Goal: Task Accomplishment & Management: Use online tool/utility

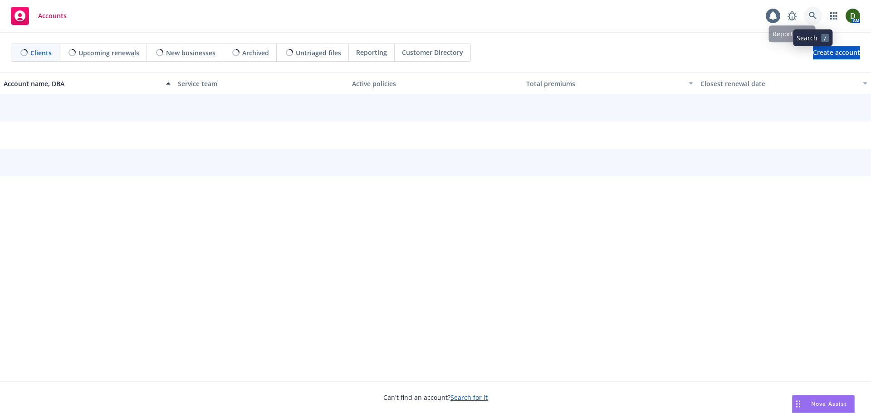
click at [810, 15] on icon at bounding box center [813, 16] width 8 height 8
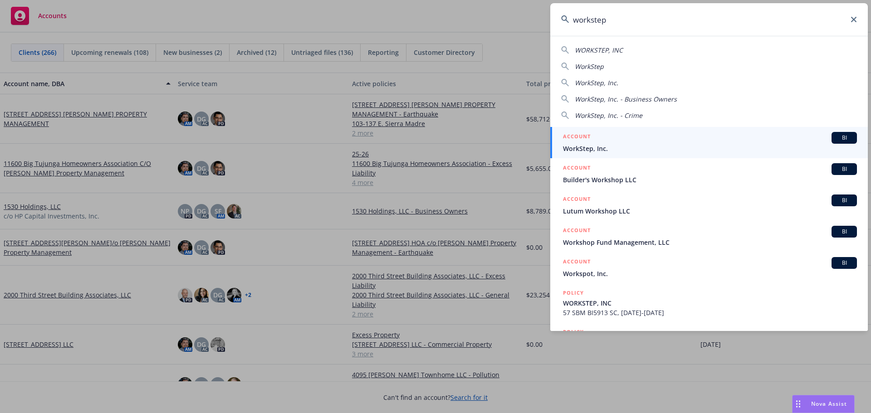
type input "workstep"
click at [632, 142] on div "ACCOUNT BI" at bounding box center [710, 138] width 294 height 12
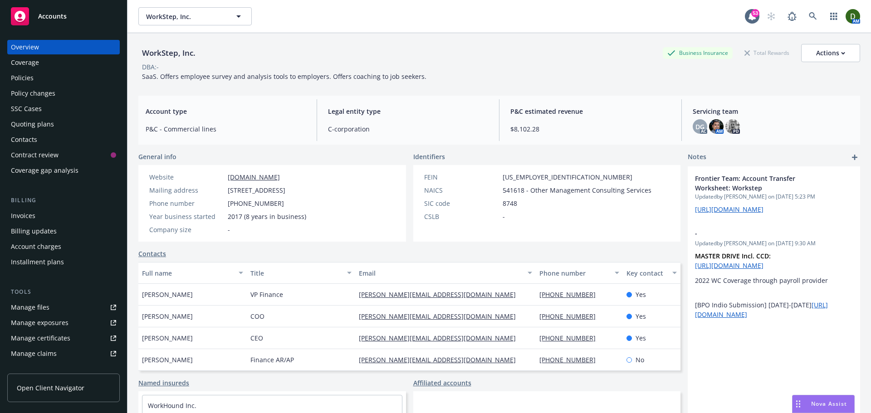
click at [39, 75] on div "Policies" at bounding box center [63, 78] width 105 height 15
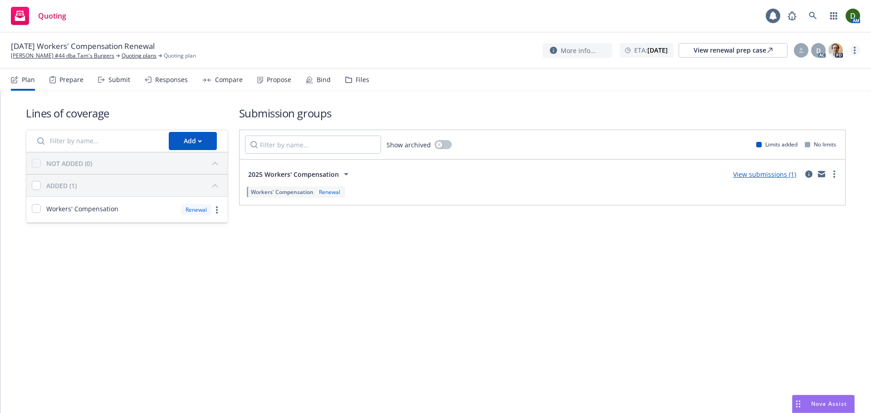
click at [856, 54] on link "more" at bounding box center [854, 50] width 11 height 11
click at [814, 139] on link "Archive quoting plan" at bounding box center [808, 141] width 101 height 18
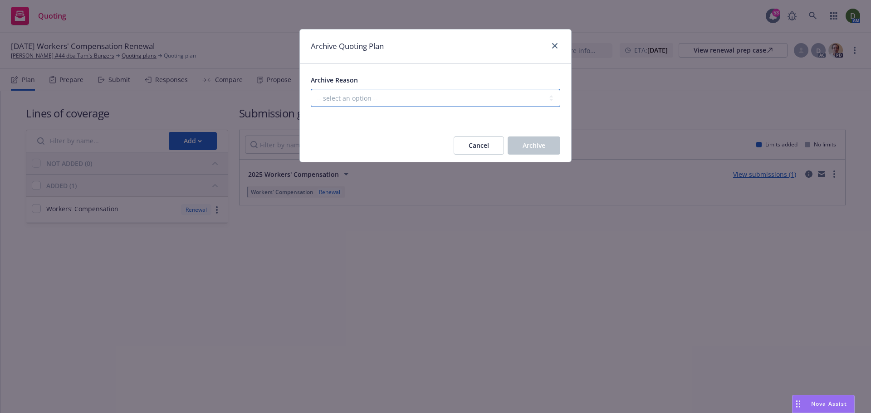
click at [455, 103] on select "-- select an option -- All policies in this renewal plan are auto-renewed Creat…" at bounding box center [436, 98] width 250 height 18
select select "ARCHIVED_RENEWAL_POLICY_AUTO_RENEWED"
click at [311, 89] on select "-- select an option -- All policies in this renewal plan are auto-renewed Creat…" at bounding box center [436, 98] width 250 height 18
click at [558, 147] on button "Archive" at bounding box center [534, 146] width 53 height 18
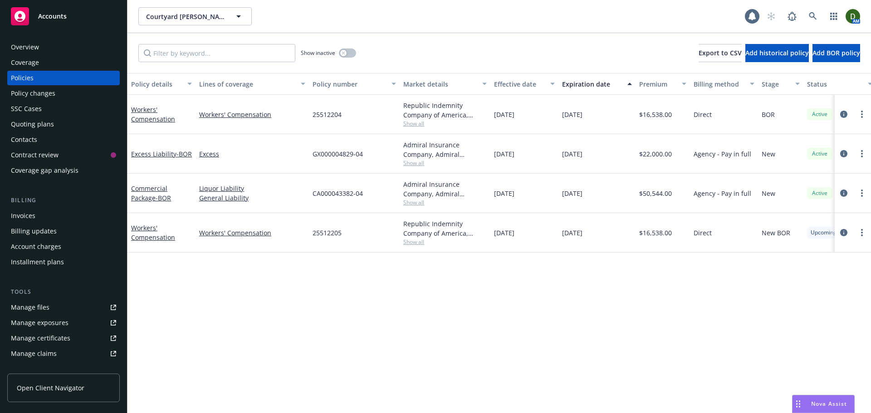
drag, startPoint x: 54, startPoint y: 216, endPoint x: 52, endPoint y: 222, distance: 6.2
click at [54, 217] on div "Invoices" at bounding box center [63, 216] width 105 height 15
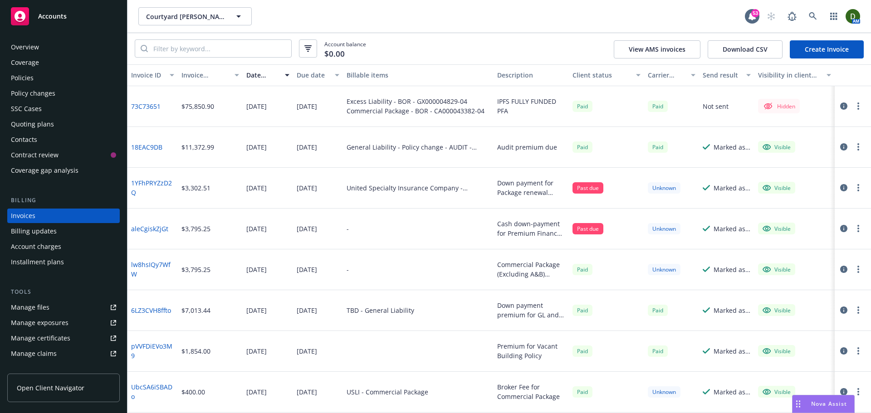
click at [834, 48] on link "Create Invoice" at bounding box center [827, 49] width 74 height 18
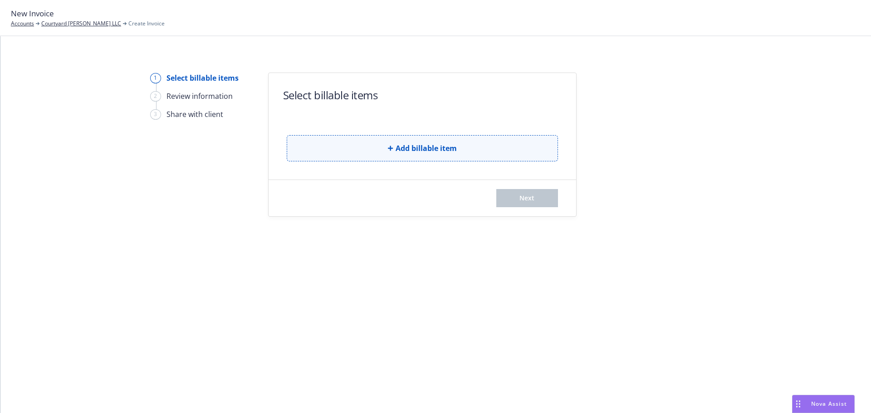
click at [370, 147] on button "Add billable item" at bounding box center [422, 148] width 271 height 26
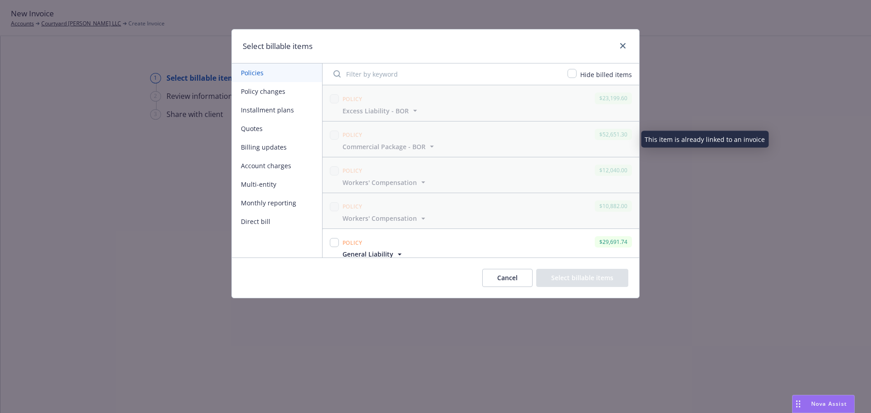
click at [279, 92] on button "Policy changes" at bounding box center [277, 91] width 90 height 19
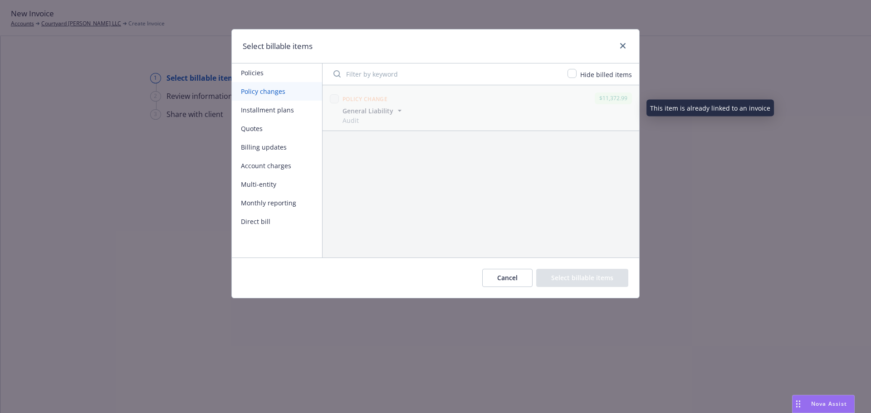
click at [364, 109] on span "General Liability" at bounding box center [368, 111] width 51 height 10
click at [298, 115] on button "Installment plans" at bounding box center [277, 110] width 90 height 19
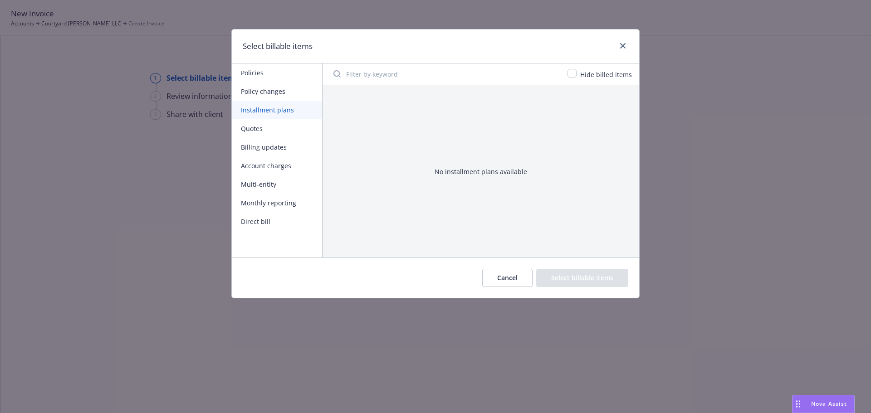
drag, startPoint x: 290, startPoint y: 132, endPoint x: 290, endPoint y: 143, distance: 11.3
click at [290, 133] on button "Quotes" at bounding box center [277, 128] width 90 height 19
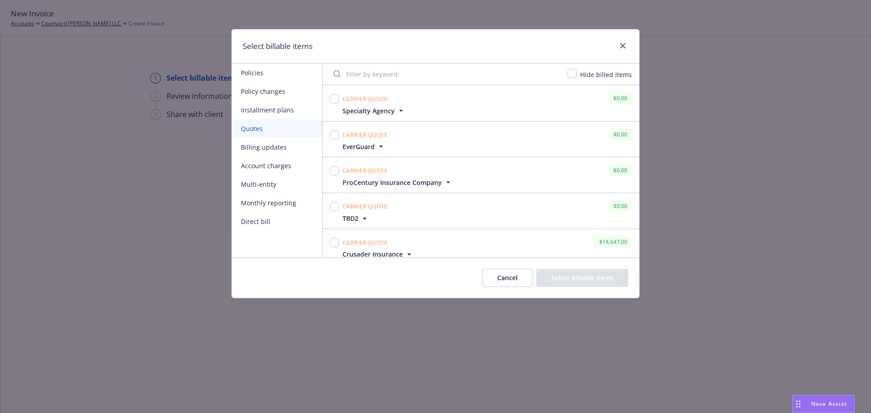
click at [290, 149] on button "Billing updates" at bounding box center [277, 147] width 90 height 19
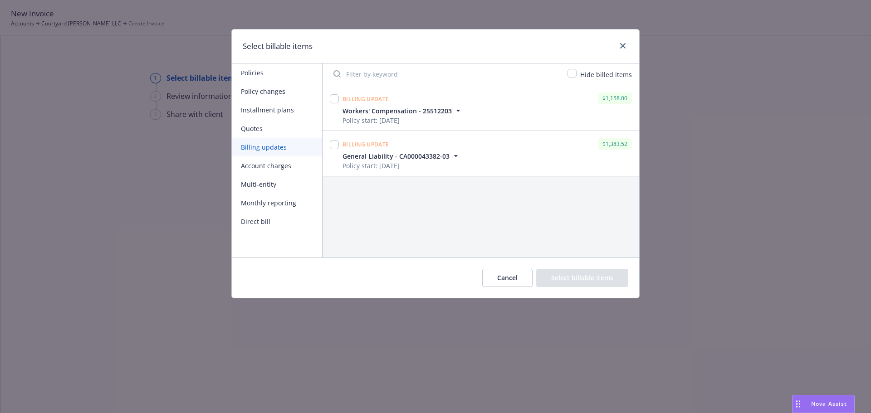
click at [290, 165] on button "Account charges" at bounding box center [277, 166] width 90 height 19
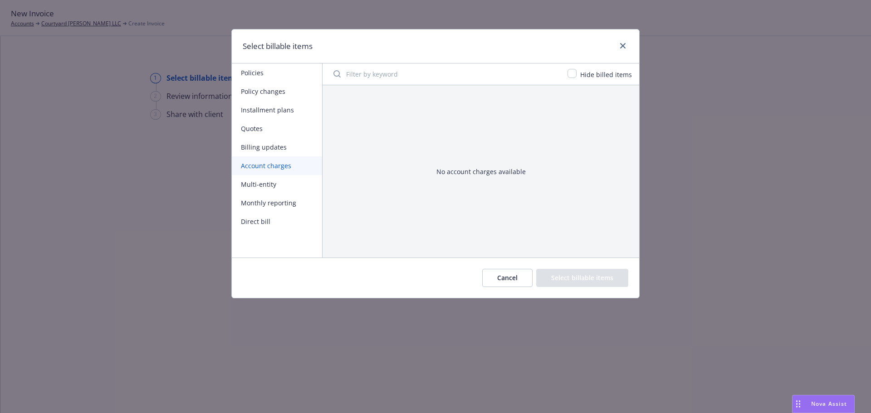
click at [288, 142] on button "Billing updates" at bounding box center [277, 147] width 90 height 19
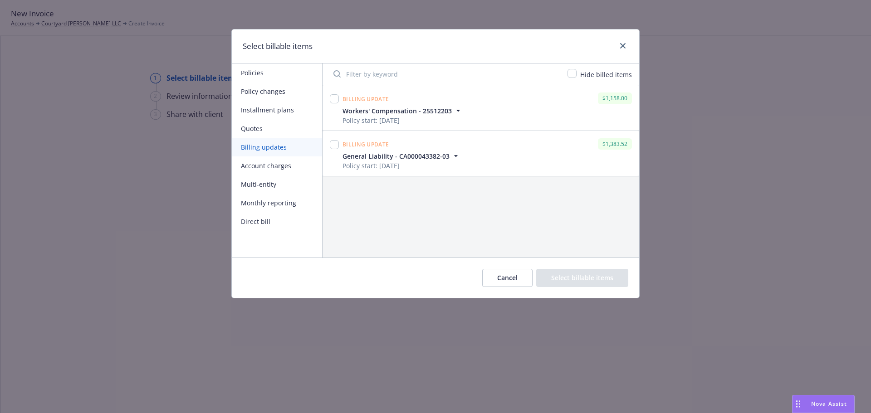
click at [282, 164] on button "Account charges" at bounding box center [277, 166] width 90 height 19
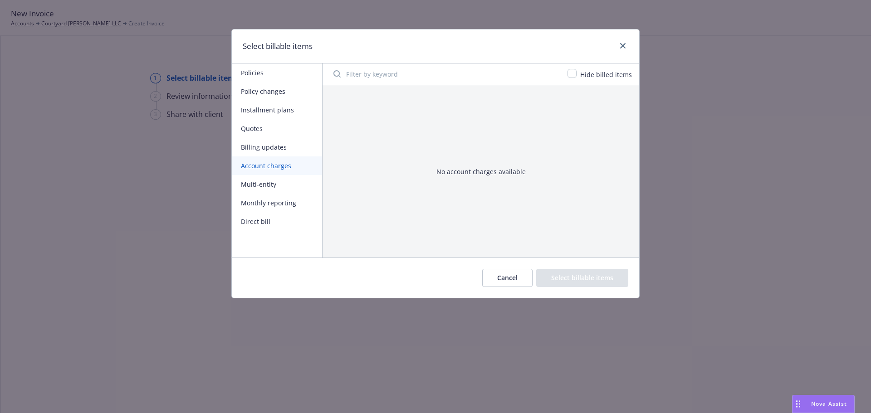
click at [283, 188] on button "Multi-entity" at bounding box center [277, 184] width 90 height 19
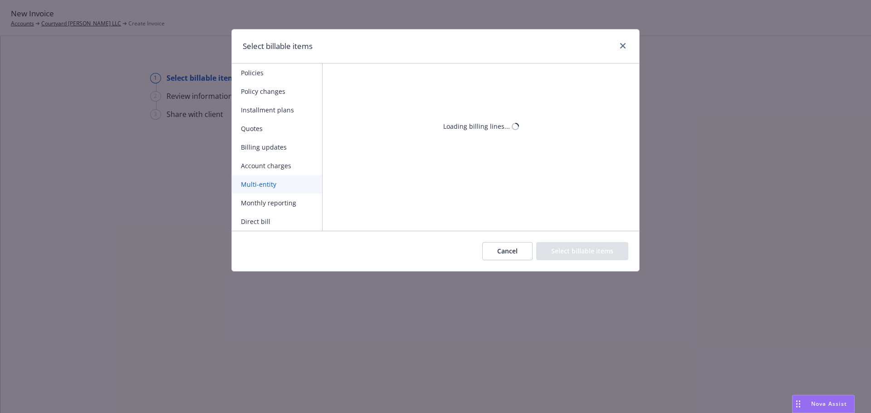
click at [278, 223] on button "Direct bill" at bounding box center [277, 221] width 90 height 19
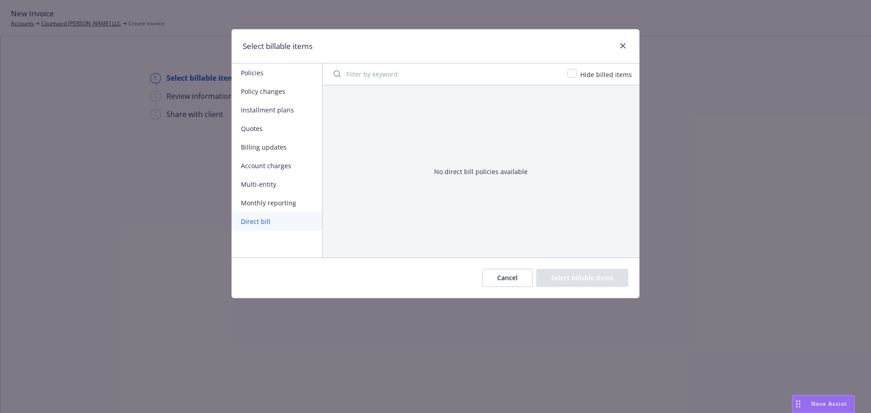
click at [281, 207] on button "Monthly reporting" at bounding box center [277, 203] width 90 height 19
click at [503, 278] on button "Cancel" at bounding box center [507, 278] width 50 height 18
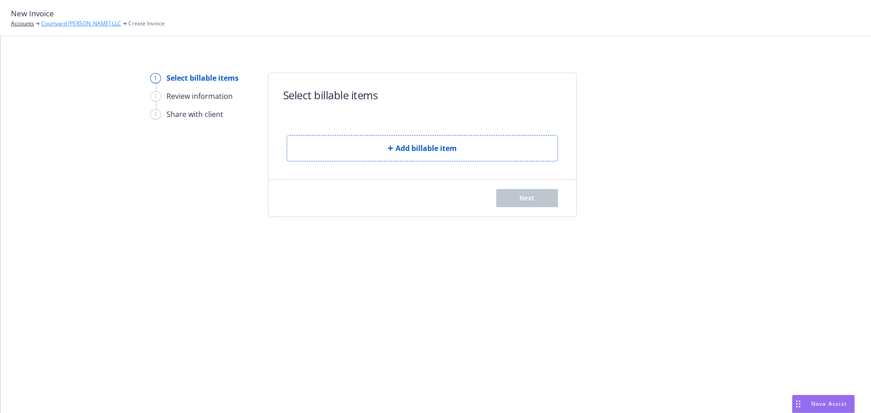
click at [99, 28] on link "Courtyard [PERSON_NAME] LLC" at bounding box center [81, 24] width 80 height 8
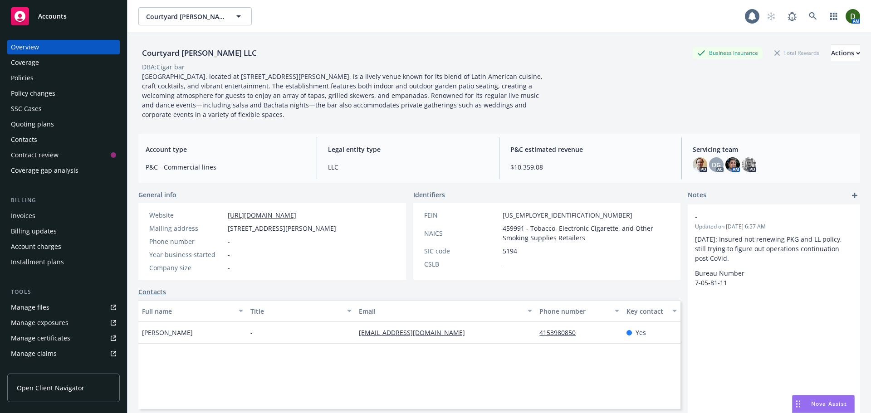
click at [76, 79] on div "Policies" at bounding box center [63, 78] width 105 height 15
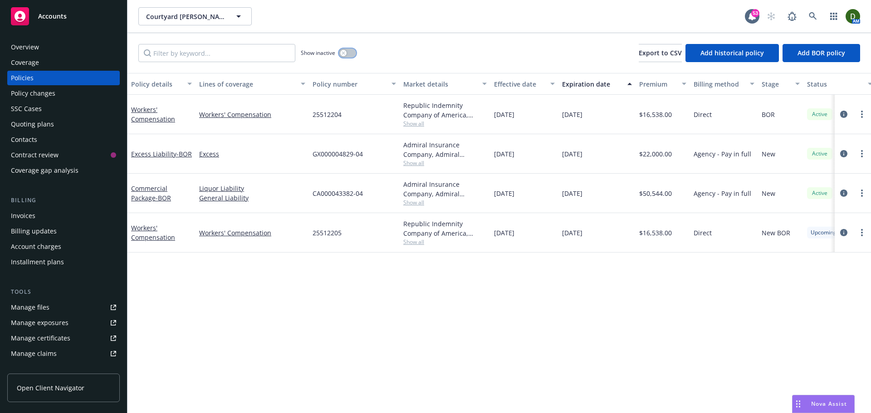
click at [340, 54] on button "button" at bounding box center [347, 53] width 17 height 9
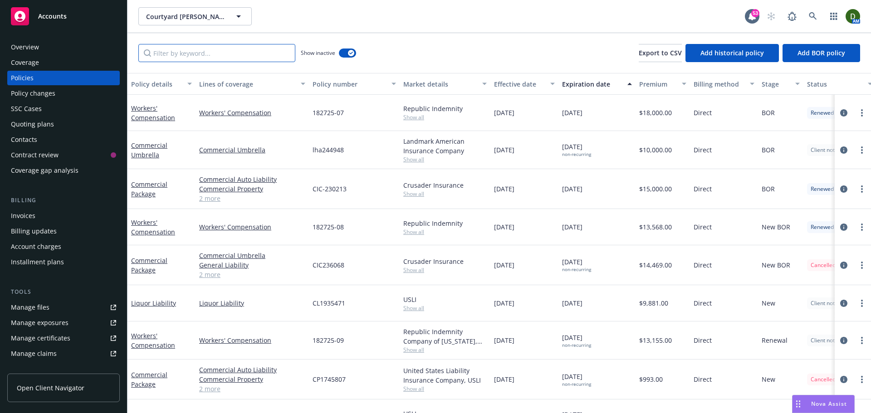
click at [231, 56] on input "Filter by keyword..." at bounding box center [216, 53] width 157 height 18
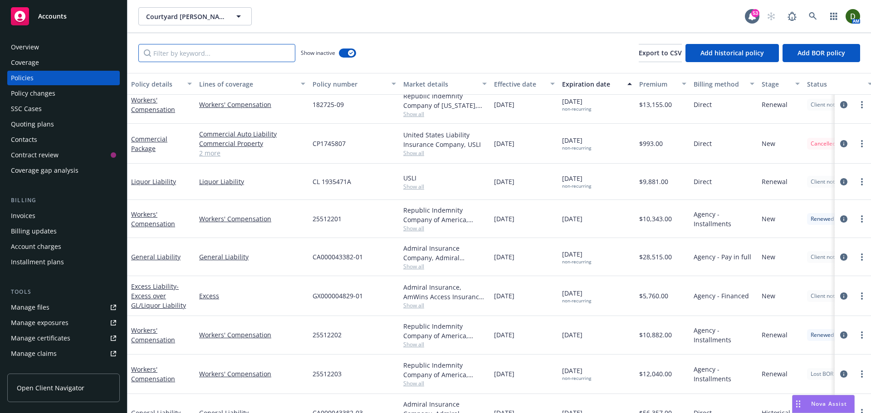
scroll to position [378, 0]
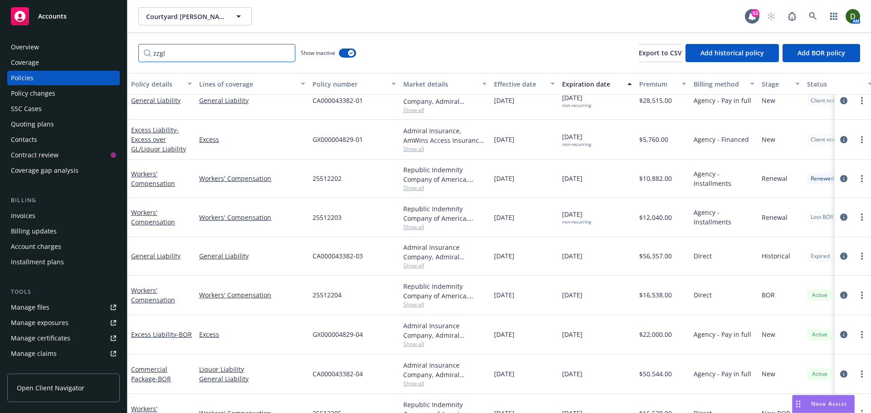
paste input "General Liability"
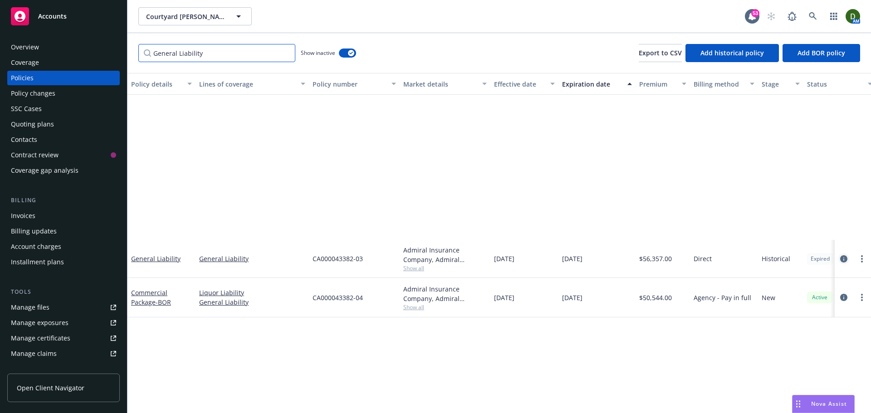
type input "General Liability"
click at [846, 259] on icon "circleInformation" at bounding box center [843, 258] width 7 height 7
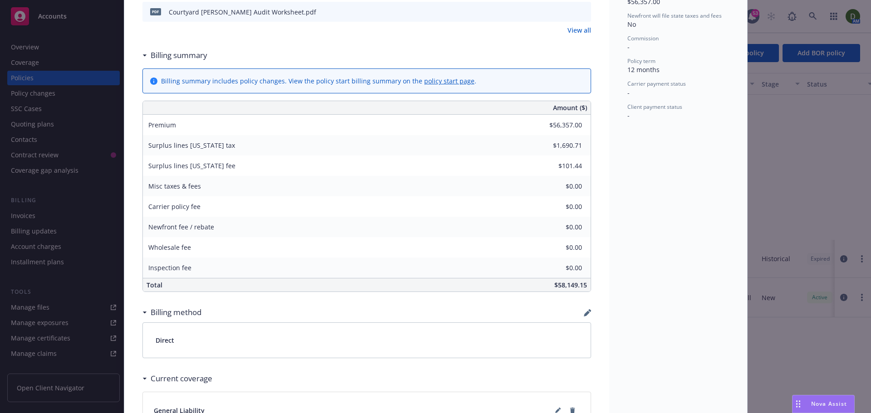
scroll to position [454, 0]
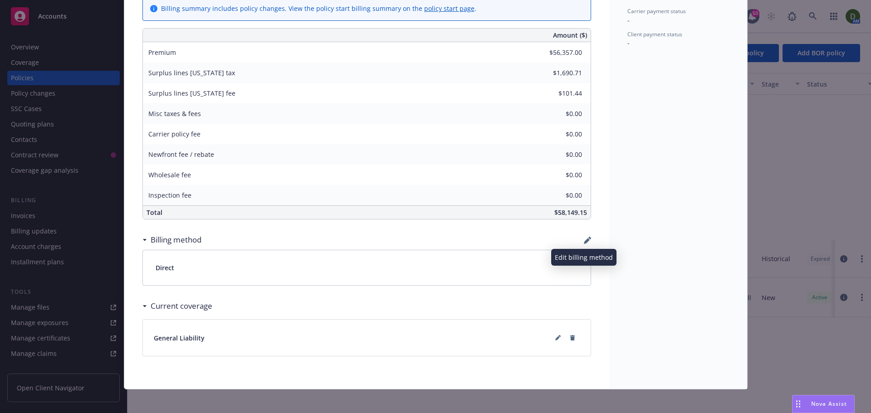
click at [584, 241] on icon "button" at bounding box center [587, 240] width 7 height 7
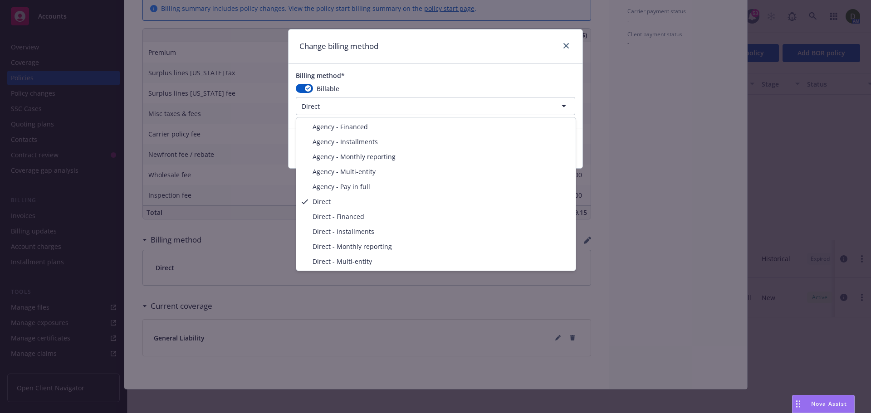
click at [384, 97] on html "Accounts Overview Coverage Policies Policy changes SSC Cases Quoting plans Cont…" at bounding box center [435, 206] width 871 height 413
select select "AGENCY_PAY_IN_FULL"
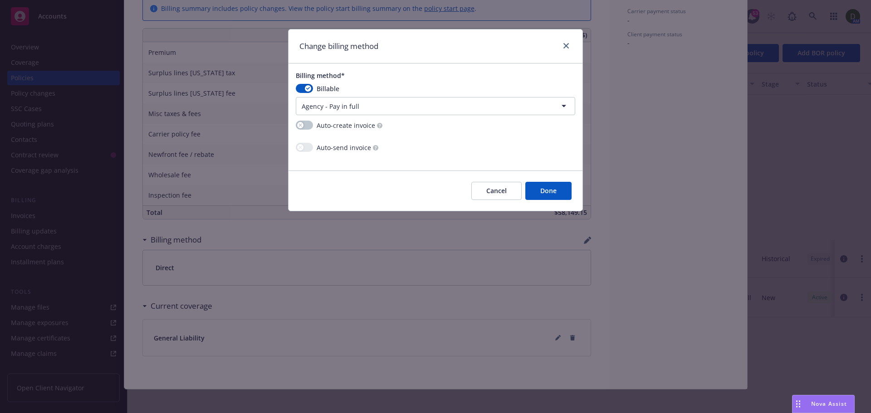
click at [550, 194] on button "Done" at bounding box center [548, 191] width 46 height 18
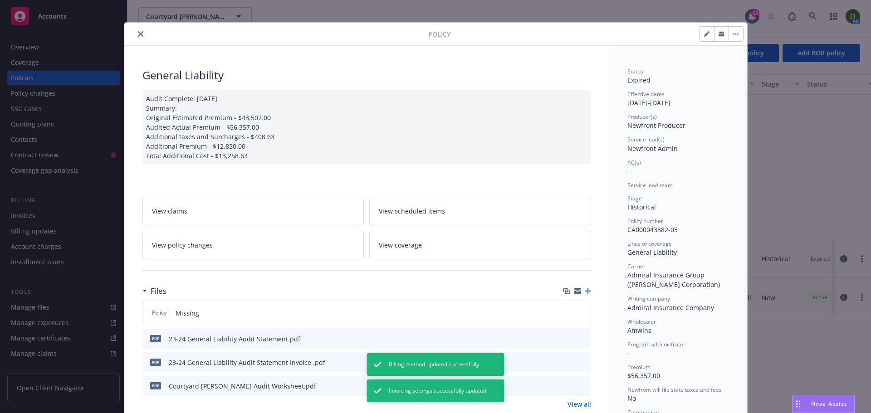
scroll to position [0, 0]
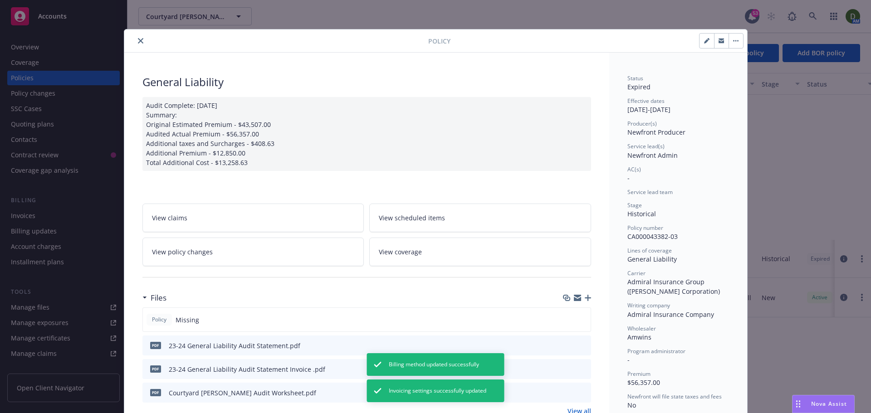
click at [135, 45] on button "close" at bounding box center [140, 40] width 11 height 11
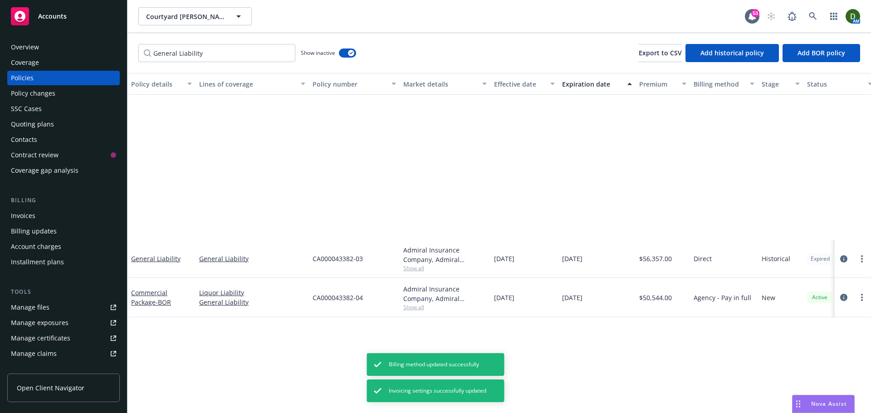
click at [85, 98] on div "Policy changes" at bounding box center [63, 93] width 105 height 15
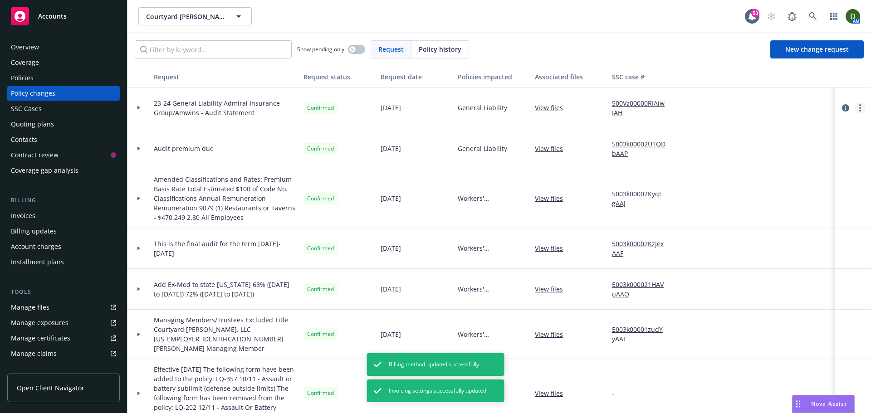
click at [859, 108] on circle "more" at bounding box center [860, 108] width 2 height 2
click at [454, 47] on span "Policy history" at bounding box center [440, 49] width 43 height 10
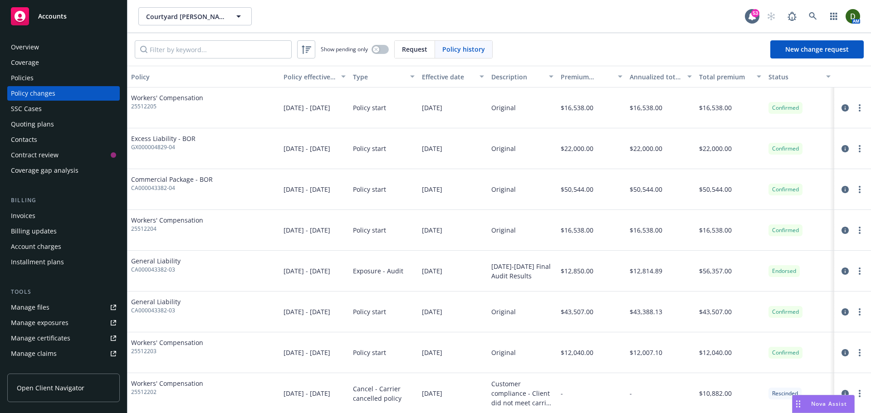
click at [423, 47] on span "Request" at bounding box center [414, 49] width 25 height 10
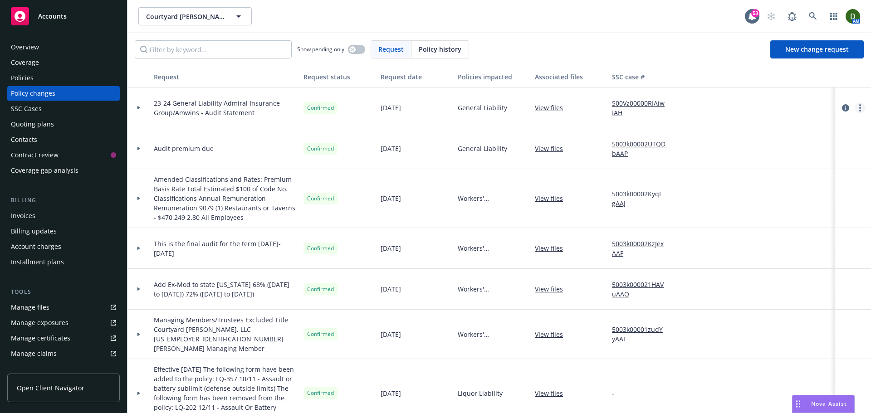
click at [855, 111] on link "more" at bounding box center [860, 108] width 11 height 11
click at [836, 139] on link "Edit request summary" at bounding box center [781, 145] width 156 height 18
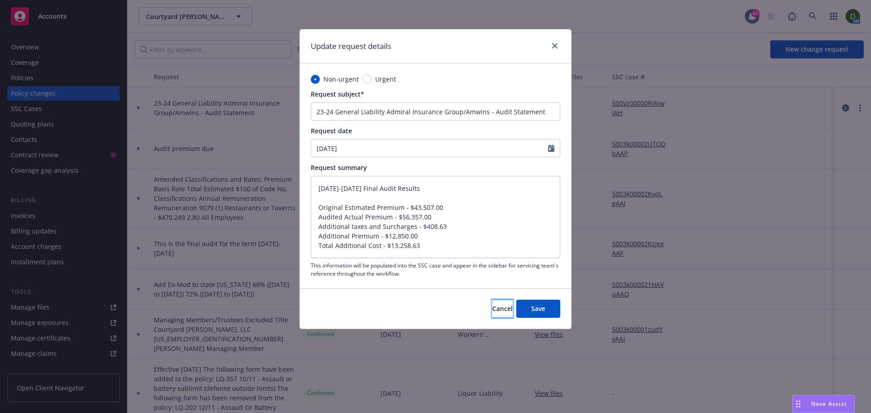
click at [495, 308] on span "Cancel" at bounding box center [502, 308] width 20 height 9
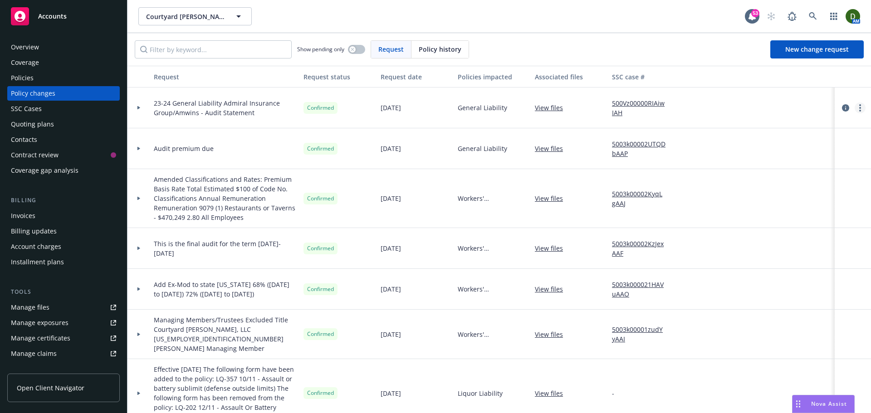
click at [856, 109] on link "more" at bounding box center [860, 108] width 11 height 11
click at [167, 112] on span "23-24 General Liability Admiral Insurance Group/Amwins - Audit Statement" at bounding box center [225, 107] width 142 height 19
click at [148, 110] on div at bounding box center [138, 108] width 23 height 41
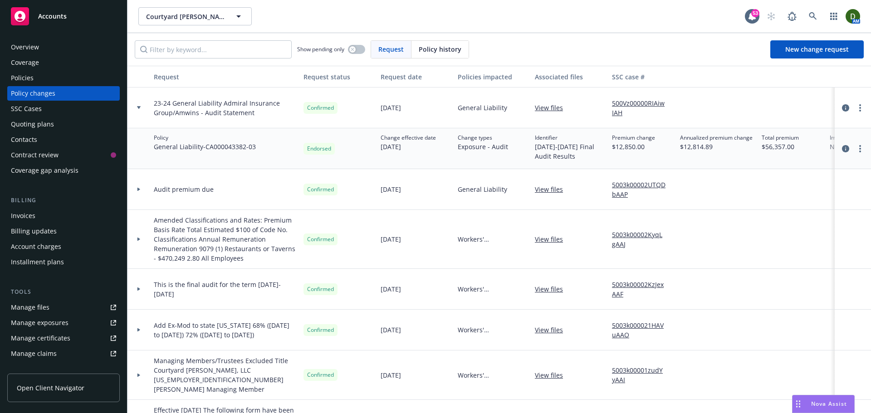
click at [69, 214] on div "Invoices" at bounding box center [63, 216] width 105 height 15
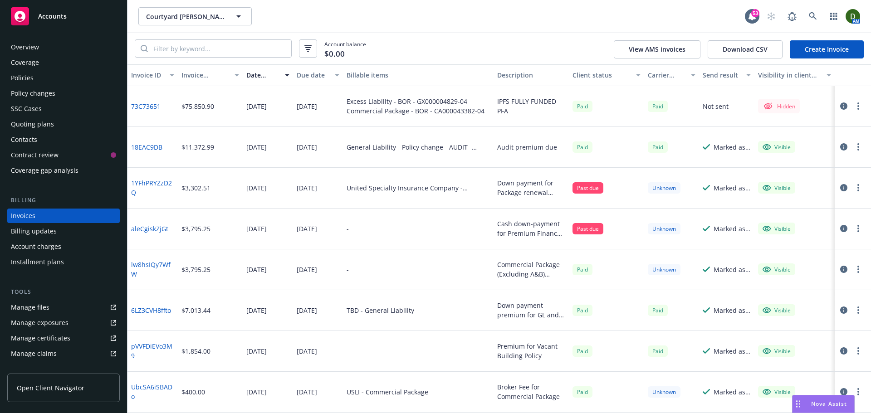
click at [840, 46] on link "Create Invoice" at bounding box center [827, 49] width 74 height 18
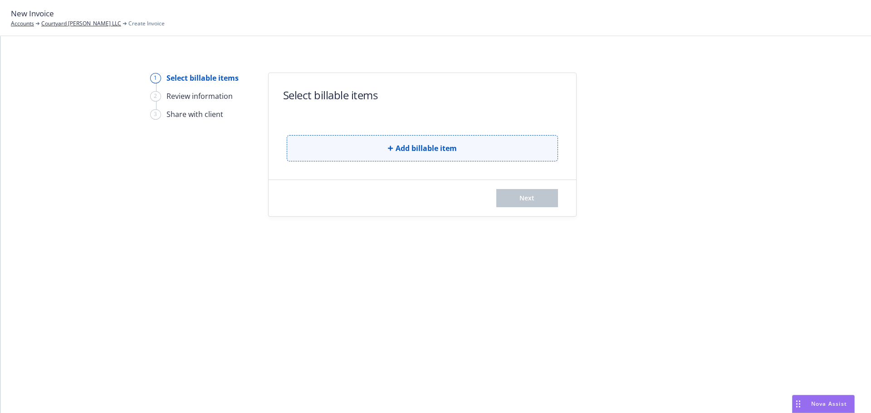
click at [359, 141] on button "Add billable item" at bounding box center [422, 148] width 271 height 26
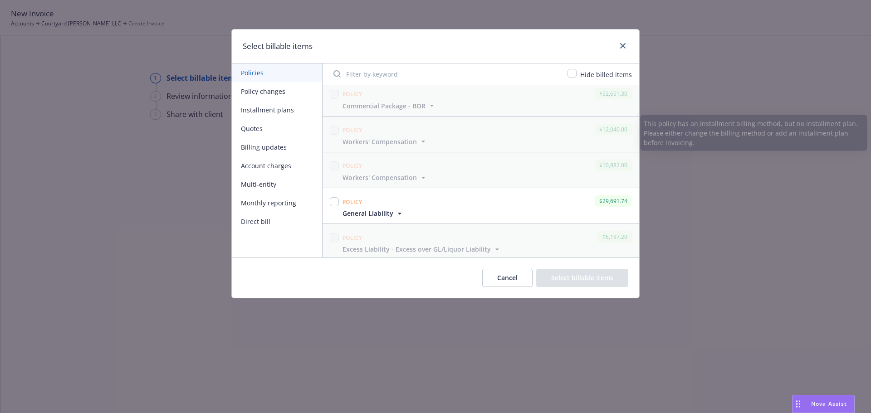
scroll to position [79, 0]
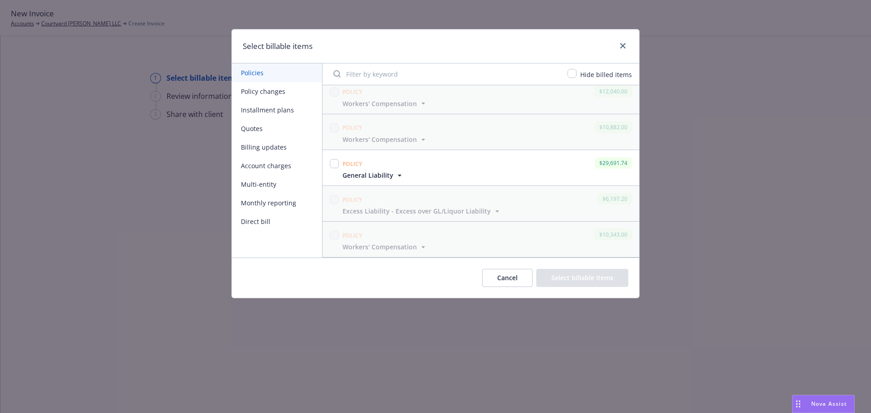
click at [285, 93] on button "Policy changes" at bounding box center [277, 91] width 90 height 19
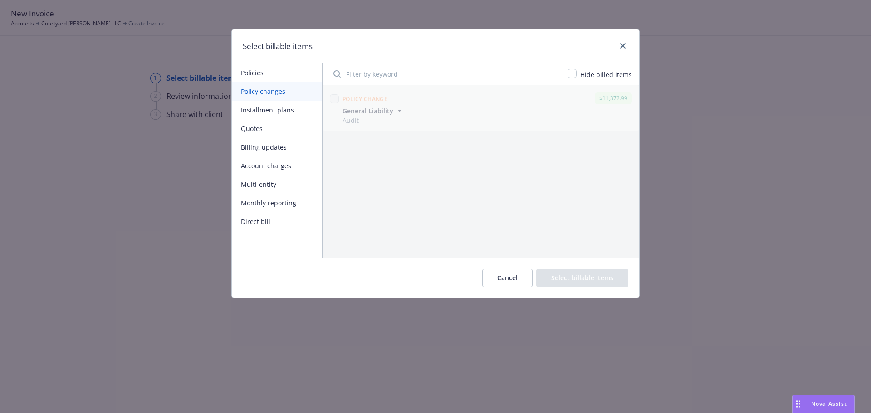
click at [307, 108] on button "Installment plans" at bounding box center [277, 110] width 90 height 19
click at [293, 127] on button "Quotes" at bounding box center [277, 128] width 90 height 19
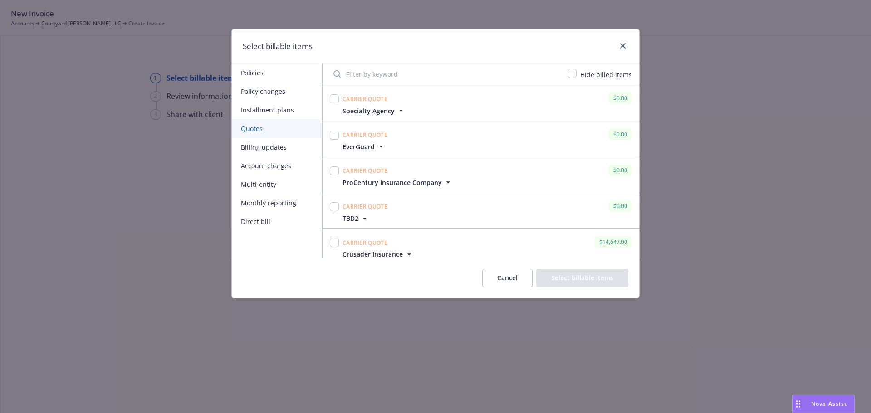
click at [290, 154] on button "Billing updates" at bounding box center [277, 147] width 90 height 19
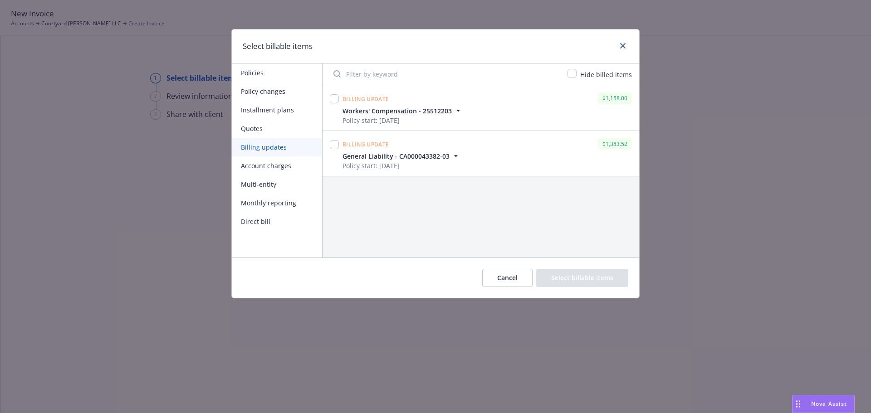
click at [431, 152] on span "General Liability - CA000043382-03" at bounding box center [396, 157] width 107 height 10
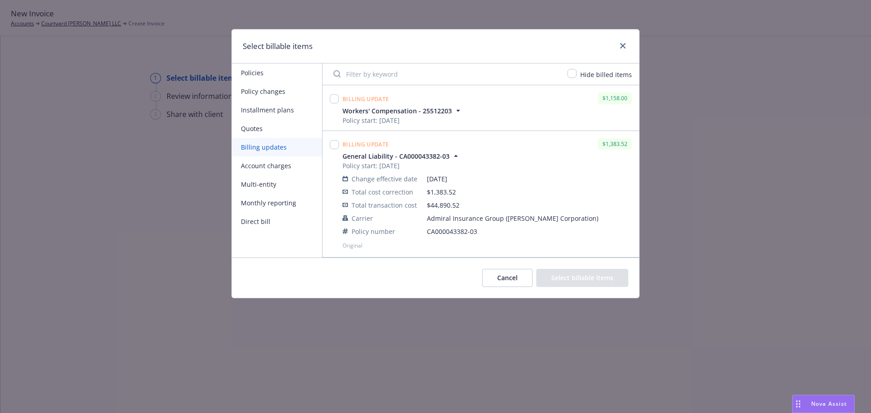
click at [294, 171] on button "Account charges" at bounding box center [277, 166] width 90 height 19
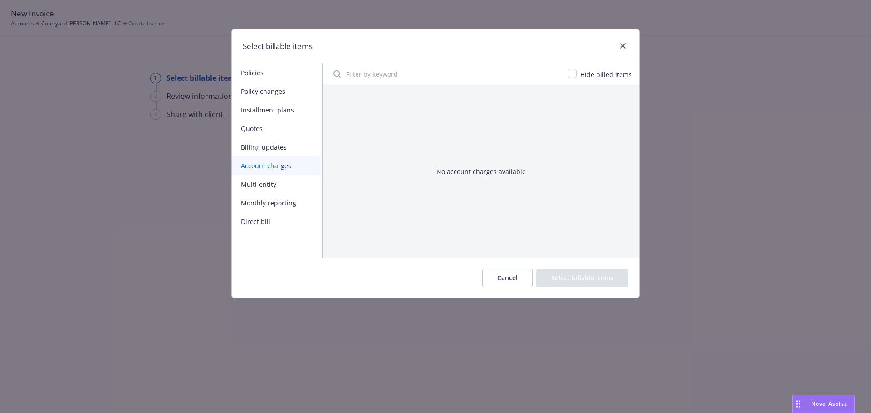
click at [289, 181] on button "Multi-entity" at bounding box center [277, 184] width 90 height 19
click at [283, 197] on button "Monthly reporting" at bounding box center [277, 203] width 90 height 19
click at [277, 222] on button "Direct bill" at bounding box center [277, 221] width 90 height 19
click at [500, 286] on button "Cancel" at bounding box center [507, 278] width 50 height 18
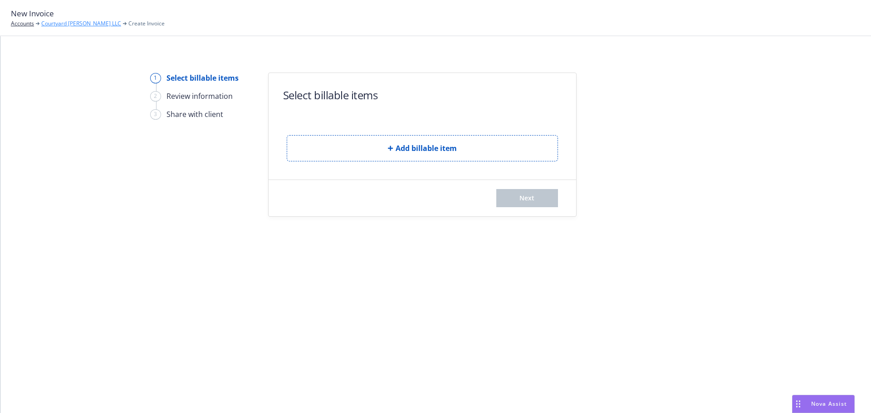
click at [82, 23] on link "Courtyard [PERSON_NAME] LLC" at bounding box center [81, 24] width 80 height 8
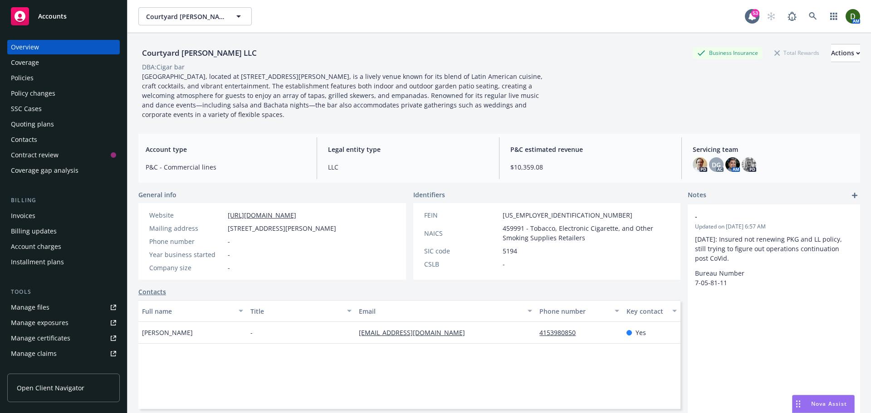
click at [58, 97] on div "Policy changes" at bounding box center [63, 93] width 105 height 15
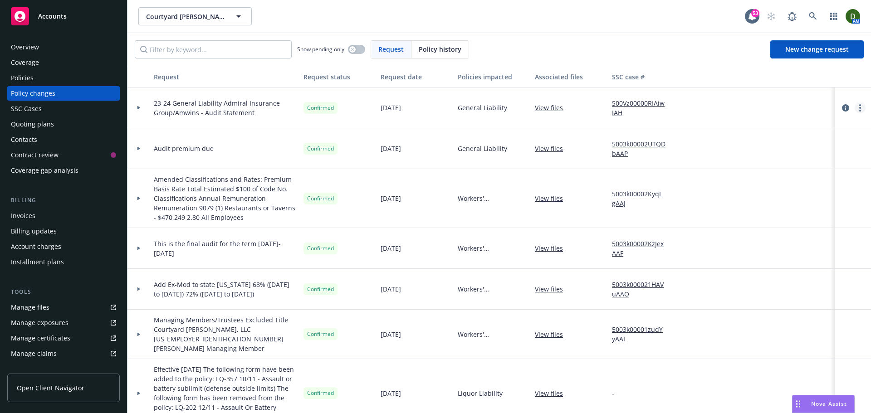
click at [855, 112] on link "more" at bounding box center [860, 108] width 11 height 11
click at [204, 117] on div "23-24 General Liability Admiral Insurance Group/Amwins - Audit Statement" at bounding box center [225, 108] width 150 height 41
click at [204, 111] on span "23-24 General Liability Admiral Insurance Group/Amwins - Audit Statement" at bounding box center [225, 107] width 142 height 19
click at [130, 113] on div at bounding box center [138, 108] width 23 height 41
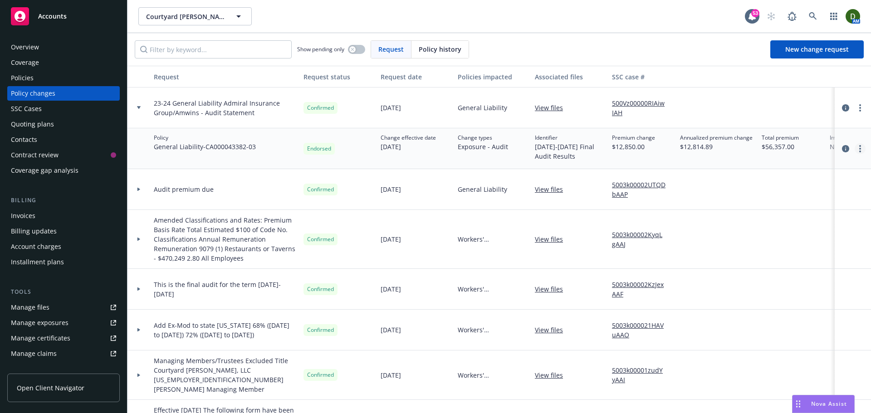
click at [856, 148] on link "more" at bounding box center [860, 148] width 11 height 11
click at [781, 226] on link "Edit billing info" at bounding box center [781, 222] width 156 height 18
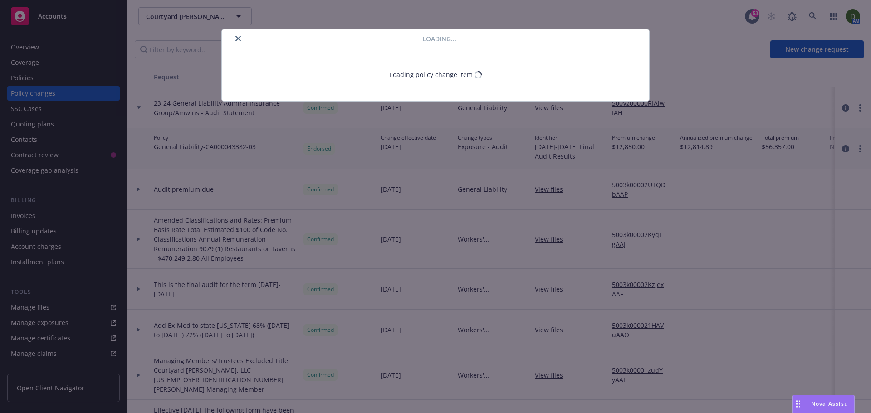
select select "CA"
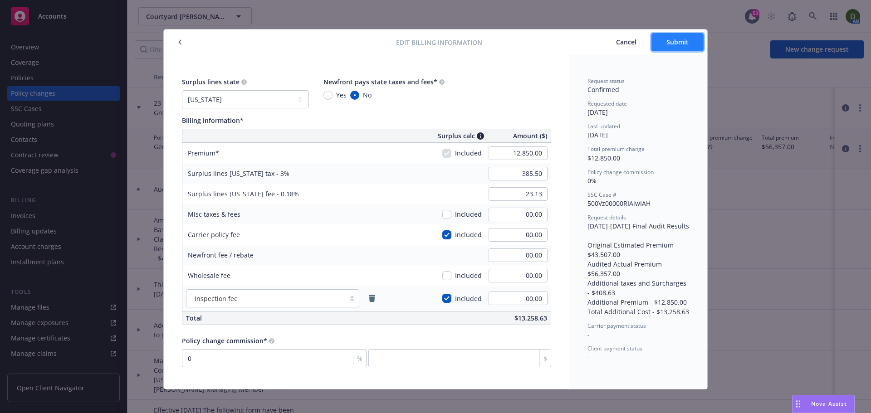
click at [682, 36] on button "Submit" at bounding box center [677, 42] width 52 height 18
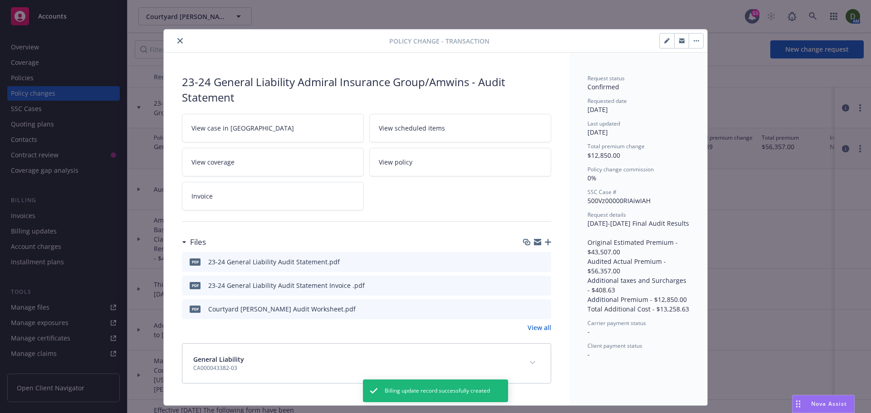
click at [277, 184] on div "View case in SSC View scheduled items View coverage View policy Invoice" at bounding box center [366, 162] width 369 height 97
click at [277, 193] on link "Invoice" at bounding box center [273, 196] width 182 height 29
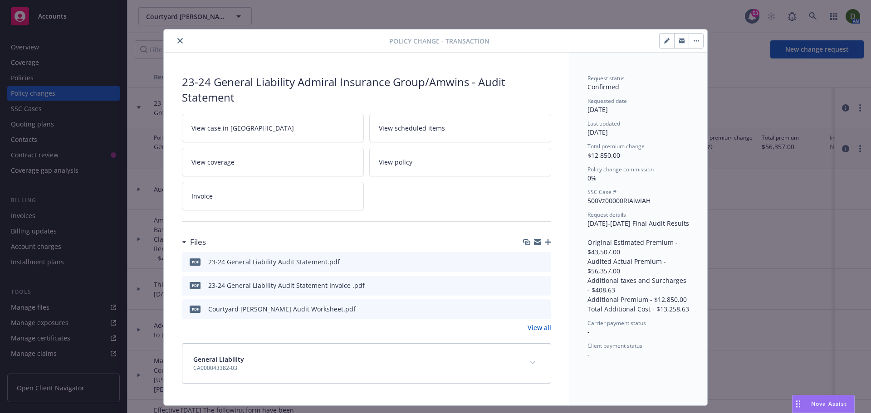
click at [180, 34] on div "Policy change - Transaction" at bounding box center [435, 40] width 543 height 23
click at [525, 364] on button "expand content" at bounding box center [532, 363] width 15 height 15
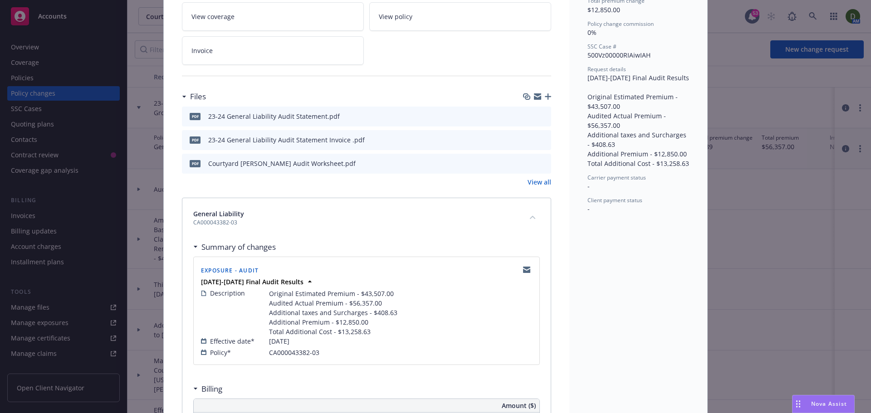
scroll to position [22, 0]
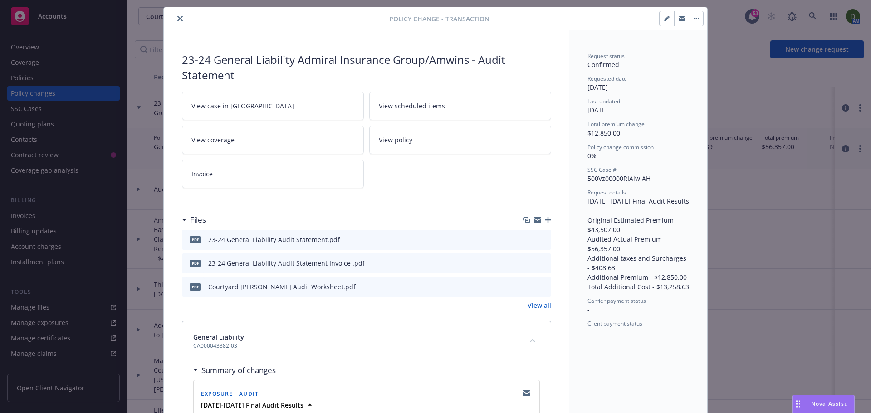
click at [690, 15] on button "button" at bounding box center [696, 18] width 15 height 15
click at [664, 19] on icon "button" at bounding box center [666, 19] width 5 height 5
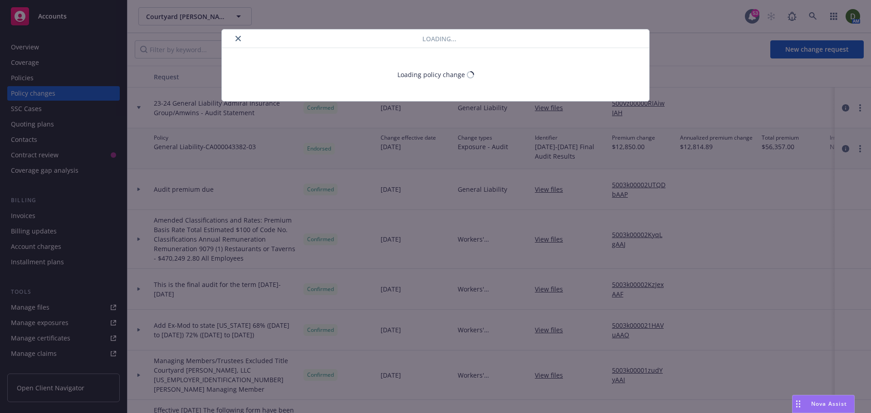
select select "ACCEPTED"
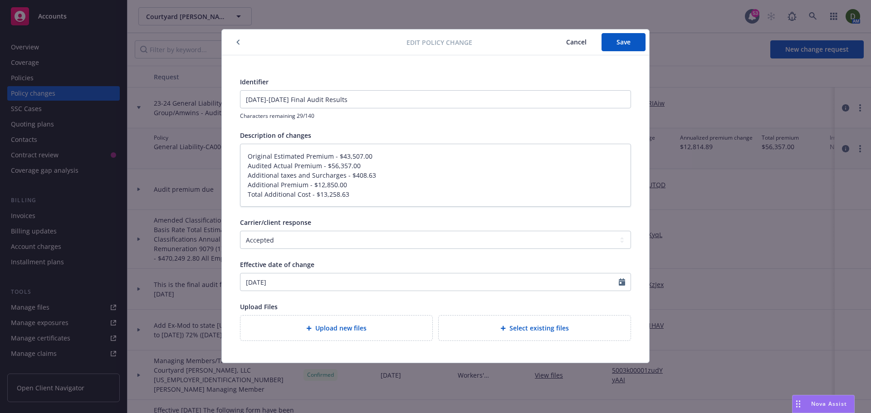
click at [236, 40] on icon "button" at bounding box center [238, 41] width 4 height 5
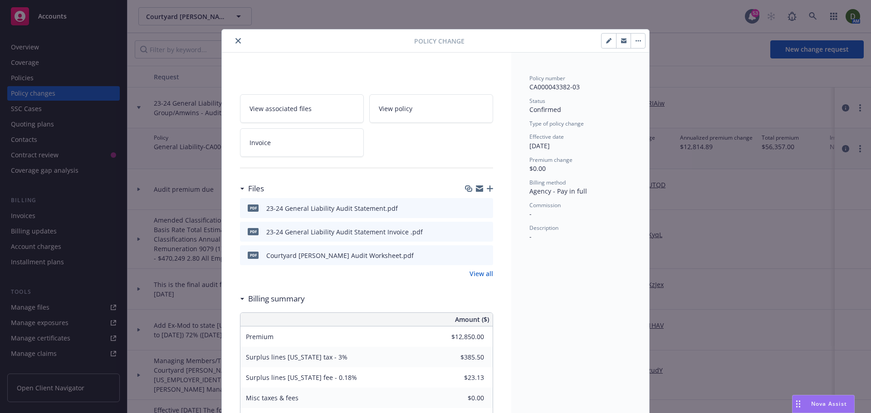
click at [642, 39] on div "Policy Change" at bounding box center [435, 40] width 427 height 23
click at [636, 47] on button "button" at bounding box center [638, 41] width 15 height 15
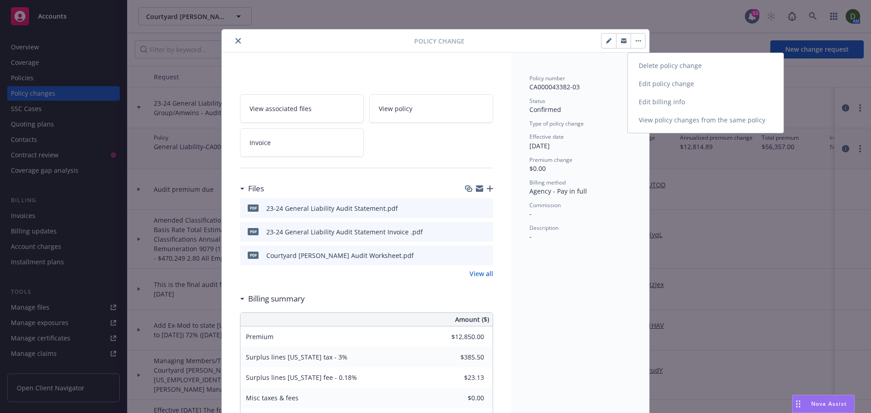
click at [696, 82] on link "Edit policy change" at bounding box center [706, 84] width 156 height 18
type textarea "x"
select select "ACCEPTED"
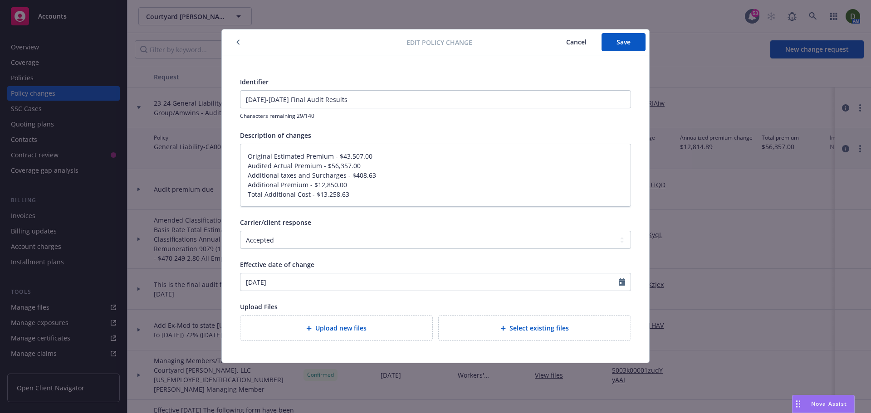
click at [237, 41] on icon "button" at bounding box center [238, 41] width 4 height 5
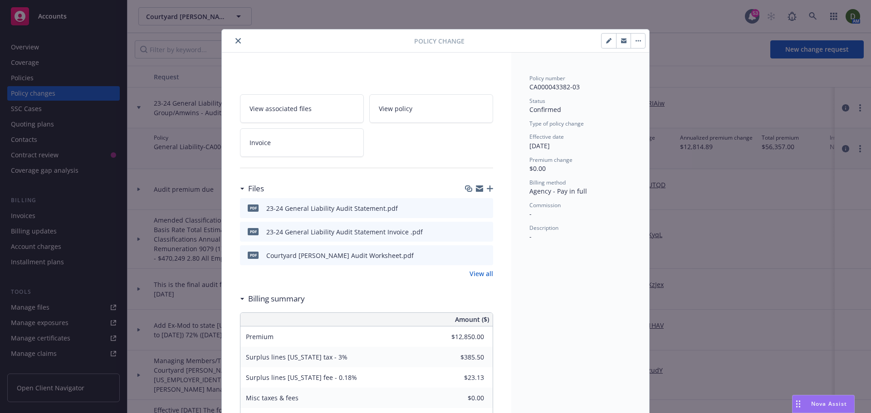
click at [636, 36] on button "button" at bounding box center [638, 41] width 15 height 15
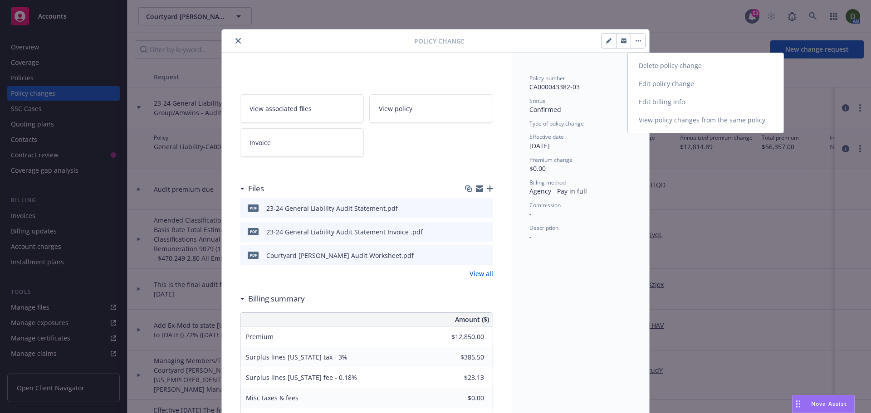
click at [675, 100] on link "Edit billing info" at bounding box center [706, 102] width 156 height 18
type textarea "x"
select select "ACCEPTED"
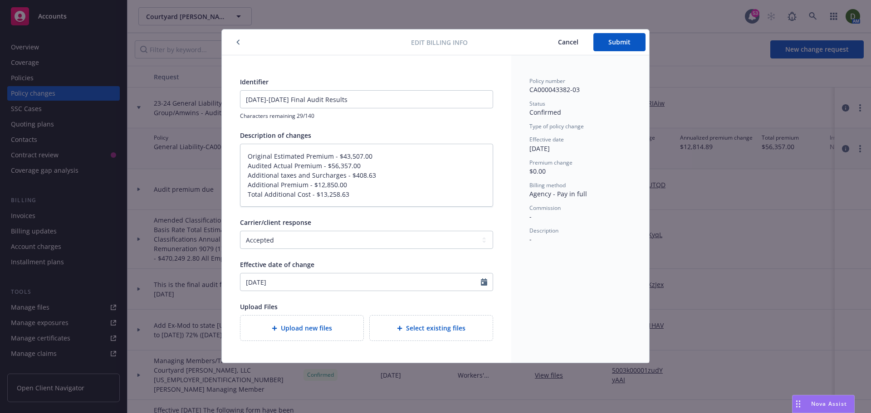
click at [235, 37] on div at bounding box center [318, 42] width 186 height 11
click at [236, 39] on button "button" at bounding box center [238, 42] width 11 height 11
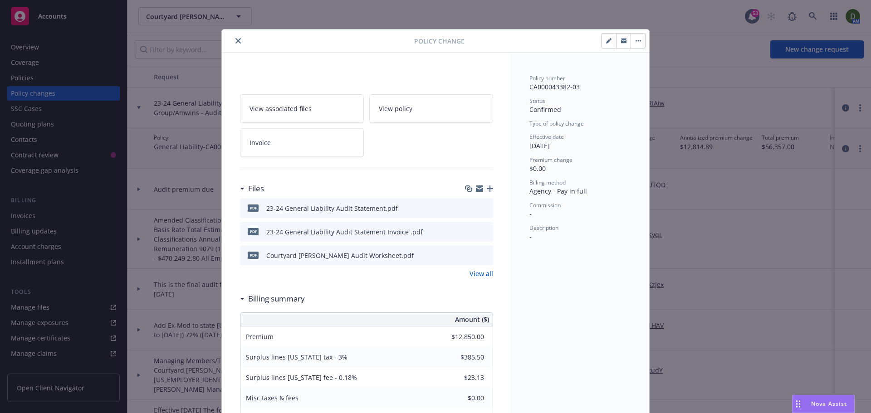
click at [641, 40] on button "button" at bounding box center [638, 41] width 15 height 15
click at [658, 105] on link "Edit billing info" at bounding box center [706, 102] width 156 height 18
type textarea "x"
select select "ACCEPTED"
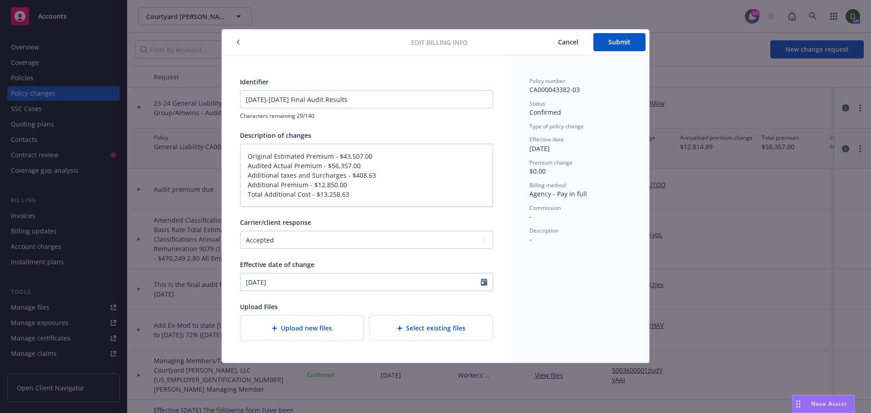
click at [235, 44] on button "button" at bounding box center [238, 42] width 11 height 11
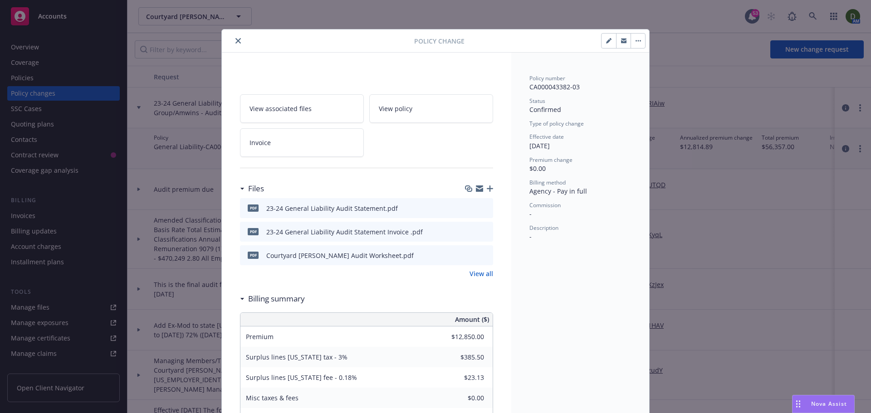
click at [639, 41] on button "button" at bounding box center [638, 41] width 15 height 15
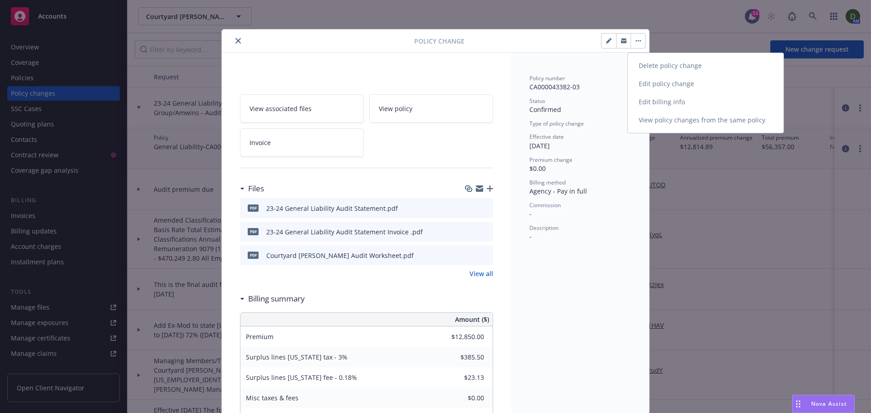
click at [645, 79] on link "Edit policy change" at bounding box center [706, 84] width 156 height 18
type textarea "x"
select select "ACCEPTED"
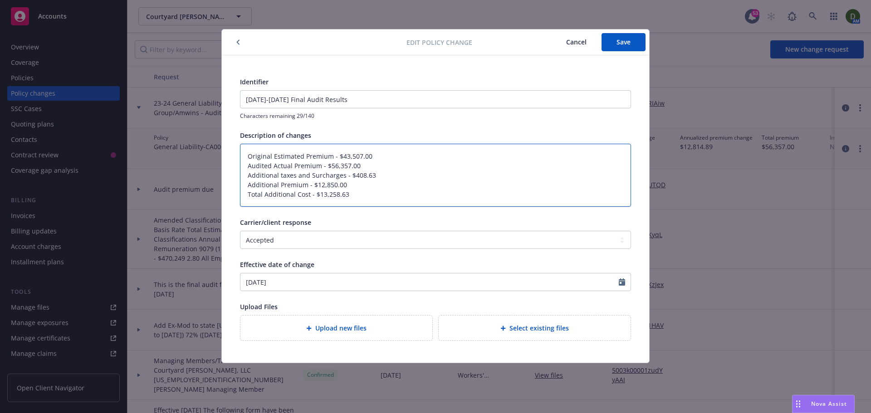
drag, startPoint x: 235, startPoint y: 166, endPoint x: 165, endPoint y: 147, distance: 73.4
click at [165, 147] on div "Edit policy change Cancel Save Identifier 2023-2024 Final Audit Results Charact…" at bounding box center [435, 206] width 871 height 413
drag, startPoint x: 376, startPoint y: 88, endPoint x: 258, endPoint y: 90, distance: 117.5
click at [196, 90] on div "Edit policy change Cancel Save Identifier 2023-2024 Final Audit Results Charact…" at bounding box center [435, 206] width 871 height 413
drag, startPoint x: 343, startPoint y: 97, endPoint x: 84, endPoint y: 110, distance: 258.9
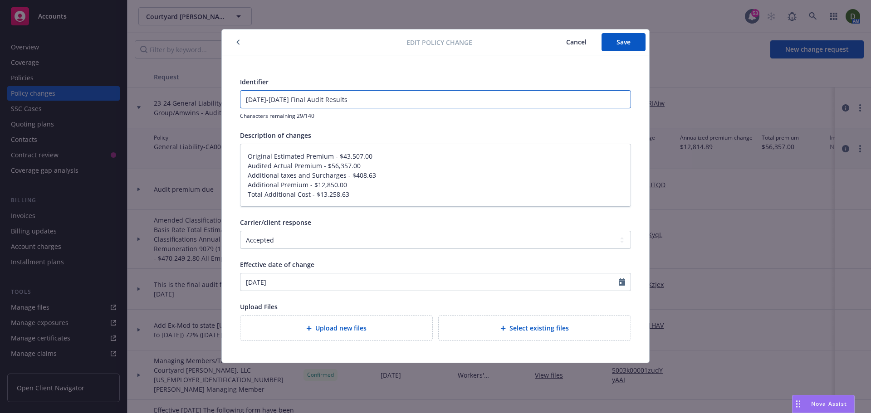
click at [87, 108] on div "Edit policy change Cancel Save Identifier 2023-2024 Final Audit Results Charact…" at bounding box center [435, 206] width 871 height 413
select select "10"
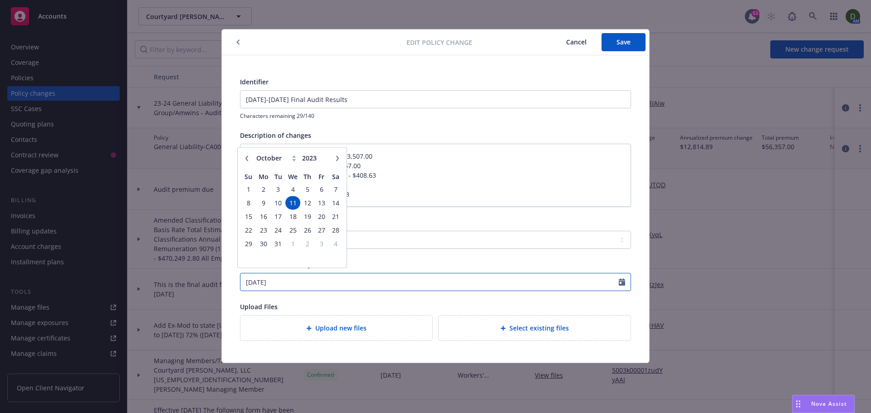
drag, startPoint x: 309, startPoint y: 280, endPoint x: 59, endPoint y: 261, distance: 251.6
click at [59, 261] on div "Edit policy change Cancel Save Identifier 2023-2024 Final Audit Results Charact…" at bounding box center [435, 206] width 871 height 413
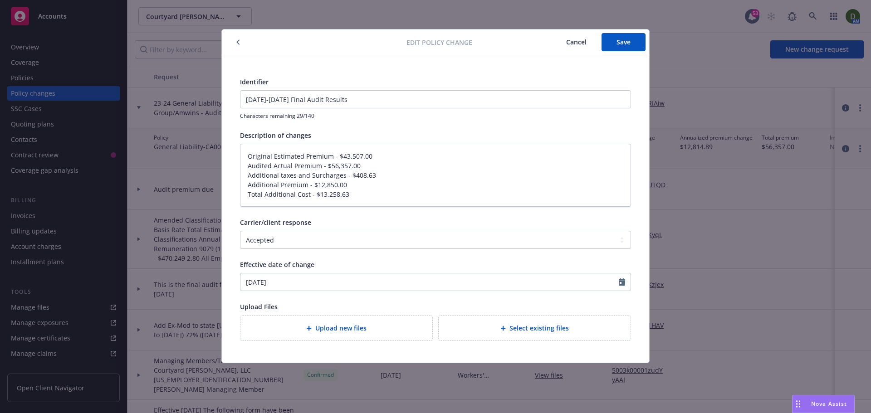
click at [567, 45] on span "Cancel" at bounding box center [576, 42] width 20 height 9
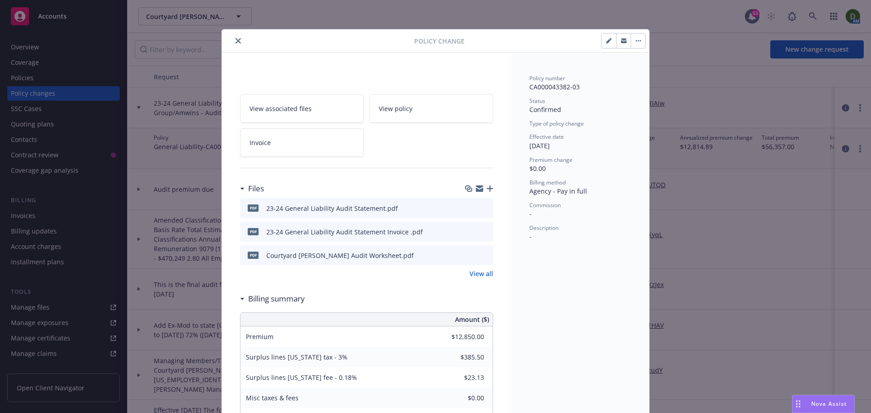
click at [235, 42] on icon "close" at bounding box center [237, 40] width 5 height 5
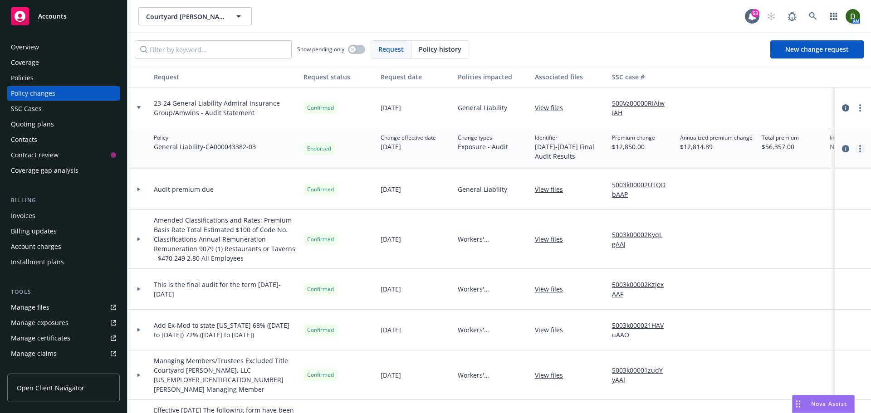
click at [856, 145] on link "more" at bounding box center [860, 148] width 11 height 11
click at [850, 104] on div at bounding box center [852, 108] width 29 height 11
click at [855, 112] on link "more" at bounding box center [860, 108] width 11 height 11
click at [819, 142] on link "Edit request summary" at bounding box center [781, 145] width 156 height 18
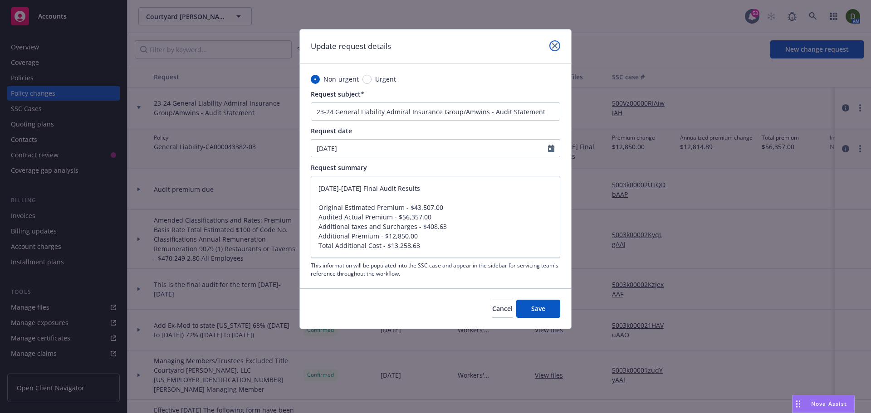
click at [552, 44] on icon "close" at bounding box center [554, 45] width 5 height 5
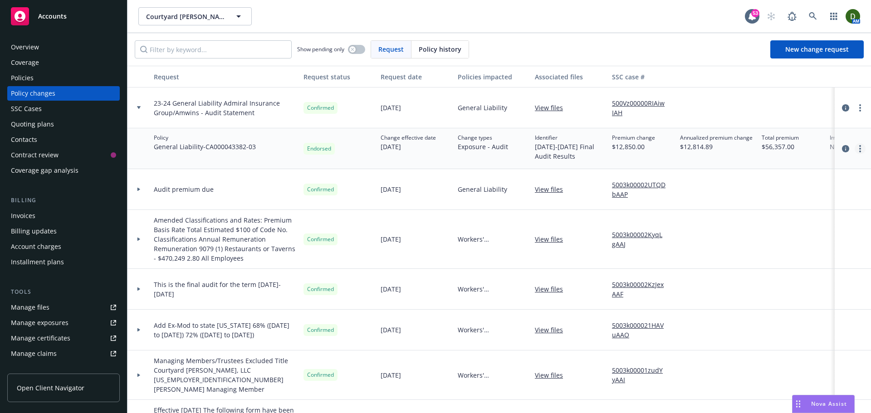
click at [855, 143] on link "more" at bounding box center [860, 148] width 11 height 11
click at [816, 204] on link "Edit policy change" at bounding box center [781, 204] width 156 height 18
type textarea "x"
select select "ACCEPTED"
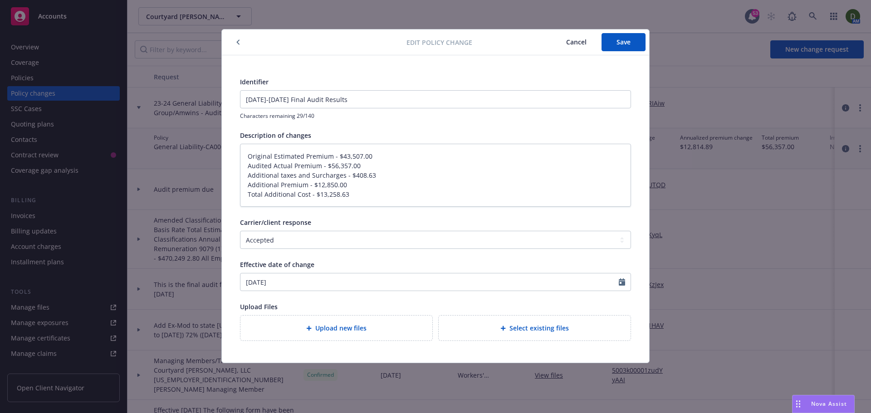
type textarea "x"
click at [576, 43] on span "Cancel" at bounding box center [576, 42] width 20 height 9
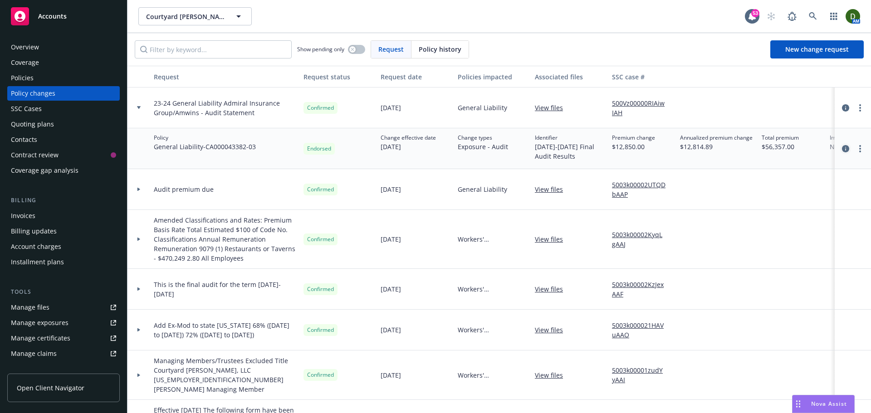
click at [844, 150] on link "circleInformation" at bounding box center [845, 148] width 11 height 11
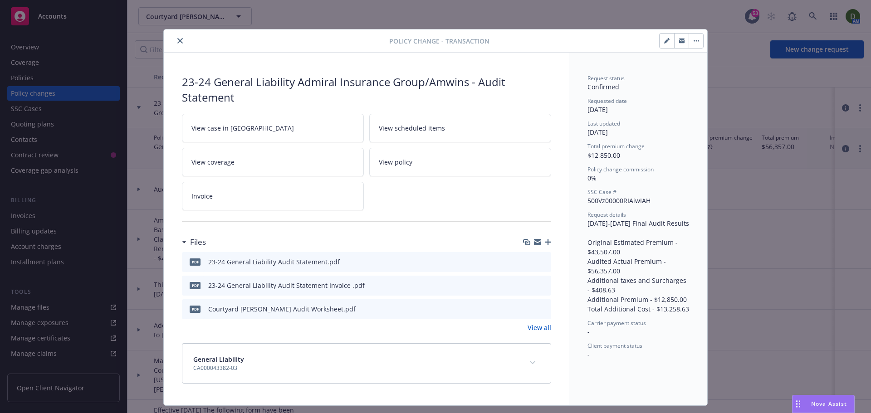
click at [691, 43] on button "button" at bounding box center [696, 41] width 15 height 15
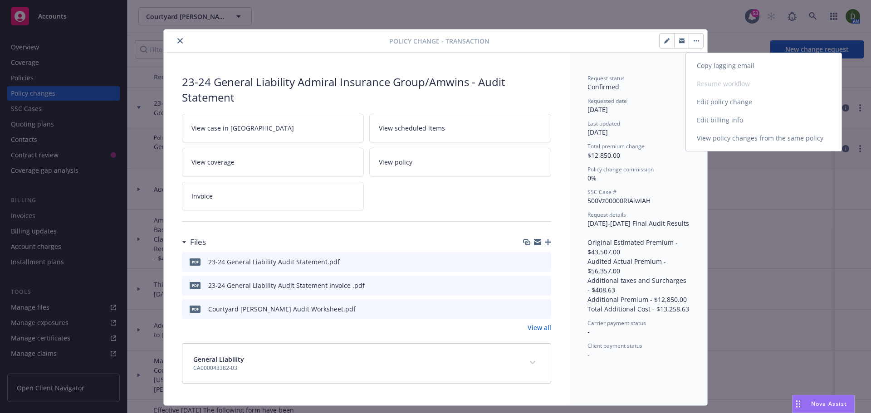
click at [709, 127] on link "Edit billing info" at bounding box center [764, 120] width 156 height 18
select select "CA"
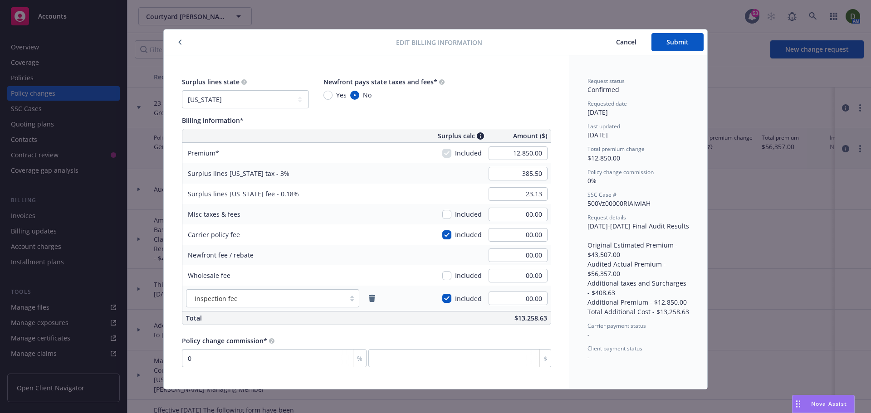
click at [624, 47] on button "Cancel" at bounding box center [626, 42] width 50 height 18
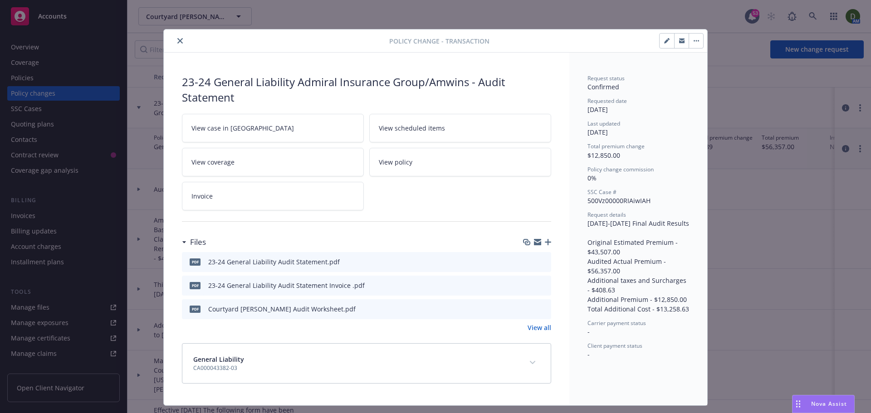
click at [666, 40] on icon "button" at bounding box center [666, 40] width 5 height 5
type textarea "x"
select select "ACCEPTED"
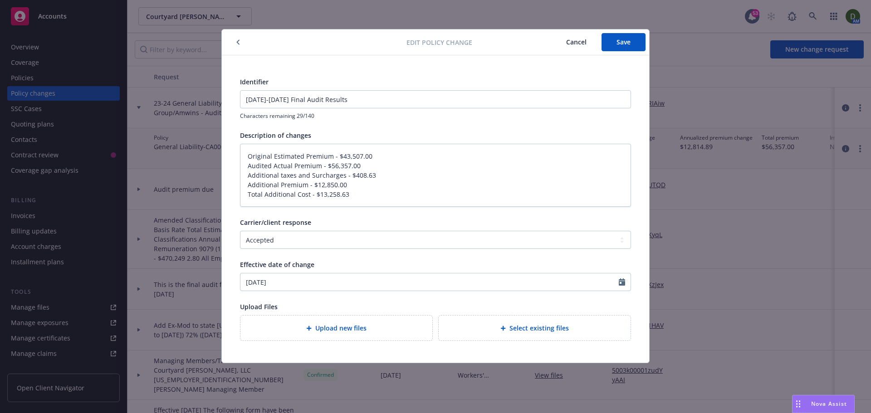
type textarea "x"
click at [573, 48] on button "Cancel" at bounding box center [576, 42] width 50 height 18
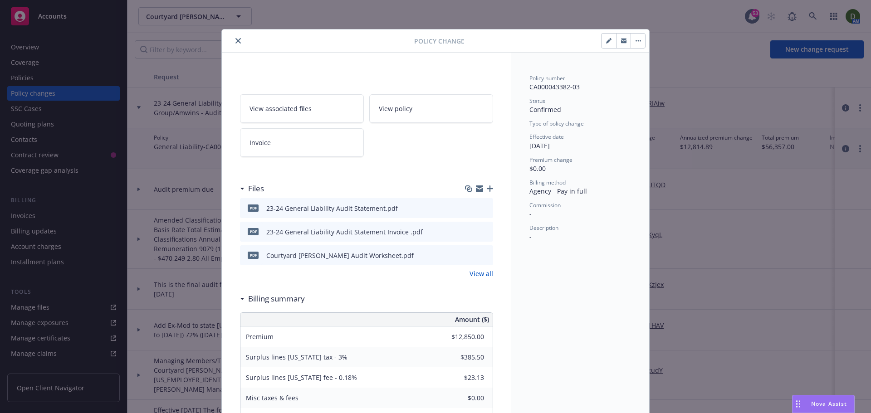
click at [634, 37] on button "button" at bounding box center [638, 41] width 15 height 15
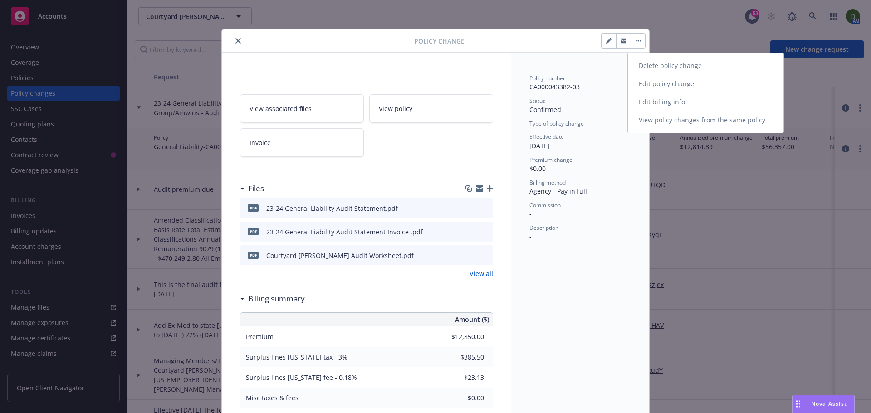
click at [668, 73] on link "Delete policy change" at bounding box center [706, 66] width 156 height 18
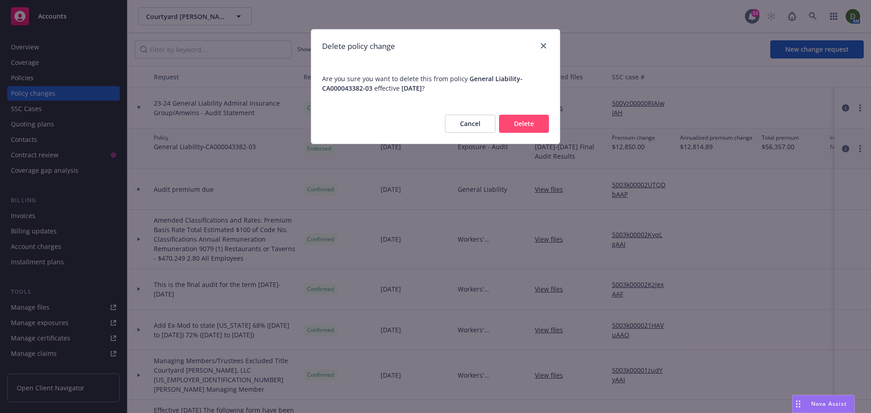
click at [528, 122] on button "Delete" at bounding box center [524, 124] width 50 height 18
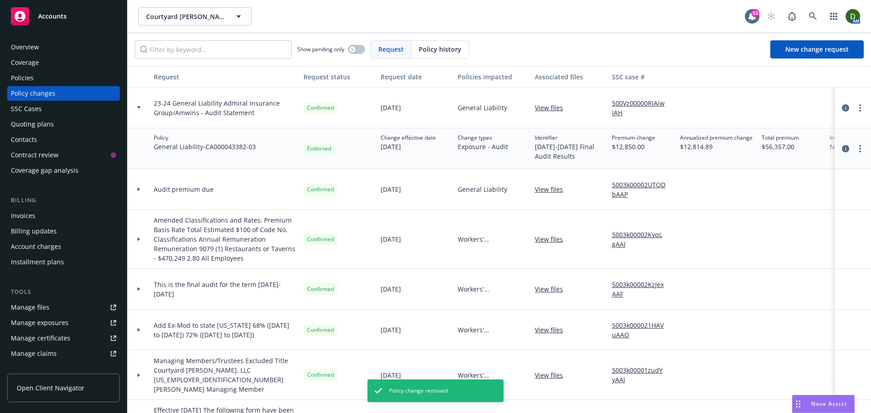
click at [427, 55] on div "Policy history" at bounding box center [439, 49] width 57 height 17
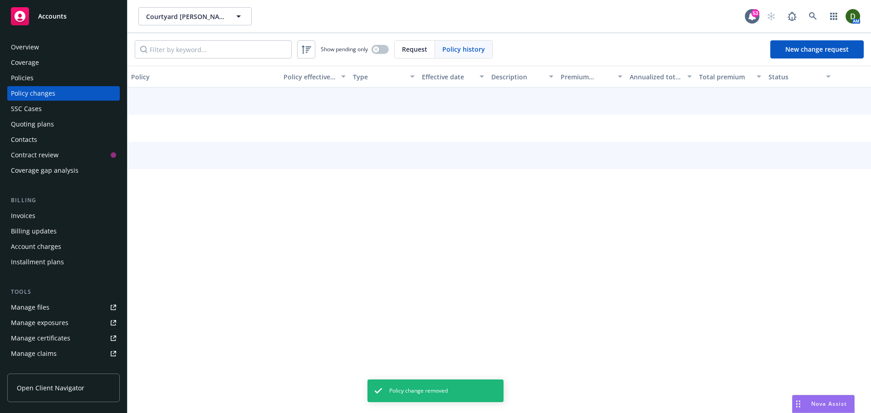
click at [393, 49] on div "Show pending only Request Policy history" at bounding box center [314, 49] width 358 height 18
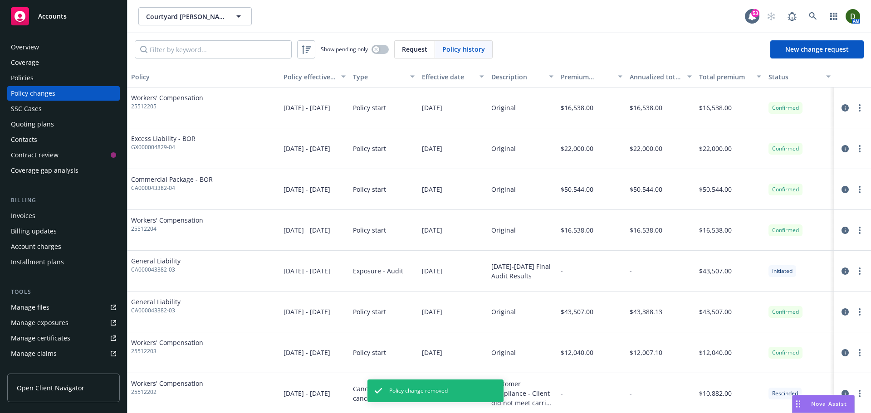
click at [415, 49] on span "Request" at bounding box center [414, 49] width 25 height 10
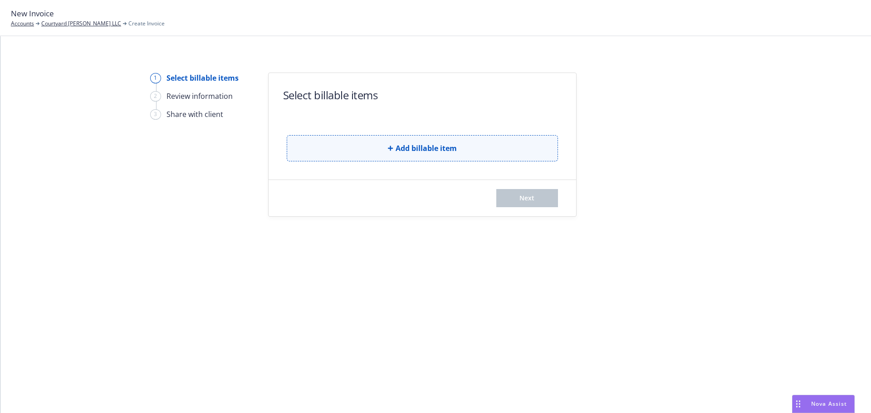
click at [413, 141] on button "Add billable item" at bounding box center [422, 148] width 271 height 26
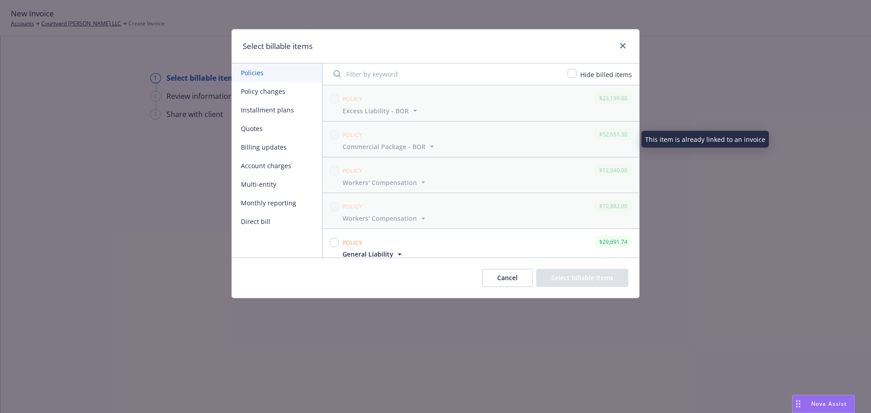
scroll to position [45, 0]
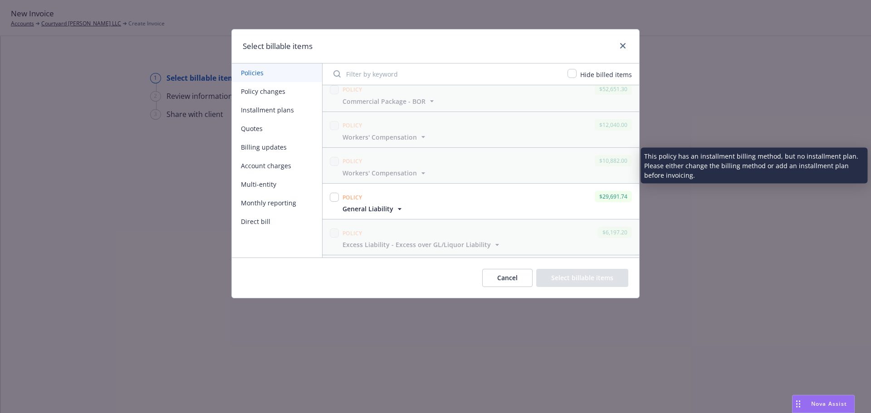
click at [265, 88] on button "Policy changes" at bounding box center [277, 91] width 90 height 19
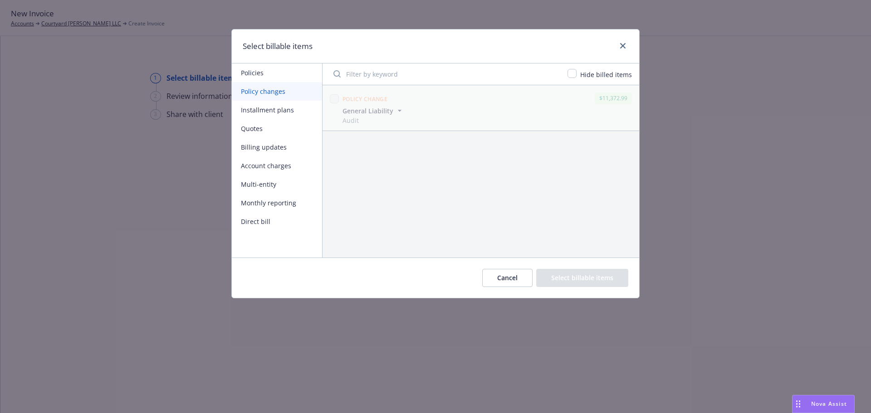
click at [265, 107] on button "Installment plans" at bounding box center [277, 110] width 90 height 19
click at [278, 96] on button "Policy changes" at bounding box center [277, 91] width 90 height 19
click at [541, 120] on div "General Liability Audit" at bounding box center [487, 115] width 293 height 19
drag, startPoint x: 546, startPoint y: 113, endPoint x: 624, endPoint y: 45, distance: 103.2
click at [624, 45] on icon "close" at bounding box center [622, 45] width 5 height 5
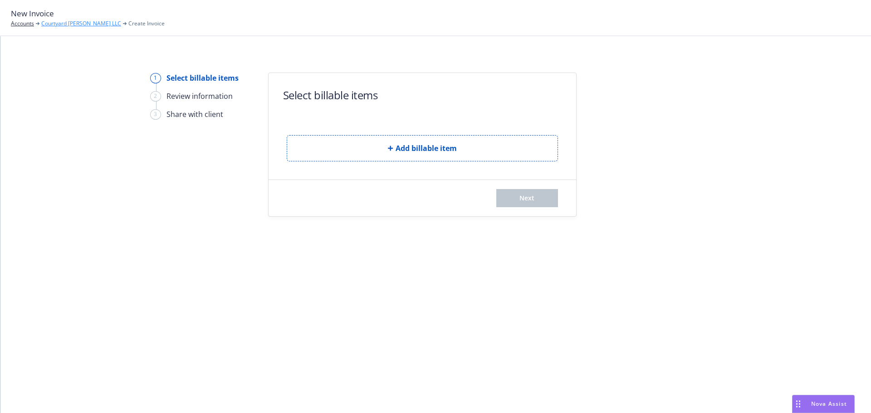
click at [73, 21] on link "Courtyard [PERSON_NAME] LLC" at bounding box center [81, 24] width 80 height 8
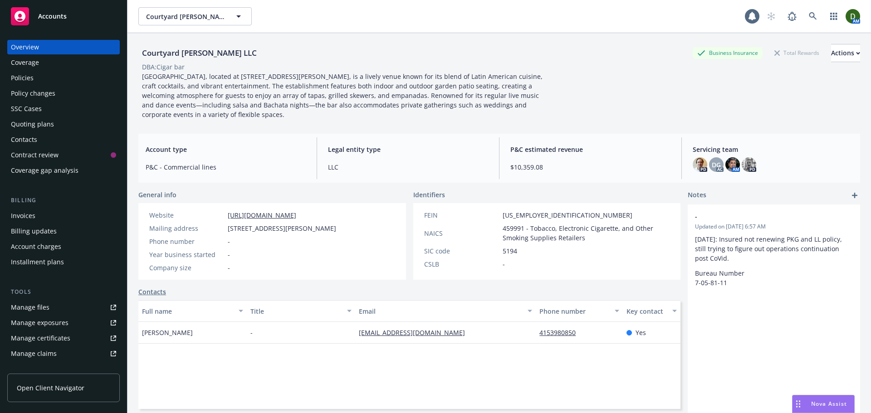
click at [62, 226] on div "Billing updates" at bounding box center [63, 231] width 105 height 15
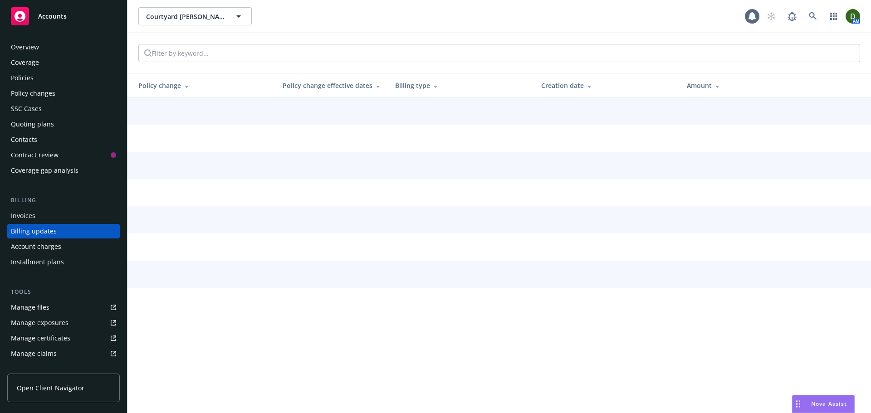
click at [69, 213] on div "Invoices Billing updates Account charges Installment plans" at bounding box center [63, 239] width 113 height 61
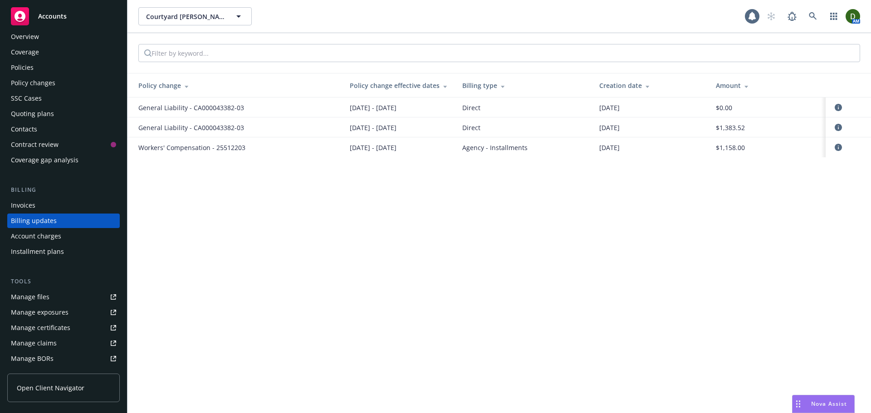
click at [73, 209] on div "Invoices" at bounding box center [63, 205] width 105 height 15
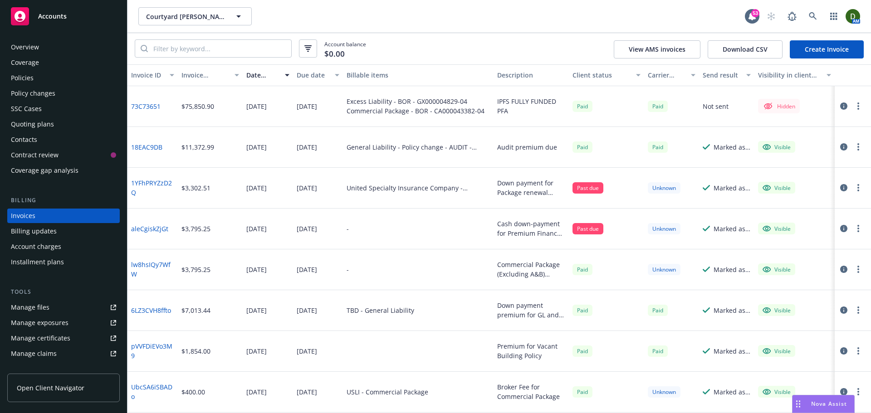
click at [41, 237] on div "Billing updates" at bounding box center [34, 231] width 46 height 15
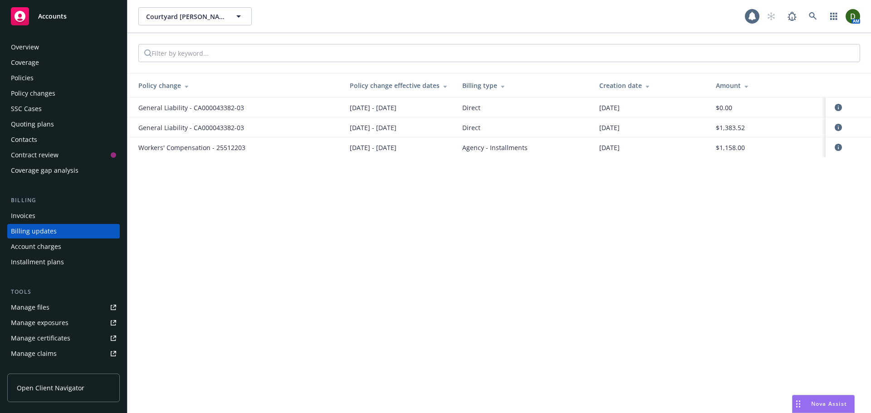
scroll to position [10, 0]
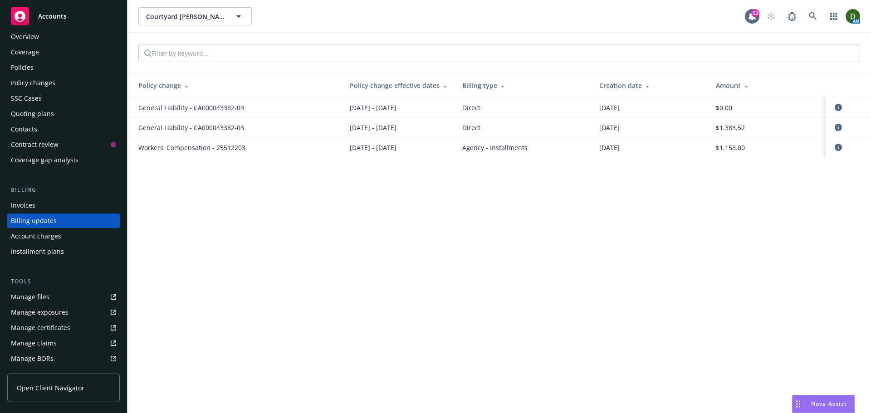
click at [66, 239] on div "Account charges" at bounding box center [63, 236] width 105 height 15
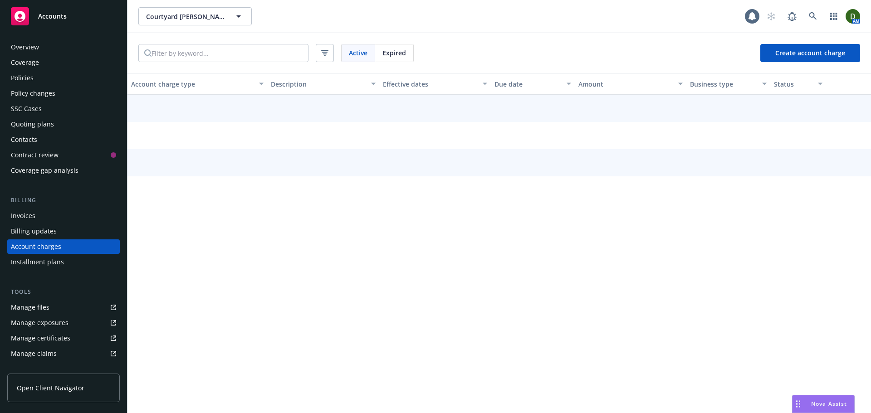
scroll to position [26, 0]
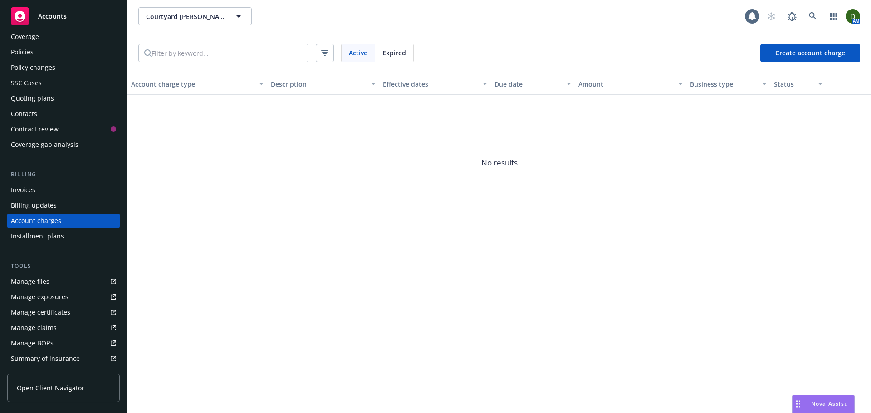
click at [66, 249] on div "Overview Coverage Policies Policy changes SSC Cases Quoting plans Contacts Cont…" at bounding box center [63, 266] width 113 height 504
click at [74, 242] on div "Installment plans" at bounding box center [63, 236] width 105 height 15
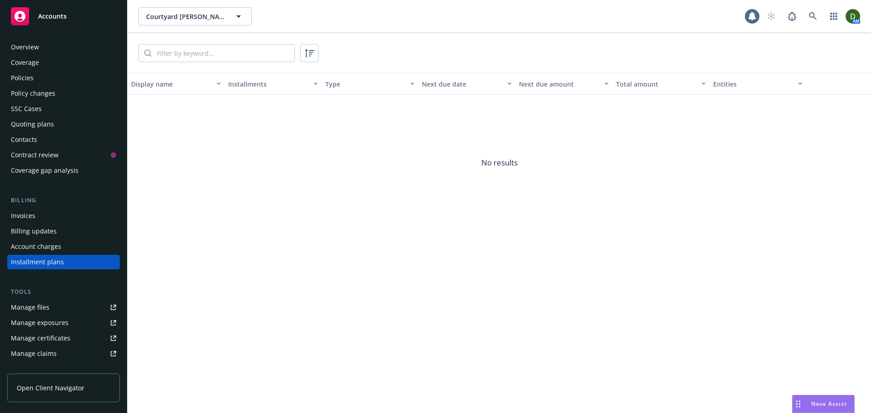
scroll to position [41, 0]
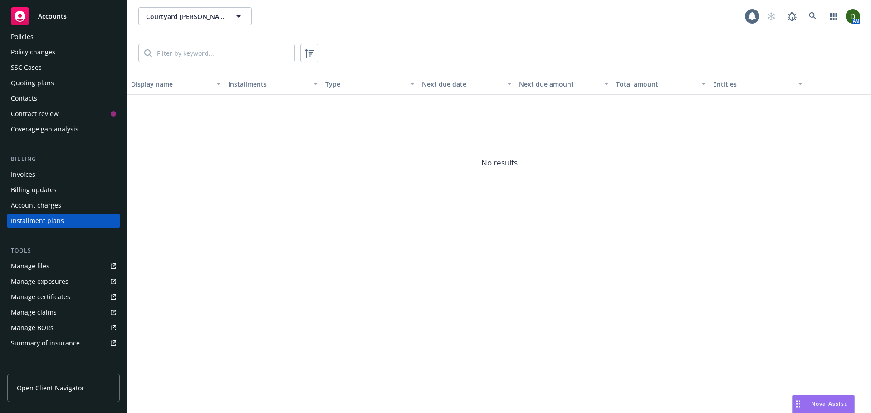
click at [86, 180] on div "Invoices" at bounding box center [63, 174] width 105 height 15
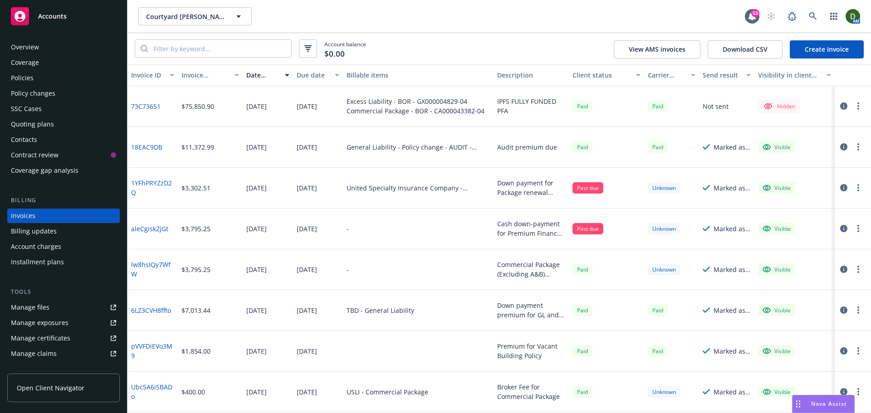
click at [835, 54] on link "Create Invoice" at bounding box center [827, 49] width 74 height 18
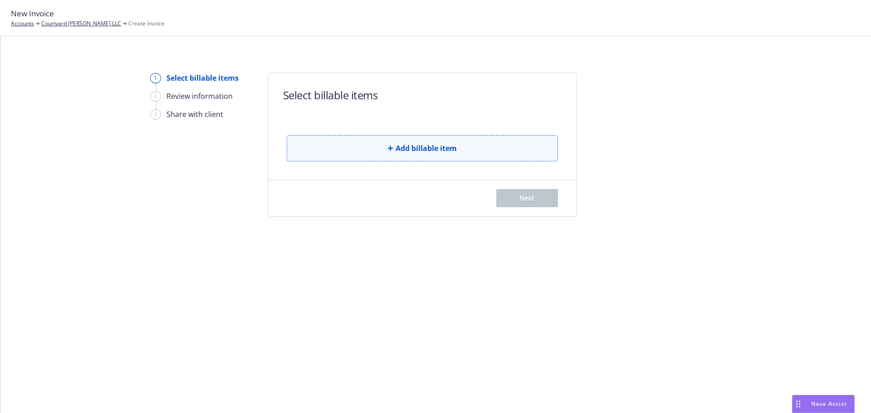
click at [374, 152] on button "Add billable item" at bounding box center [422, 148] width 271 height 26
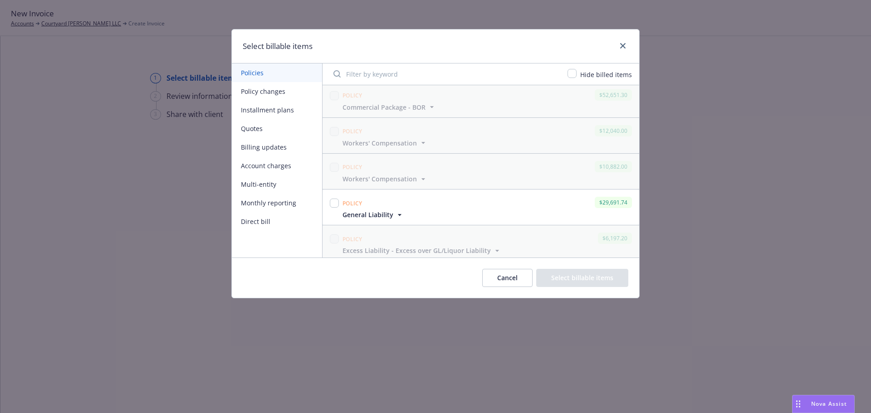
scroll to position [79, 0]
click at [375, 173] on span "General Liability" at bounding box center [368, 176] width 51 height 10
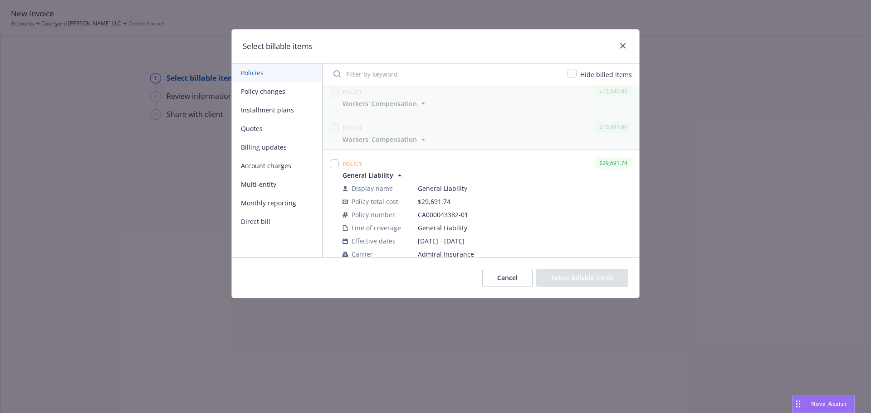
click at [286, 91] on button "Policy changes" at bounding box center [277, 91] width 90 height 19
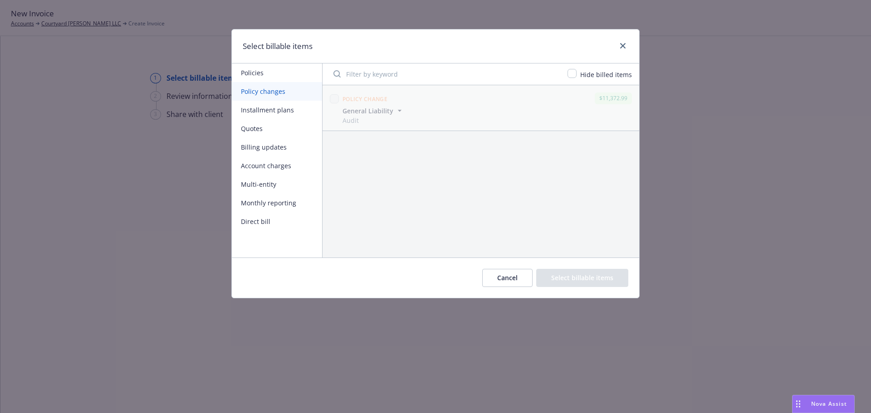
click at [280, 108] on button "Installment plans" at bounding box center [277, 110] width 90 height 19
click at [278, 131] on button "Quotes" at bounding box center [277, 128] width 90 height 19
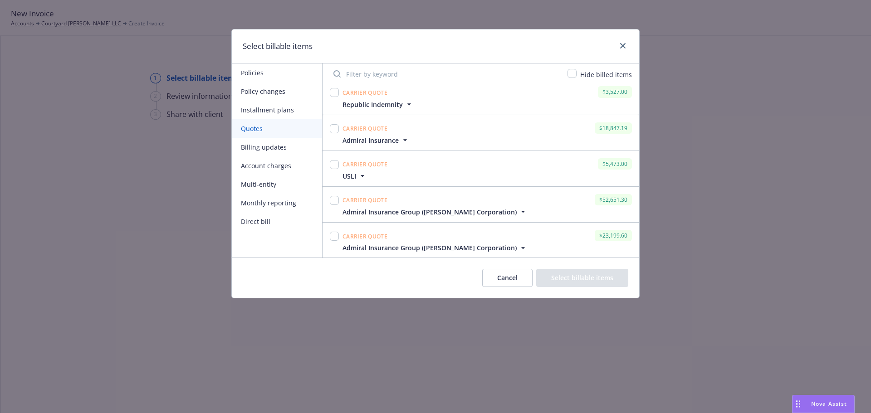
scroll to position [259, 0]
click at [276, 223] on button "Direct bill" at bounding box center [277, 221] width 90 height 19
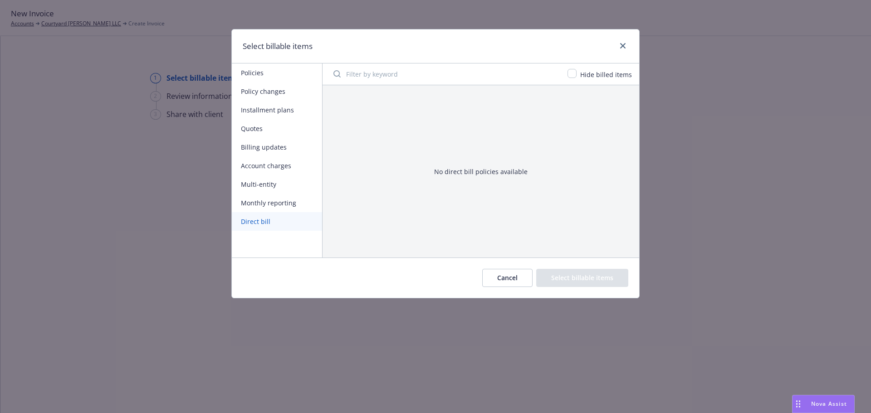
click at [295, 201] on button "Monthly reporting" at bounding box center [277, 203] width 90 height 19
click at [300, 183] on button "Multi-entity" at bounding box center [277, 184] width 90 height 19
click at [299, 164] on button "Account charges" at bounding box center [277, 166] width 90 height 19
click at [299, 144] on button "Billing updates" at bounding box center [277, 147] width 90 height 19
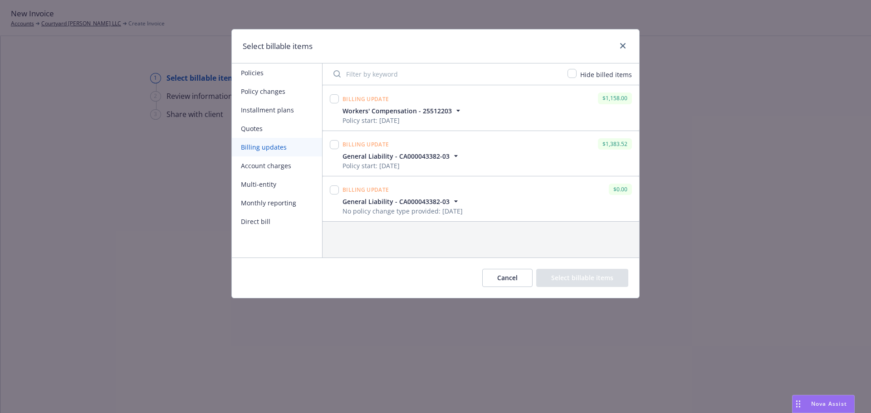
click at [411, 201] on span "General Liability - CA000043382-03" at bounding box center [396, 202] width 107 height 10
click at [280, 127] on button "Quotes" at bounding box center [277, 128] width 90 height 19
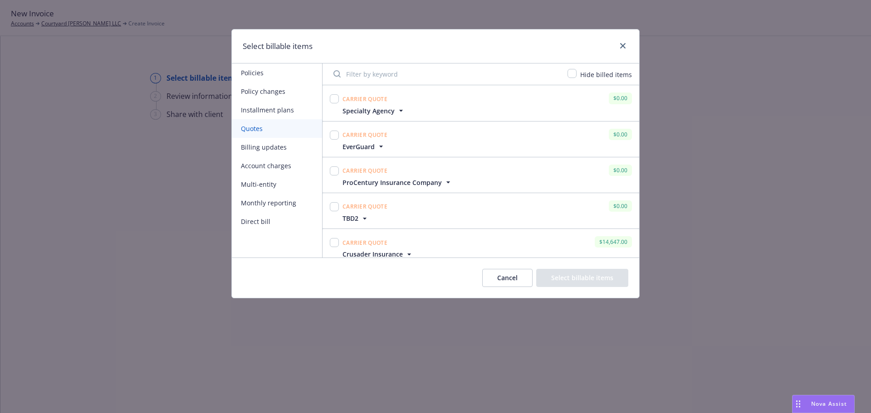
click at [283, 113] on button "Installment plans" at bounding box center [277, 110] width 90 height 19
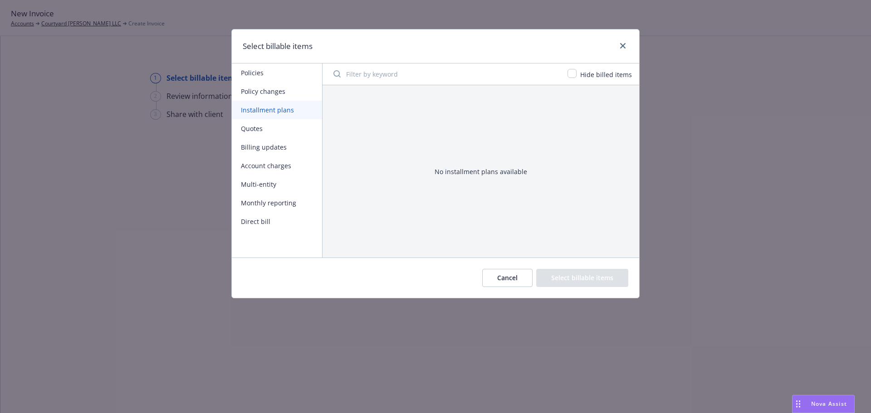
click at [512, 276] on button "Cancel" at bounding box center [507, 278] width 50 height 18
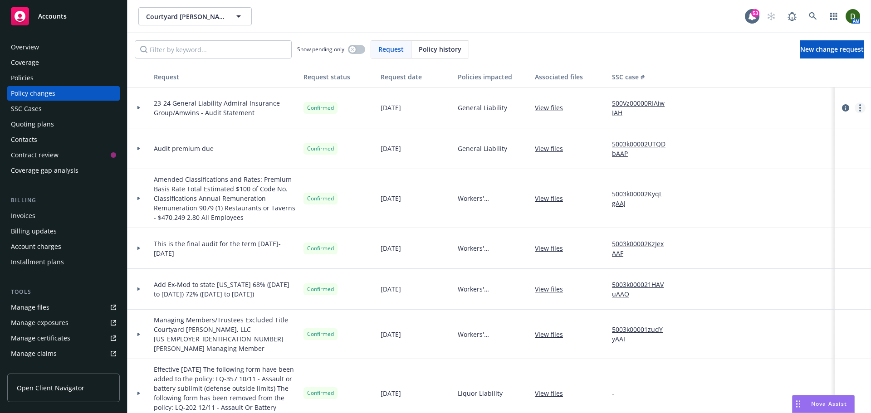
click at [855, 108] on link "more" at bounding box center [860, 108] width 11 height 11
click at [842, 107] on icon "circleInformation" at bounding box center [845, 107] width 7 height 7
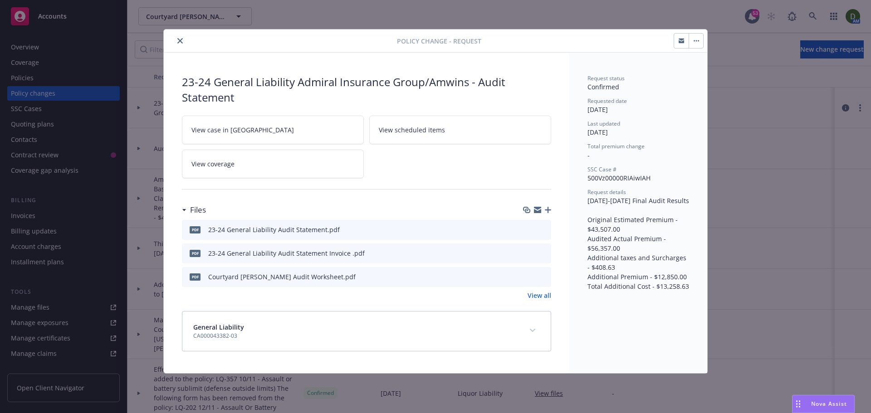
click at [703, 44] on button "button" at bounding box center [696, 41] width 15 height 15
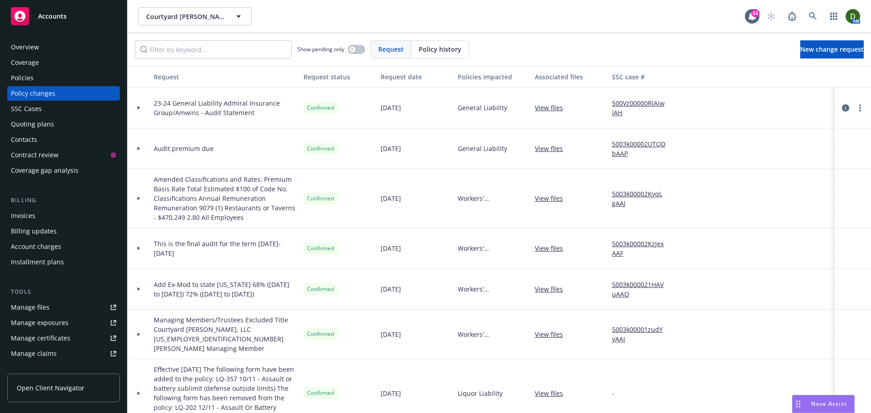
drag, startPoint x: 521, startPoint y: 13, endPoint x: 520, endPoint y: 18, distance: 5.2
click at [445, 45] on span "Policy history" at bounding box center [440, 49] width 43 height 10
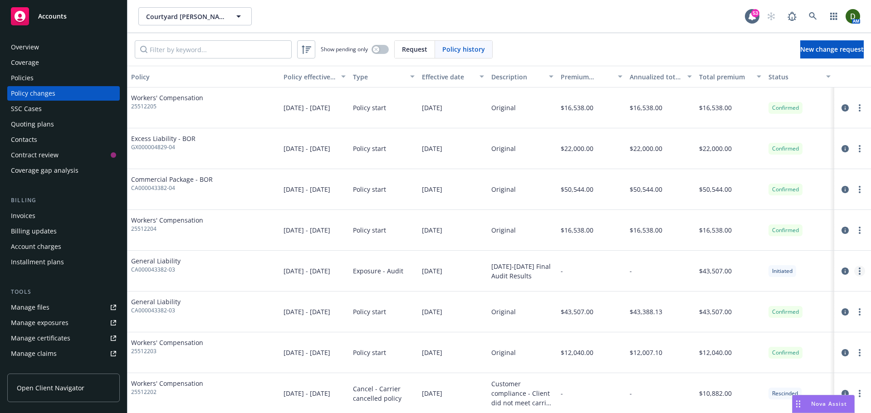
click at [859, 271] on circle "more" at bounding box center [860, 271] width 2 height 2
click at [840, 272] on link "circleInformation" at bounding box center [845, 271] width 11 height 11
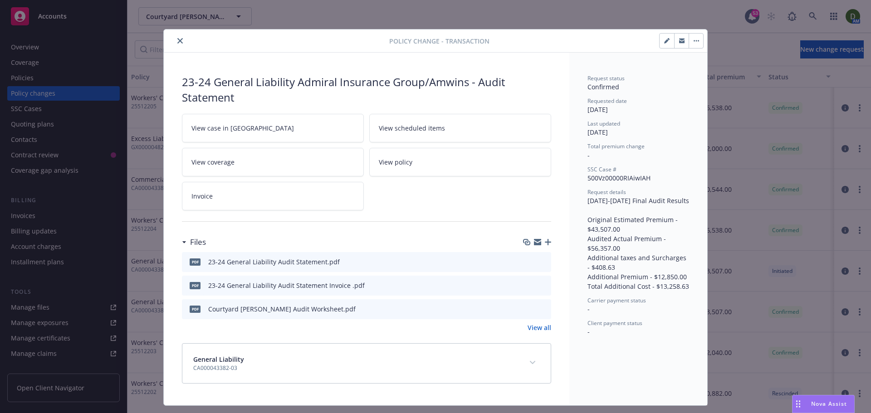
click at [696, 43] on button "button" at bounding box center [696, 41] width 15 height 15
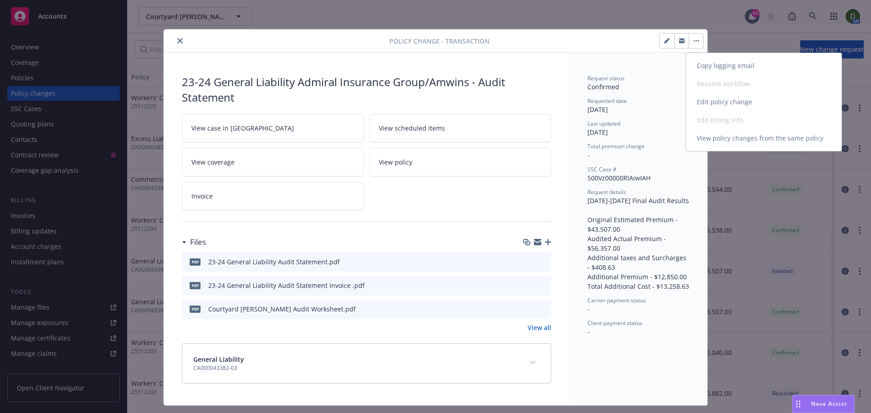
click at [706, 123] on div "Copy logging email Resume workflow Edit policy change Edit billing info View po…" at bounding box center [764, 102] width 156 height 91
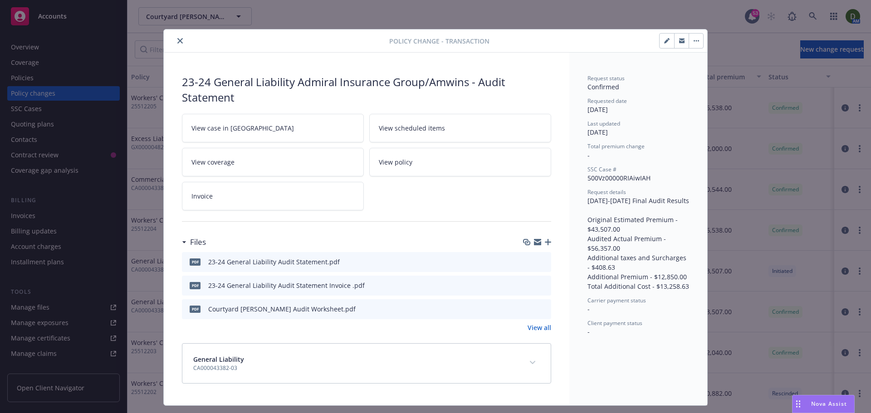
click at [663, 47] on button "button" at bounding box center [667, 41] width 15 height 15
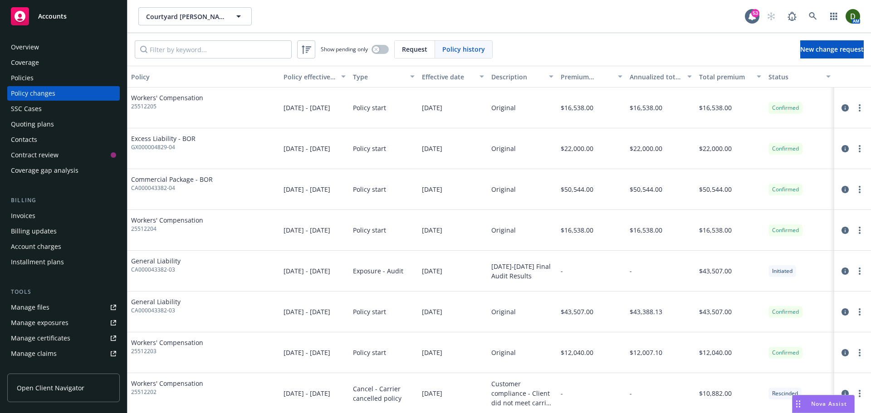
click at [417, 49] on span "Request" at bounding box center [414, 49] width 25 height 10
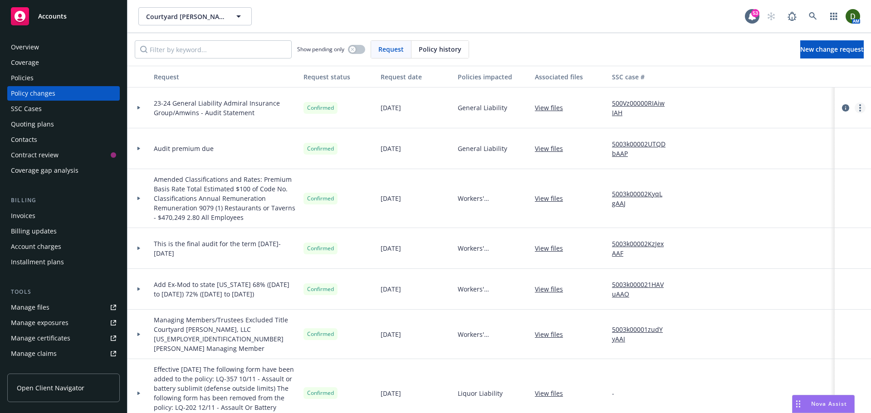
click at [859, 109] on icon "more" at bounding box center [860, 107] width 2 height 7
click at [842, 107] on icon "circleInformation" at bounding box center [845, 107] width 7 height 7
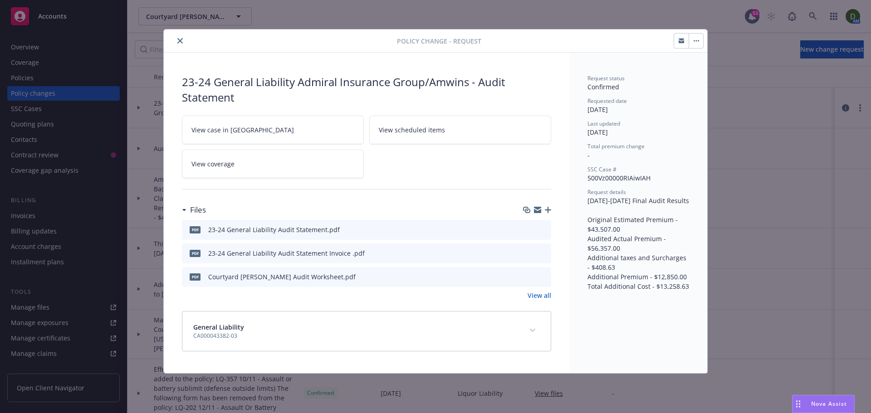
click at [310, 135] on link "View case in SSC" at bounding box center [273, 130] width 182 height 29
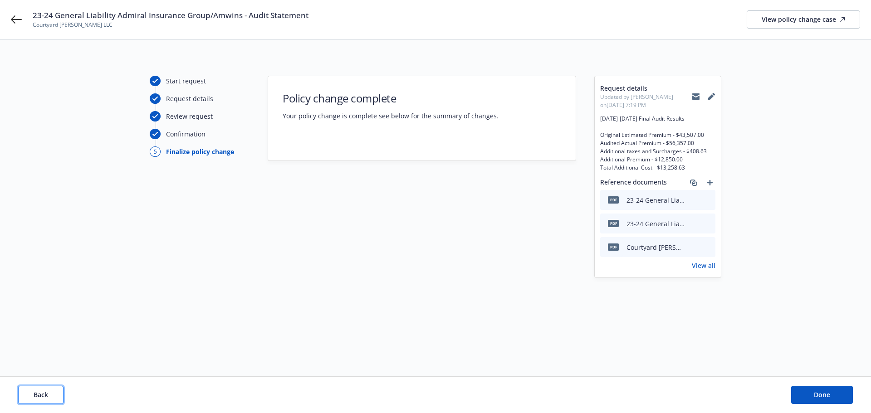
click at [37, 399] on span "Back" at bounding box center [41, 395] width 15 height 9
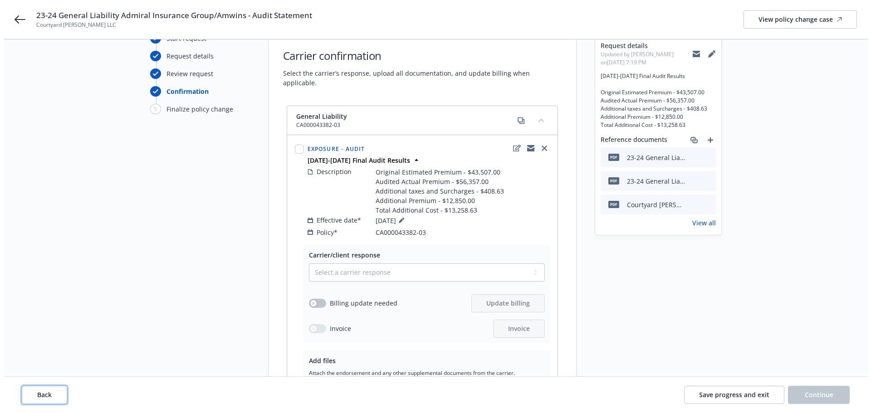
scroll to position [91, 0]
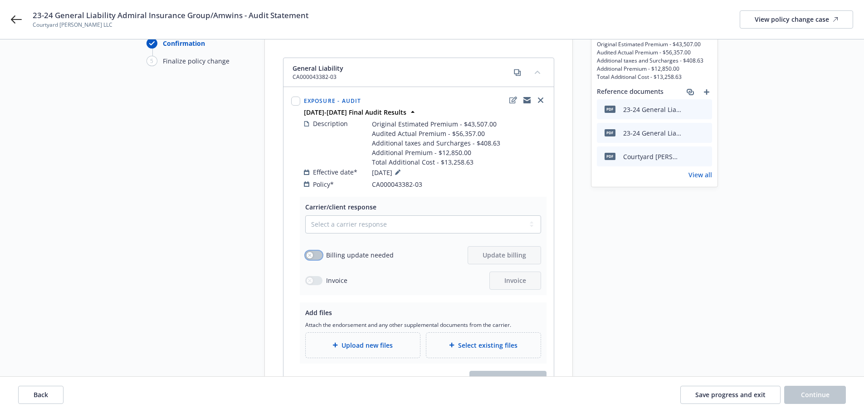
click at [307, 251] on button "button" at bounding box center [313, 255] width 17 height 9
click at [481, 247] on button "Update billing" at bounding box center [504, 255] width 73 height 18
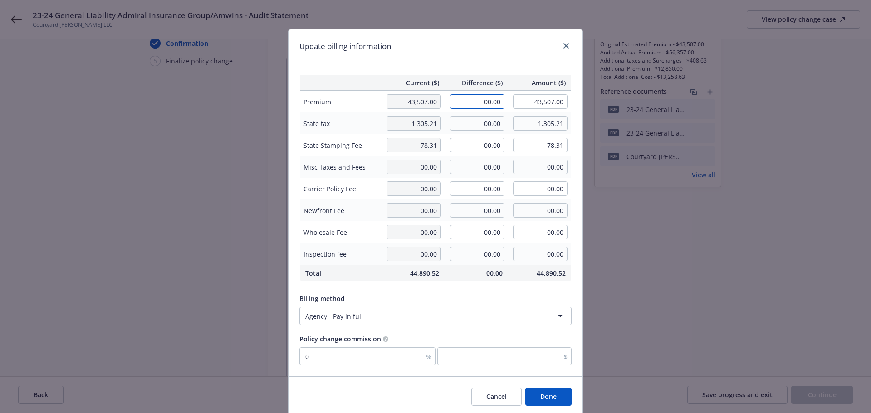
click at [466, 97] on input "00.00" at bounding box center [477, 101] width 54 height 15
click at [460, 97] on input "00.00" at bounding box center [477, 101] width 54 height 15
drag, startPoint x: 460, startPoint y: 98, endPoint x: 539, endPoint y: 104, distance: 78.7
click at [538, 104] on tr "Premium 43,507.00 00.00 43,507.00" at bounding box center [436, 102] width 272 height 22
paste input "12,85"
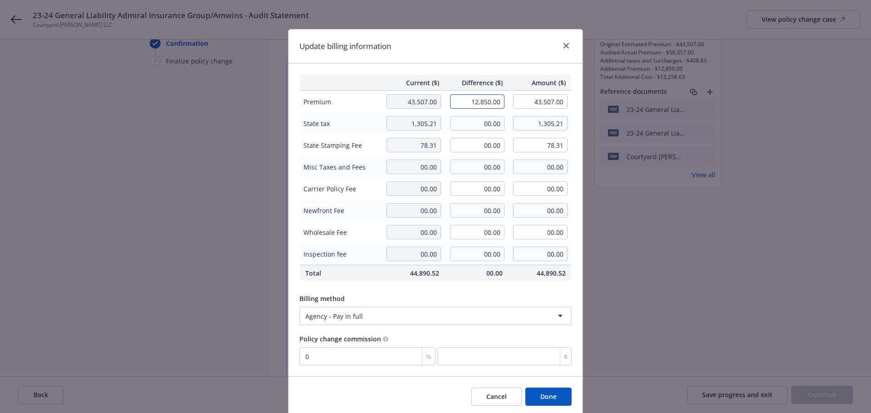
type input "12,850.00"
type input "56,357.00"
type input "0"
drag, startPoint x: 465, startPoint y: 327, endPoint x: 469, endPoint y: 323, distance: 5.5
click at [466, 327] on div "Current ($) Difference ($) Amount ($) Premium 43,507.00 12,850.00 56,357.00 Sta…" at bounding box center [436, 220] width 294 height 313
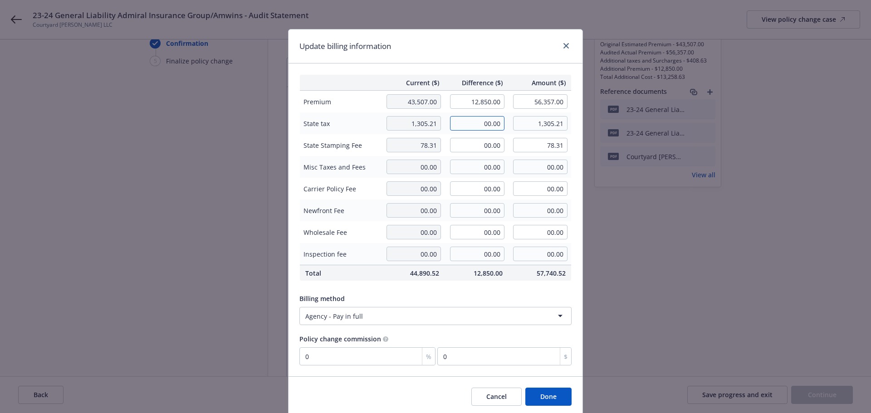
click at [470, 124] on input "00.00" at bounding box center [477, 123] width 54 height 15
paste input "385.5"
type input "385.50"
type input "1,690.71"
click at [470, 148] on input "00.00" at bounding box center [477, 145] width 54 height 15
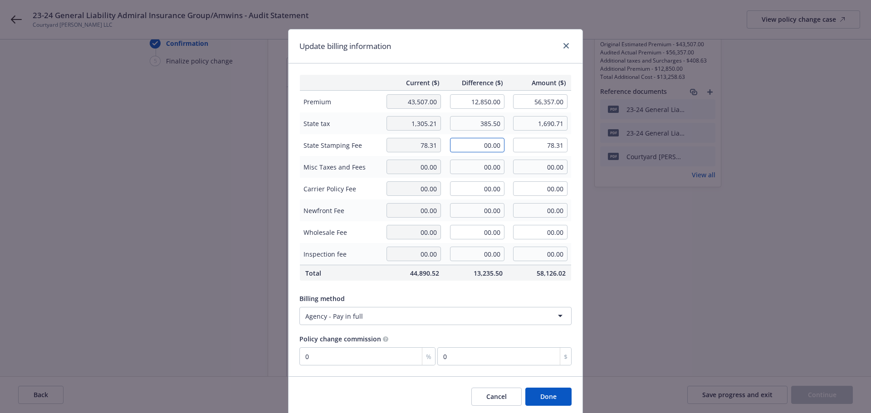
paste input "23.13"
type input "23.13"
type input "101.44"
click at [534, 303] on div "Billing method Agency - Pay in full" at bounding box center [435, 309] width 272 height 31
click at [380, 317] on html "23-24 General Liability Admiral Insurance Group/Amwins - Audit Statement Courty…" at bounding box center [435, 115] width 871 height 413
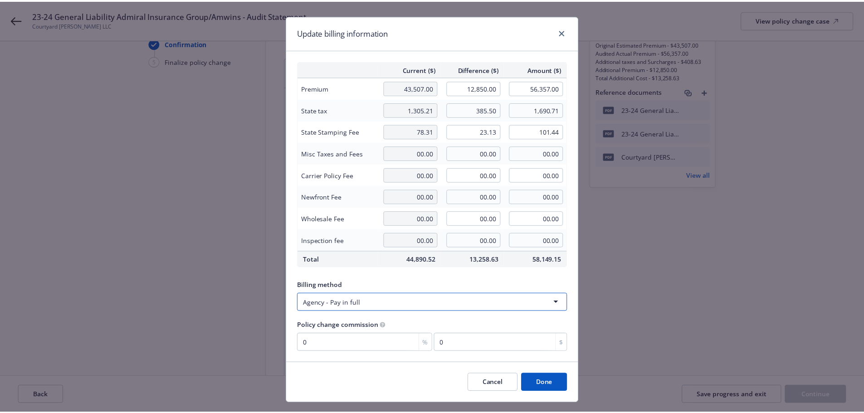
scroll to position [33, 0]
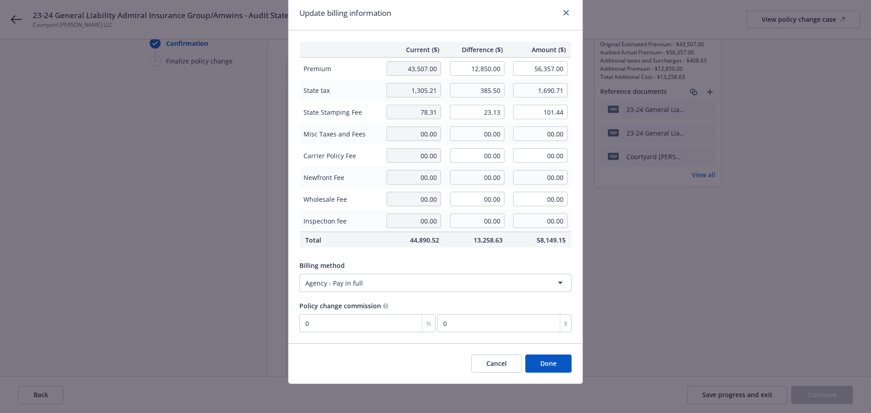
click at [540, 357] on button "Done" at bounding box center [548, 364] width 46 height 18
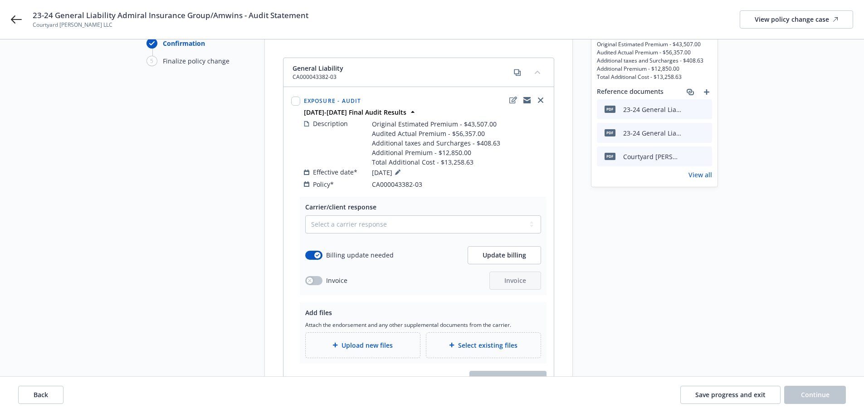
click at [324, 276] on div "Invoice Invoice" at bounding box center [423, 281] width 236 height 18
click at [319, 276] on button "button" at bounding box center [313, 280] width 17 height 9
click at [503, 272] on button "Invoice" at bounding box center [515, 281] width 52 height 18
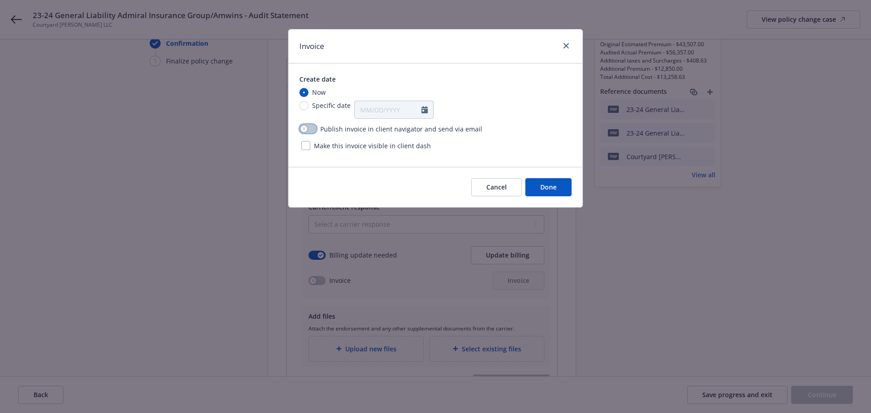
click at [307, 125] on button "button" at bounding box center [307, 128] width 17 height 9
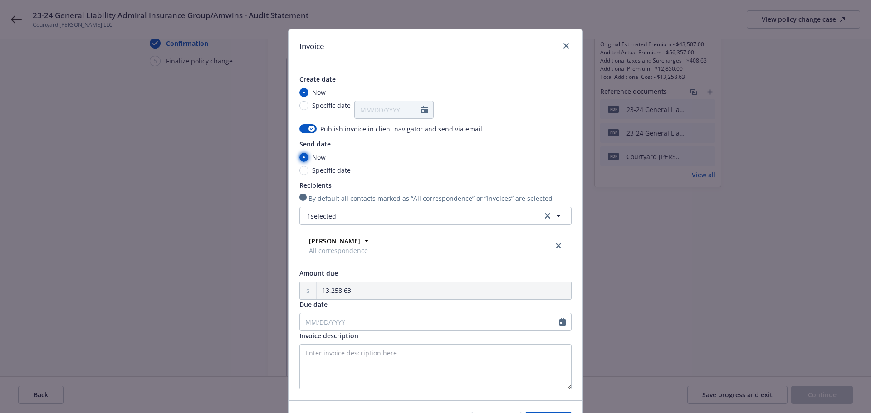
click at [302, 155] on input "Now" at bounding box center [303, 157] width 9 height 9
click at [302, 158] on input "Now" at bounding box center [303, 157] width 9 height 9
click at [310, 130] on icon "button" at bounding box center [312, 128] width 4 height 3
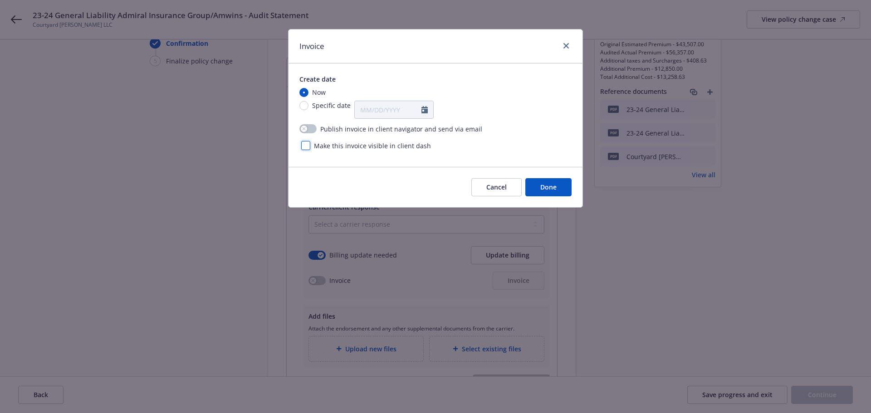
click at [302, 144] on div at bounding box center [305, 145] width 9 height 9
click at [548, 183] on span "Done" at bounding box center [548, 187] width 16 height 9
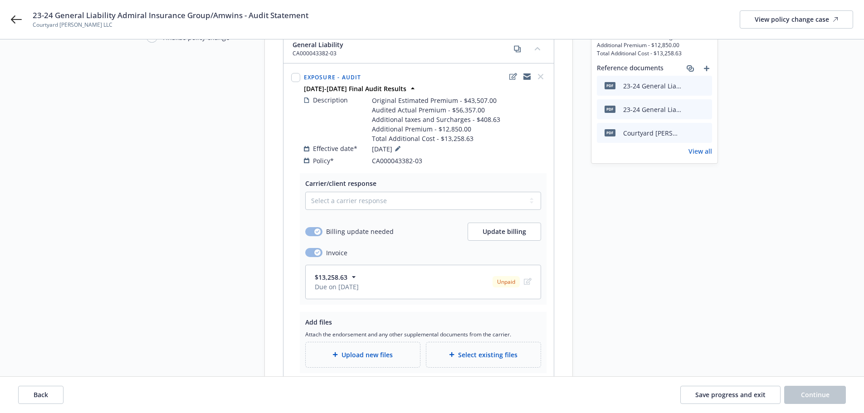
scroll to position [136, 0]
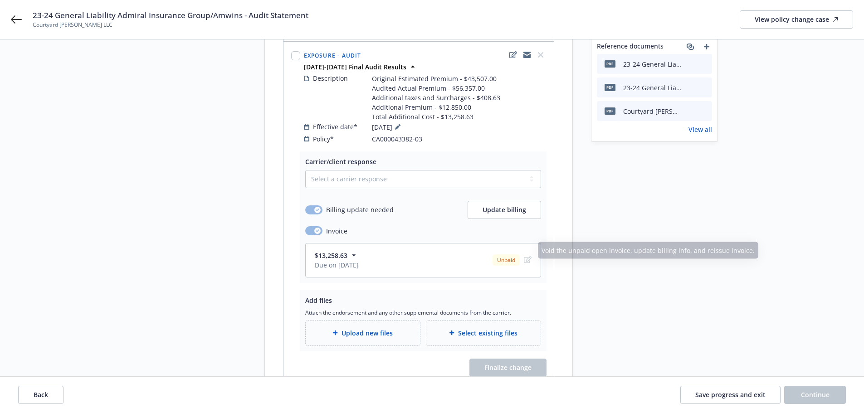
click at [527, 256] on icon "edit" at bounding box center [528, 259] width 8 height 7
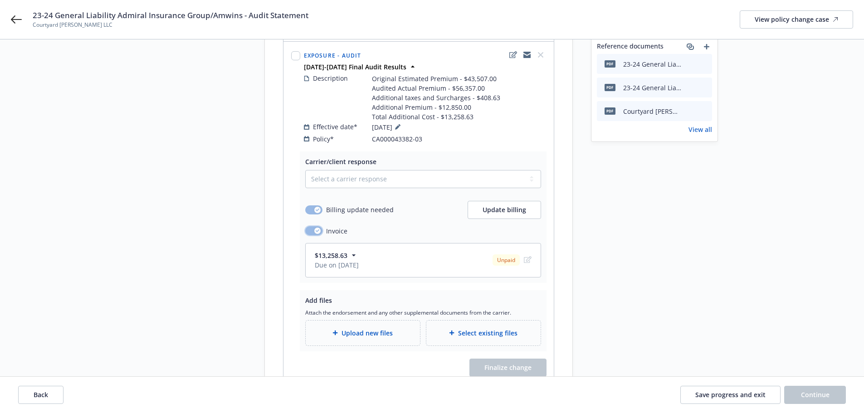
click at [319, 228] on div "button" at bounding box center [317, 231] width 6 height 6
click at [464, 335] on div "Select existing files" at bounding box center [483, 333] width 114 height 25
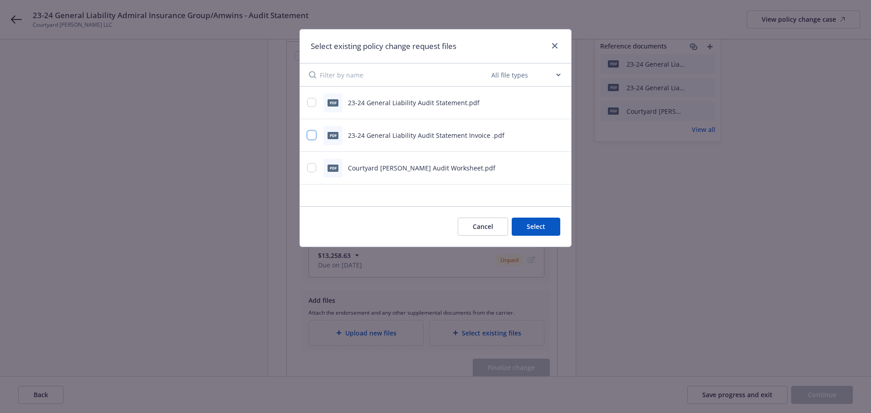
drag, startPoint x: 312, startPoint y: 139, endPoint x: 312, endPoint y: 117, distance: 21.3
click at [312, 138] on input "checkbox" at bounding box center [311, 135] width 9 height 9
checkbox input "true"
click at [312, 108] on div "pdf 23-24 General Liability Audit Statement.pdf" at bounding box center [424, 102] width 234 height 19
click at [313, 103] on input "checkbox" at bounding box center [311, 102] width 9 height 9
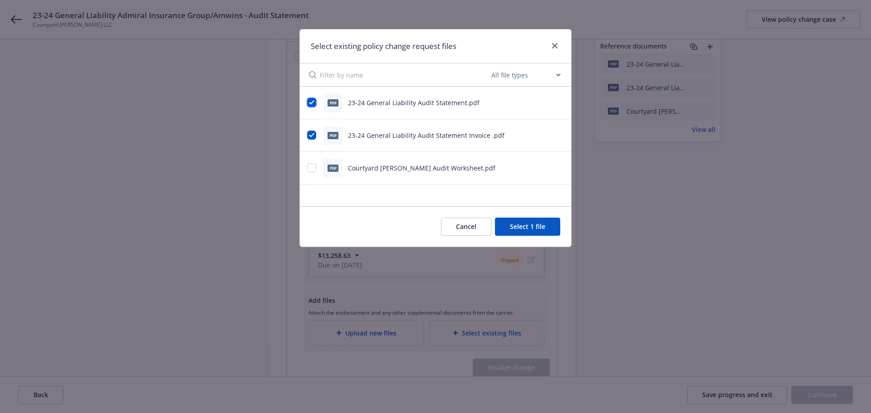
checkbox input "true"
click at [310, 167] on input "checkbox" at bounding box center [311, 167] width 9 height 9
checkbox input "true"
click at [537, 224] on button "Select 3 files" at bounding box center [526, 227] width 69 height 18
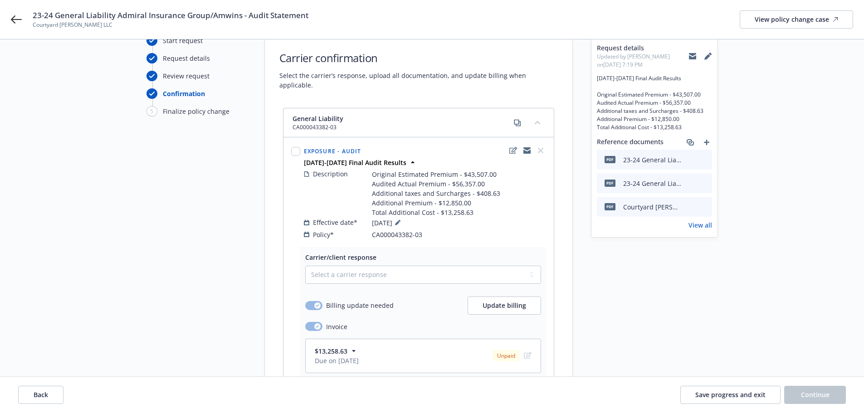
scroll to position [0, 0]
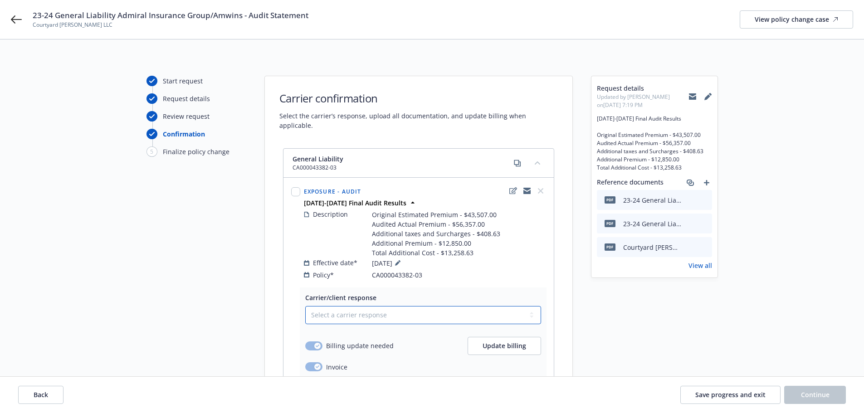
click at [425, 306] on select "Select a carrier response Accepted Accepted with revision No endorsement needed…" at bounding box center [423, 315] width 236 height 18
select select "ACCEPTED"
click at [305, 306] on select "Select a carrier response Accepted Accepted with revision No endorsement needed…" at bounding box center [423, 315] width 236 height 18
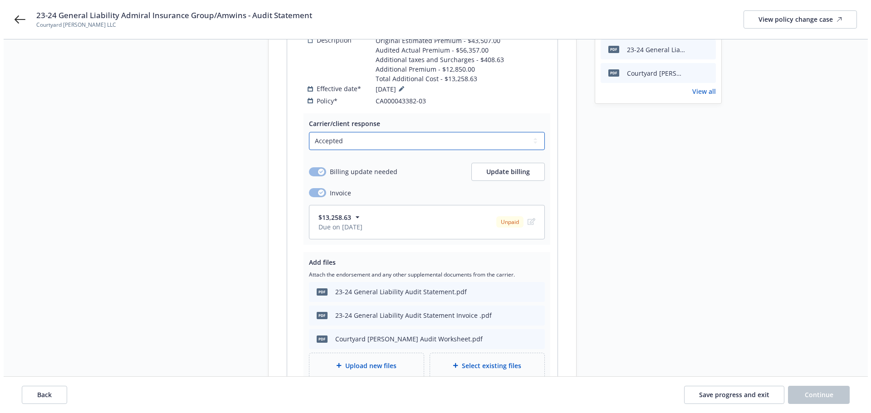
scroll to position [264, 0]
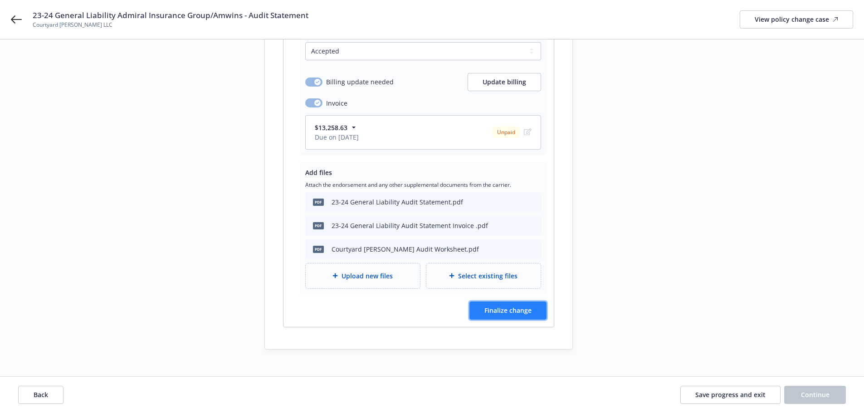
click at [518, 306] on span "Finalize change" at bounding box center [507, 310] width 47 height 9
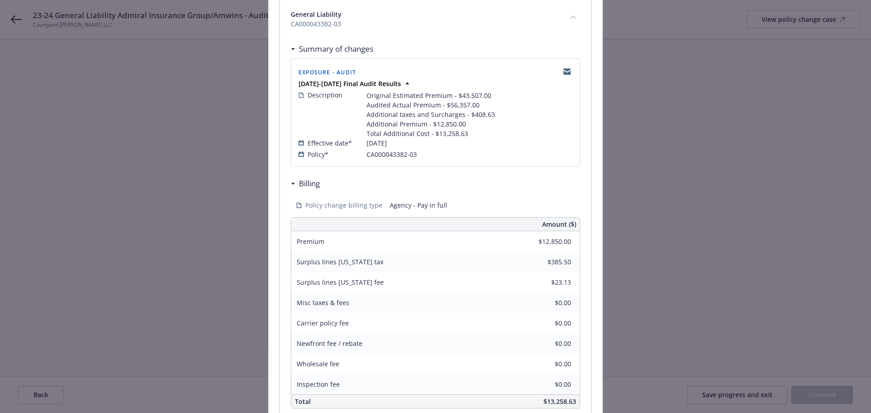
scroll to position [225, 0]
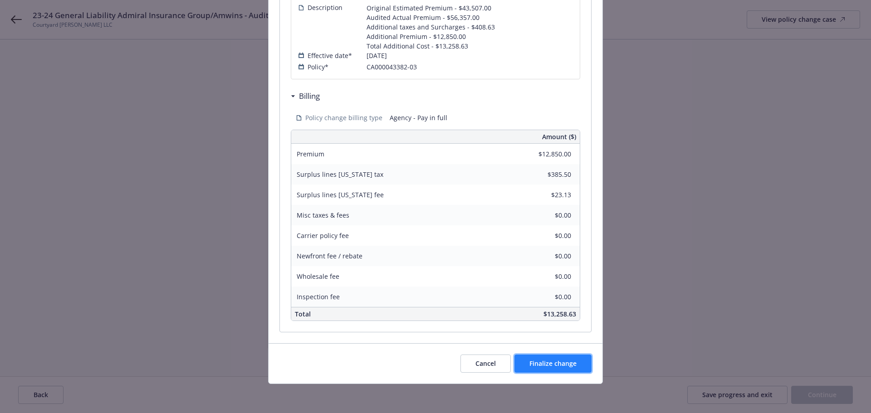
click at [554, 367] on span "Finalize change" at bounding box center [552, 363] width 47 height 9
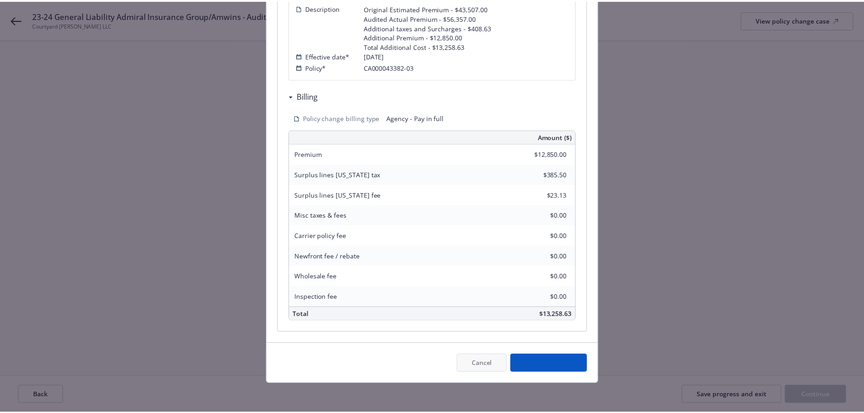
scroll to position [264, 0]
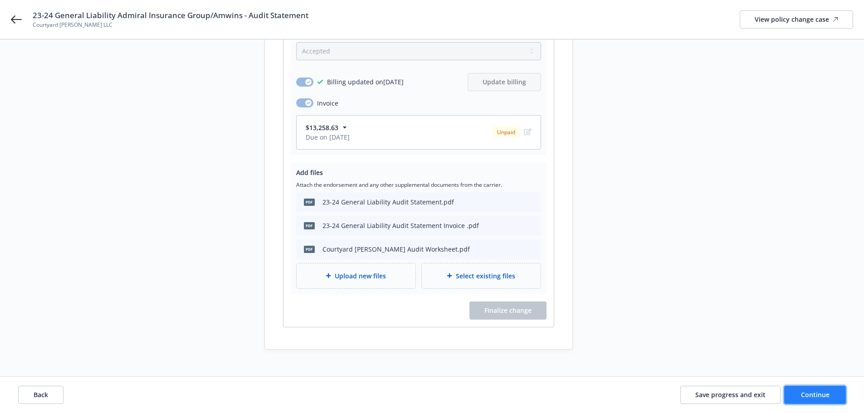
click at [803, 394] on span "Continue" at bounding box center [815, 395] width 29 height 9
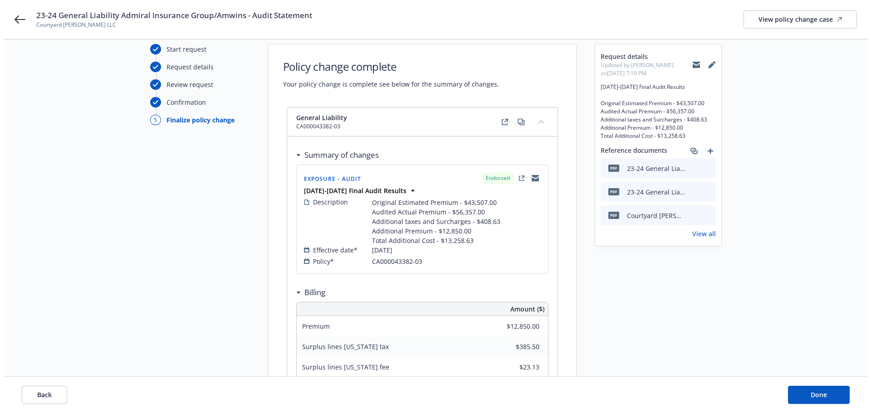
scroll to position [0, 0]
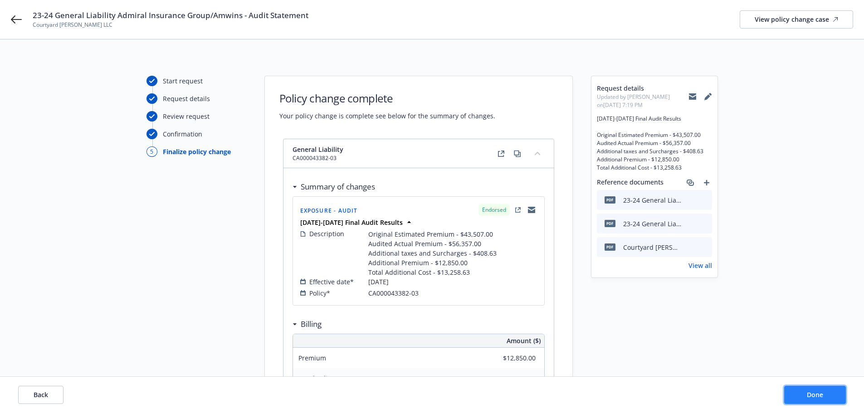
click at [817, 401] on button "Done" at bounding box center [815, 395] width 62 height 18
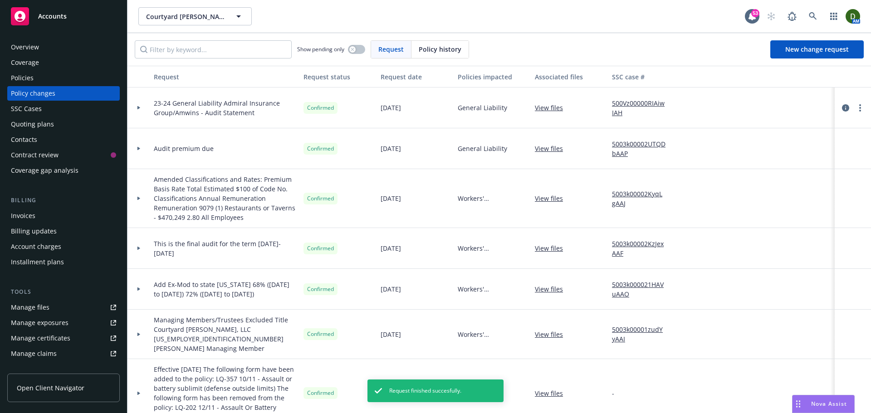
click at [54, 215] on div "Invoices" at bounding box center [63, 216] width 105 height 15
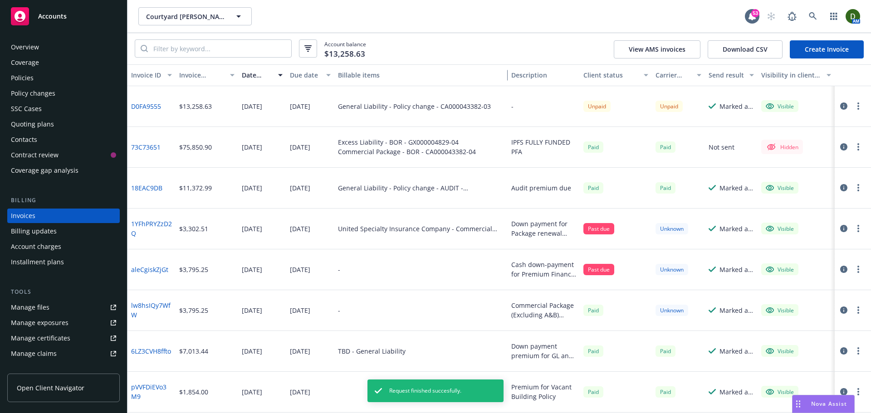
drag, startPoint x: 484, startPoint y: 83, endPoint x: 558, endPoint y: 95, distance: 74.9
click at [510, 78] on div "Invoice ID Invoice amount Date issued Due date Billable items Description Clien…" at bounding box center [499, 75] width 744 height 22
click at [861, 105] on div at bounding box center [853, 106] width 36 height 41
click at [854, 107] on button "button" at bounding box center [858, 106] width 11 height 11
click at [857, 108] on icon "button" at bounding box center [858, 106] width 2 height 7
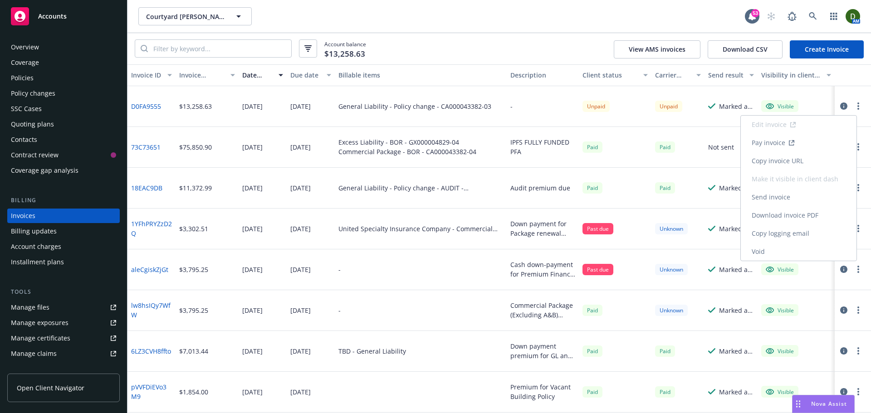
click at [777, 252] on link "Void" at bounding box center [799, 252] width 116 height 18
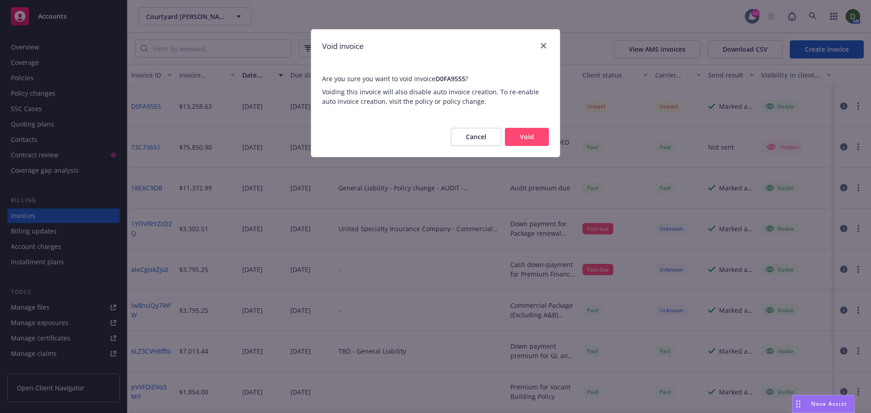
click at [526, 141] on button "Void" at bounding box center [527, 137] width 44 height 18
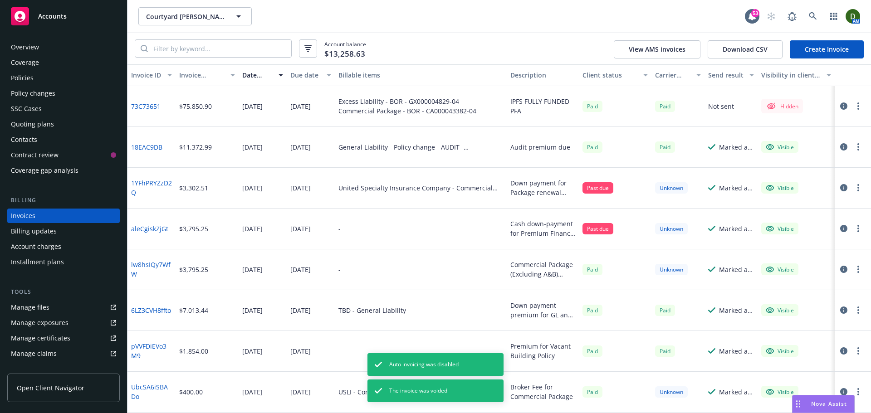
click at [843, 48] on link "Create Invoice" at bounding box center [827, 49] width 74 height 18
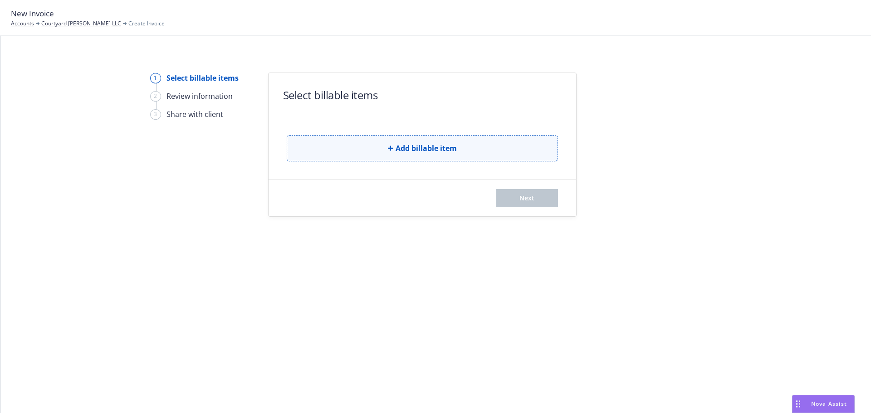
click at [337, 147] on button "Add billable item" at bounding box center [422, 148] width 271 height 26
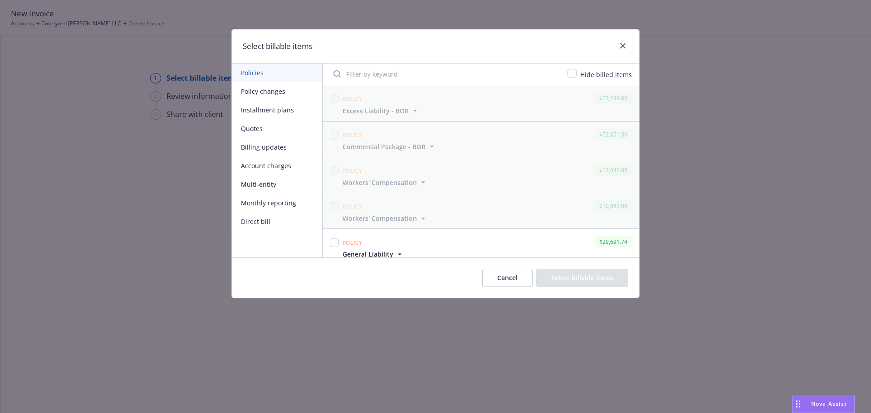
click at [285, 95] on button "Policy changes" at bounding box center [277, 91] width 90 height 19
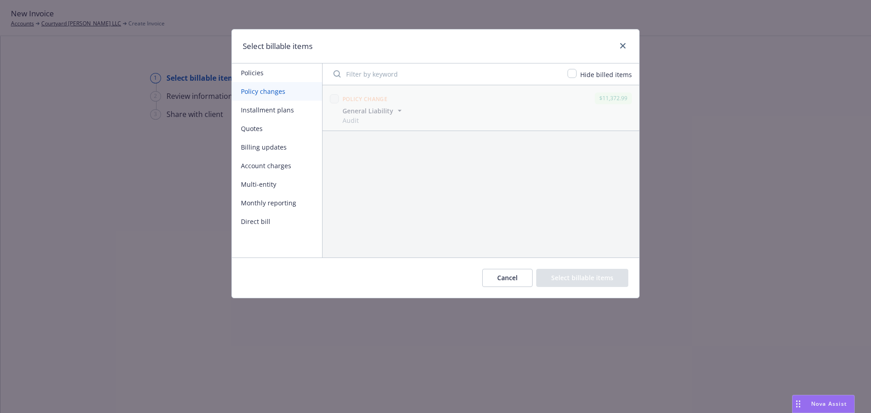
click at [265, 142] on button "Billing updates" at bounding box center [277, 147] width 90 height 19
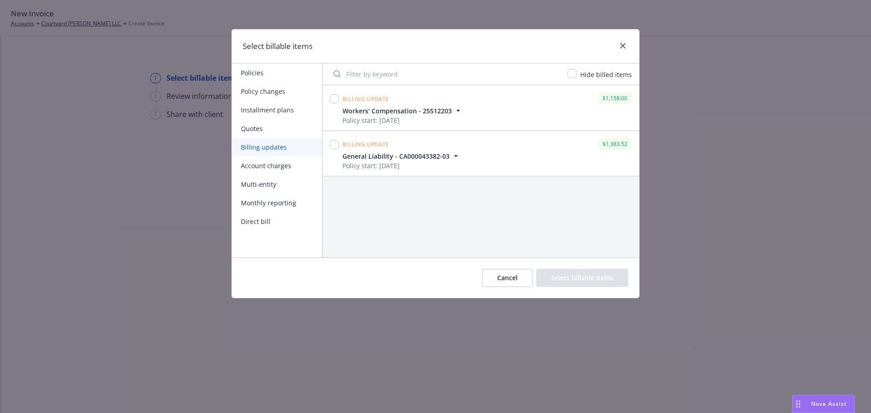
click at [287, 129] on button "Quotes" at bounding box center [277, 128] width 90 height 19
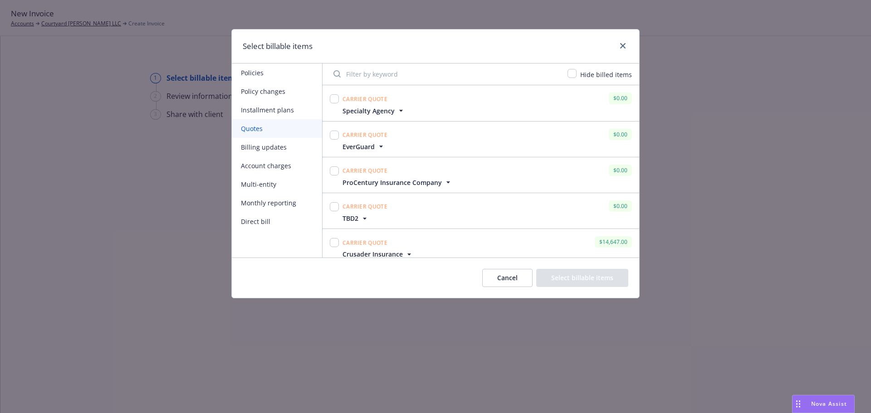
click at [280, 231] on div "Policies Policy changes Installment plans Quotes Billing updates Account charge…" at bounding box center [277, 161] width 91 height 194
click at [281, 225] on button "Direct bill" at bounding box center [277, 221] width 90 height 19
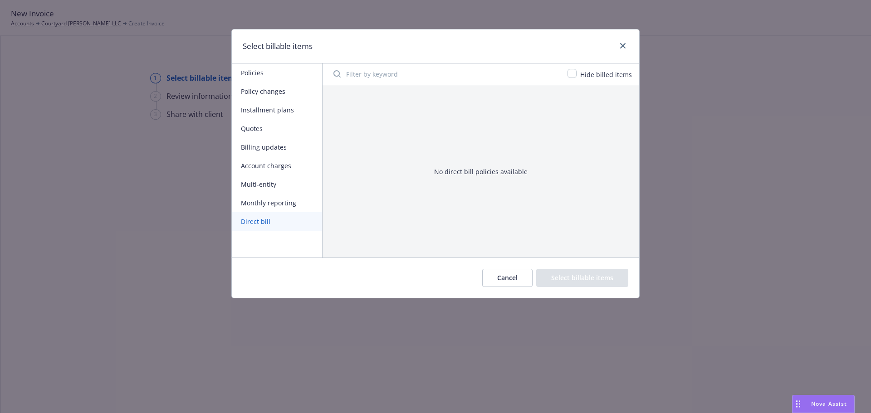
click at [298, 113] on button "Installment plans" at bounding box center [277, 110] width 90 height 19
click at [293, 86] on button "Policy changes" at bounding box center [277, 91] width 90 height 19
click at [285, 74] on button "Policies" at bounding box center [277, 73] width 90 height 19
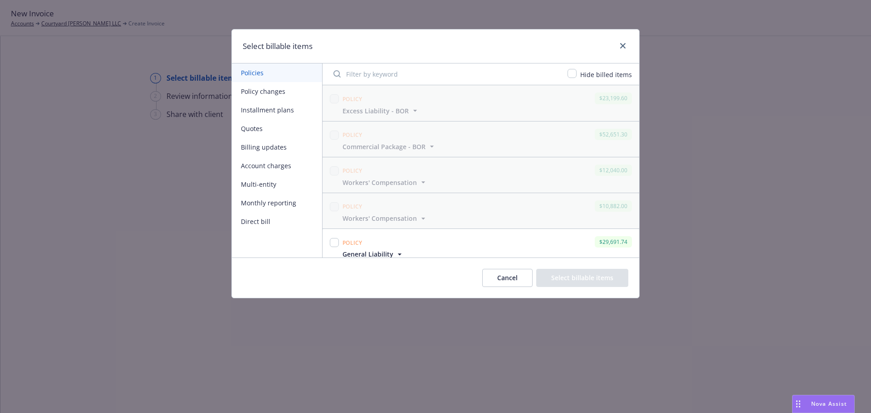
scroll to position [79, 0]
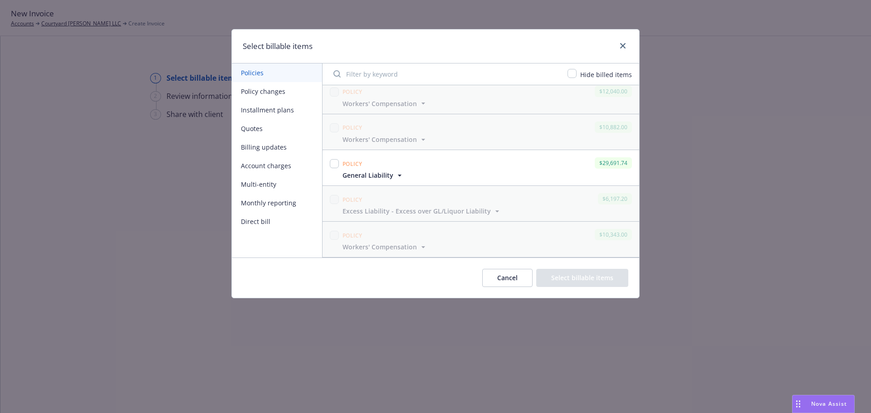
drag, startPoint x: 526, startPoint y: 278, endPoint x: 521, endPoint y: 277, distance: 4.6
click at [527, 278] on button "Cancel" at bounding box center [507, 278] width 50 height 18
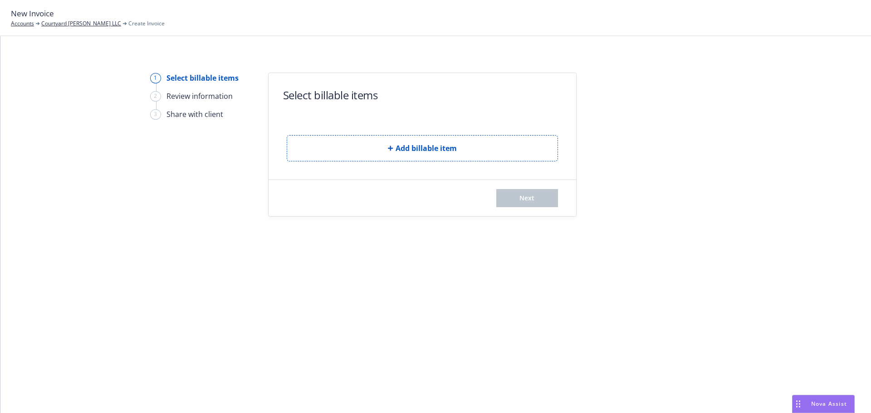
click at [76, 19] on div "New Invoice Accounts Courtyard Montgomery LLC Create Invoice" at bounding box center [88, 18] width 154 height 20
click at [78, 25] on link "Courtyard [PERSON_NAME] LLC" at bounding box center [81, 24] width 80 height 8
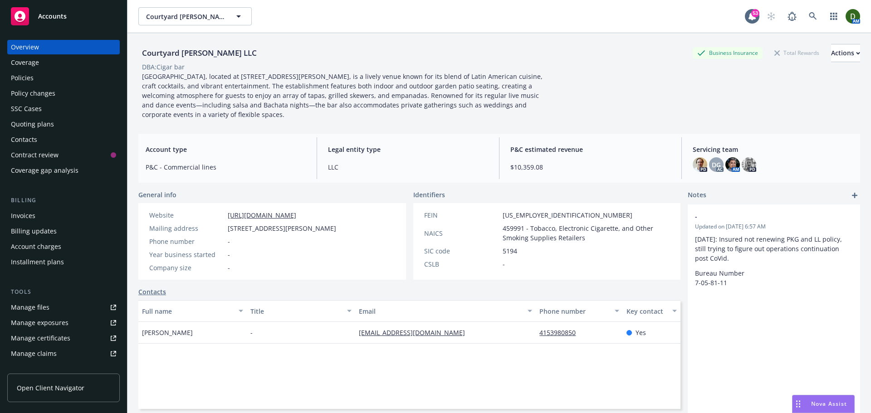
click at [83, 96] on div "Policy changes" at bounding box center [63, 93] width 105 height 15
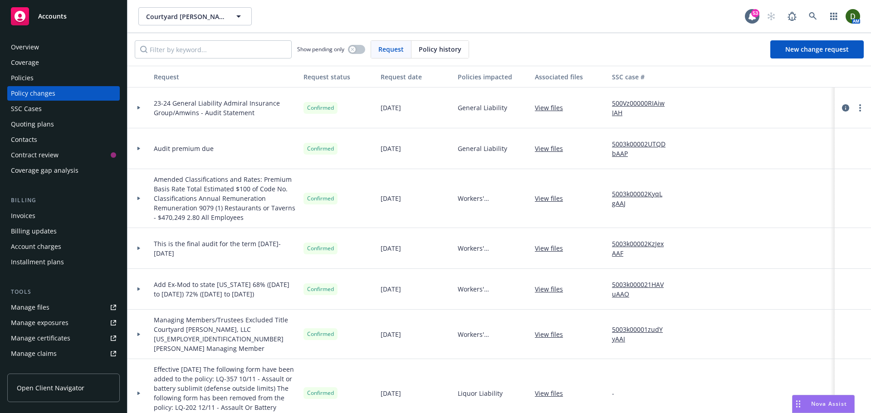
click at [437, 51] on span "Policy history" at bounding box center [440, 49] width 43 height 10
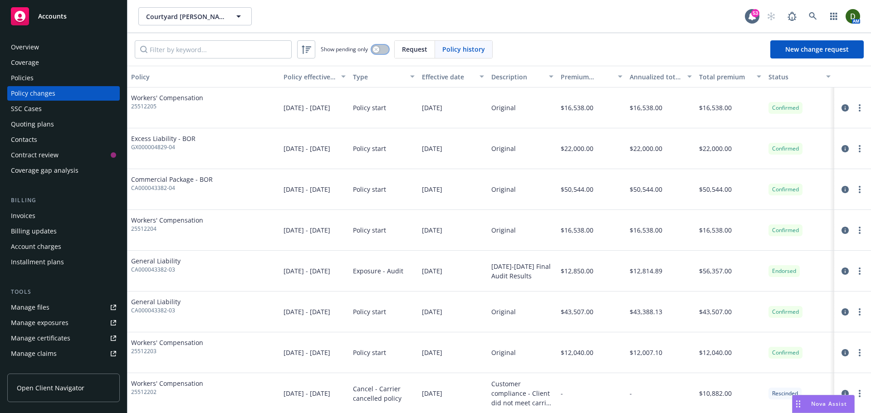
click at [378, 49] on icon "button" at bounding box center [376, 50] width 4 height 4
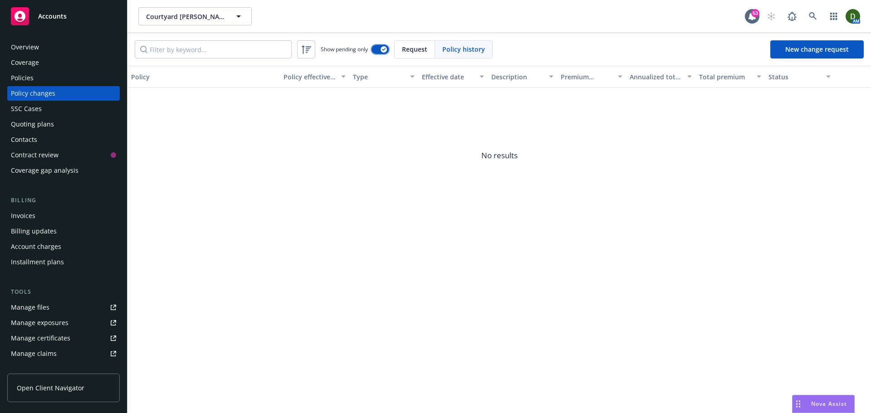
click at [383, 49] on icon "button" at bounding box center [384, 49] width 4 height 3
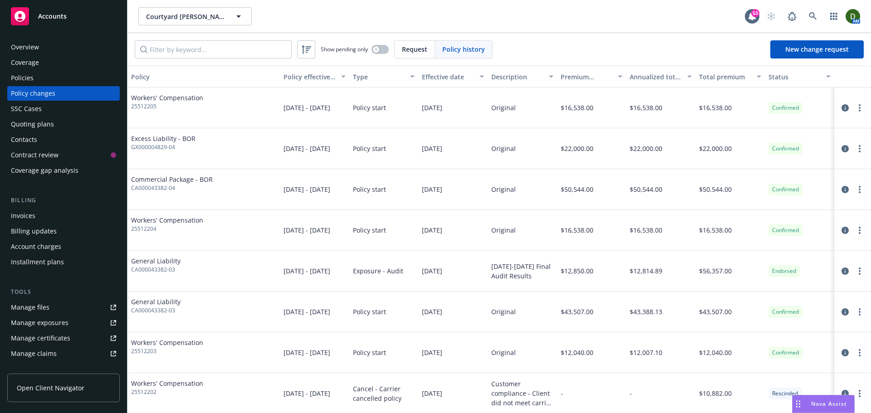
click at [405, 45] on span "Request" at bounding box center [414, 49] width 25 height 10
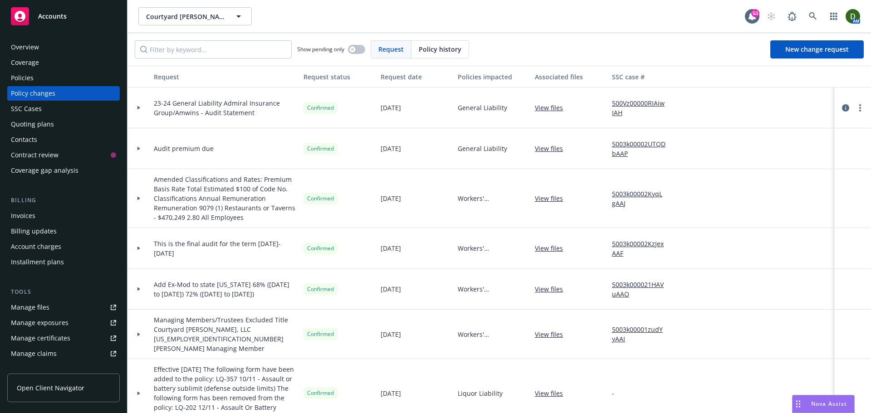
click at [142, 105] on div at bounding box center [138, 108] width 23 height 41
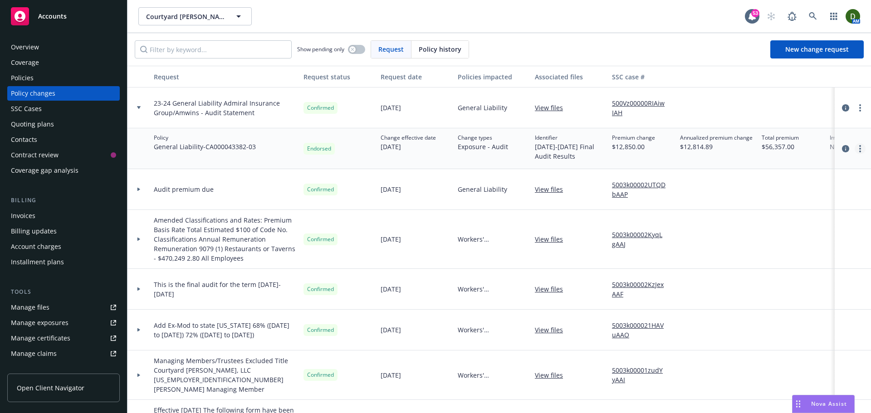
click at [855, 153] on link "more" at bounding box center [860, 148] width 11 height 11
click at [794, 206] on link "Edit policy change" at bounding box center [781, 204] width 156 height 18
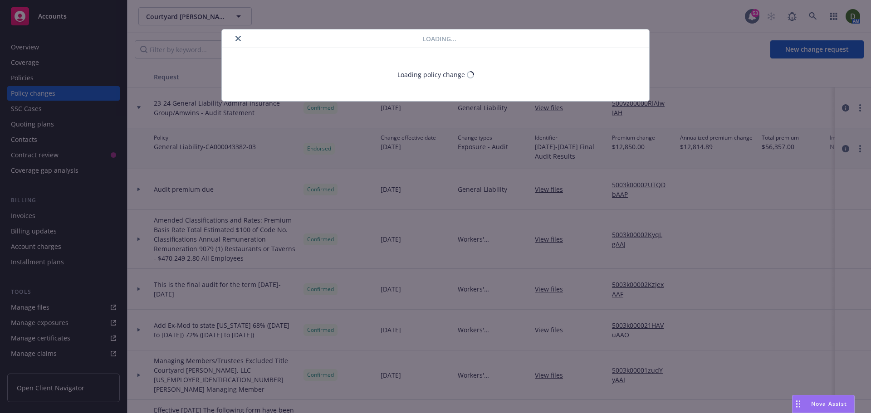
select select "ACCEPTED"
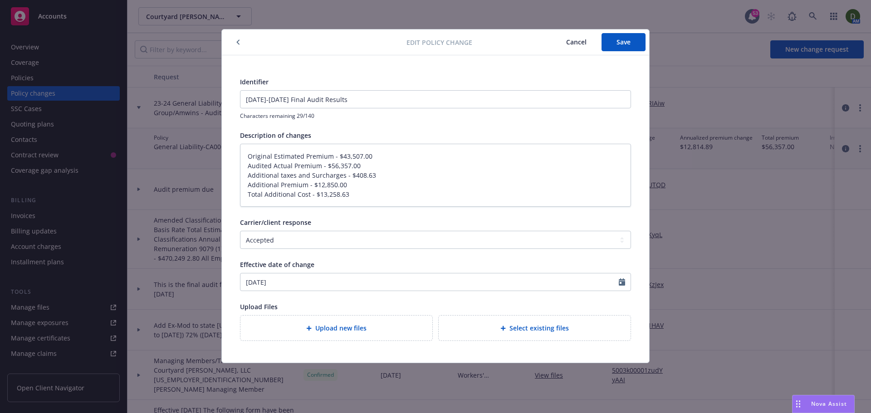
click at [237, 41] on icon "button" at bounding box center [238, 41] width 4 height 5
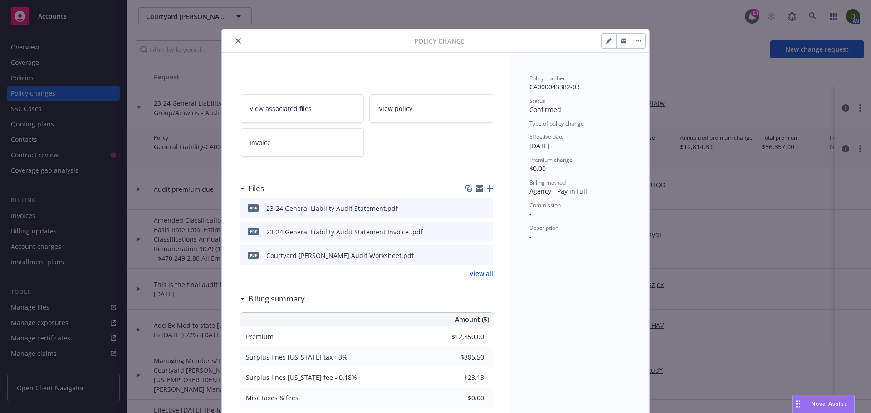
click at [606, 39] on icon "button" at bounding box center [608, 40] width 5 height 5
type textarea "x"
select select "ACCEPTED"
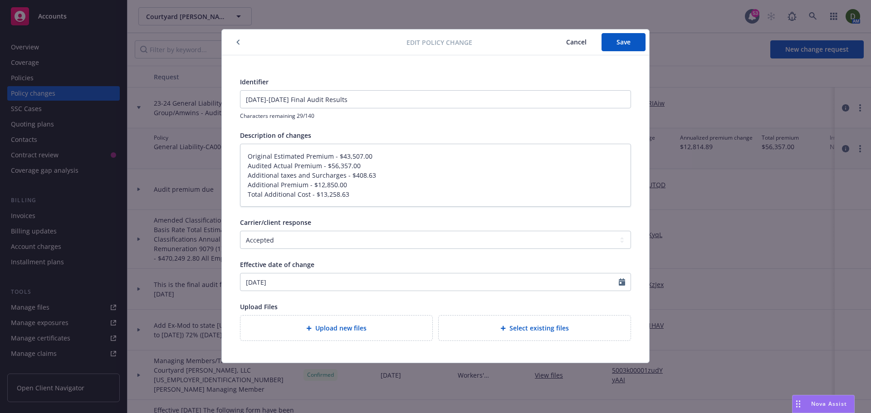
click at [238, 46] on button "button" at bounding box center [238, 42] width 11 height 11
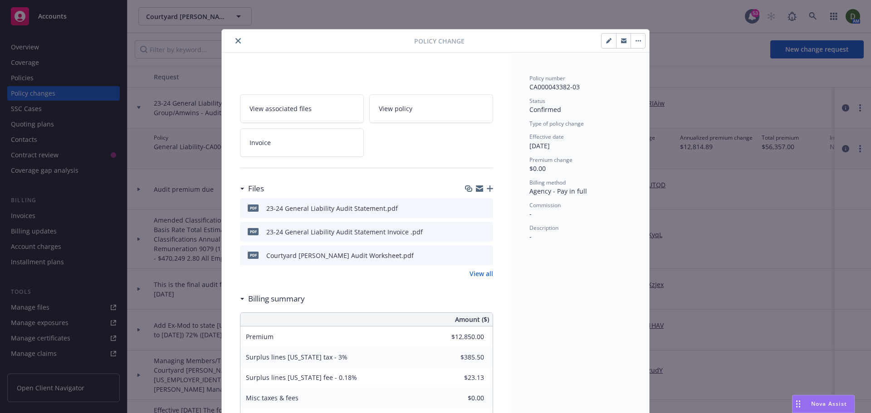
click at [634, 44] on button "button" at bounding box center [638, 41] width 15 height 15
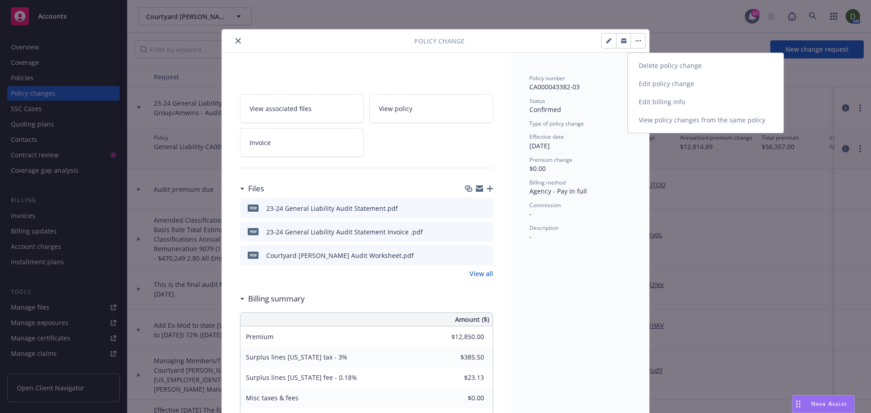
click at [677, 70] on link "Delete policy change" at bounding box center [706, 66] width 156 height 18
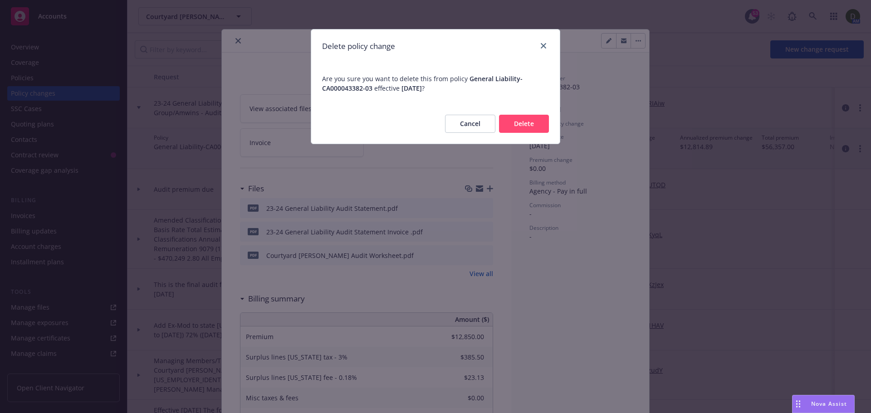
click at [523, 122] on button "Delete" at bounding box center [524, 124] width 50 height 18
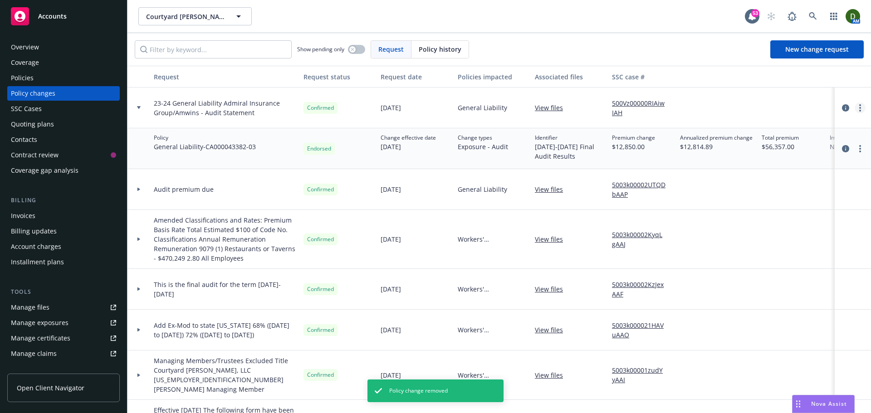
click at [855, 107] on link "more" at bounding box center [860, 108] width 11 height 11
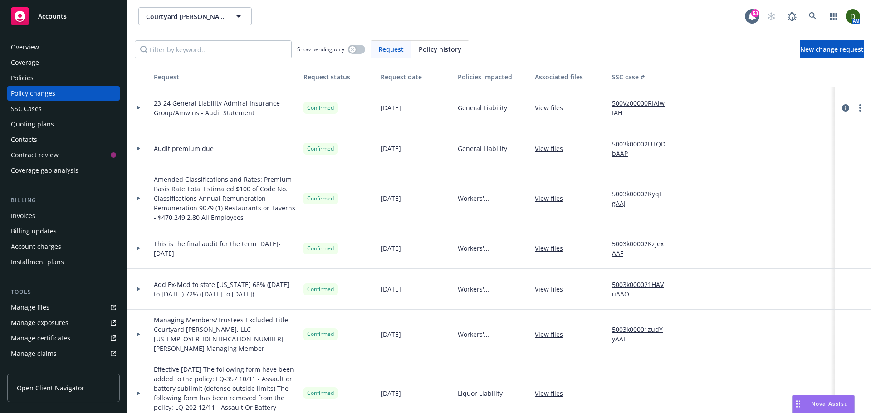
click at [144, 107] on div at bounding box center [138, 107] width 15 height 3
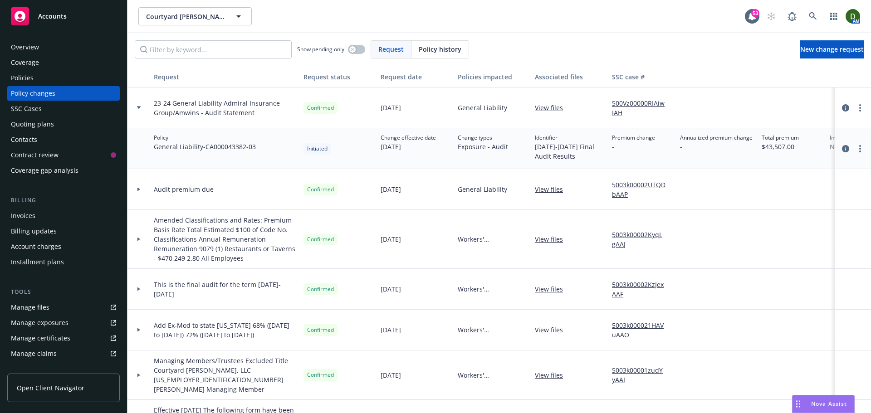
click at [861, 150] on div at bounding box center [853, 148] width 36 height 41
click at [859, 150] on icon "more" at bounding box center [860, 148] width 2 height 7
click at [857, 121] on div at bounding box center [853, 108] width 36 height 41
click at [855, 104] on link "more" at bounding box center [860, 108] width 11 height 11
click at [453, 50] on span "Policy history" at bounding box center [440, 49] width 43 height 10
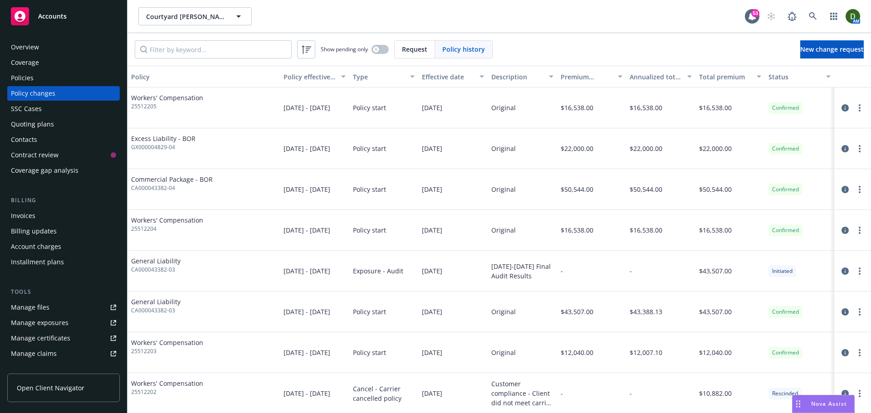
click at [404, 50] on span "Request" at bounding box center [414, 49] width 25 height 10
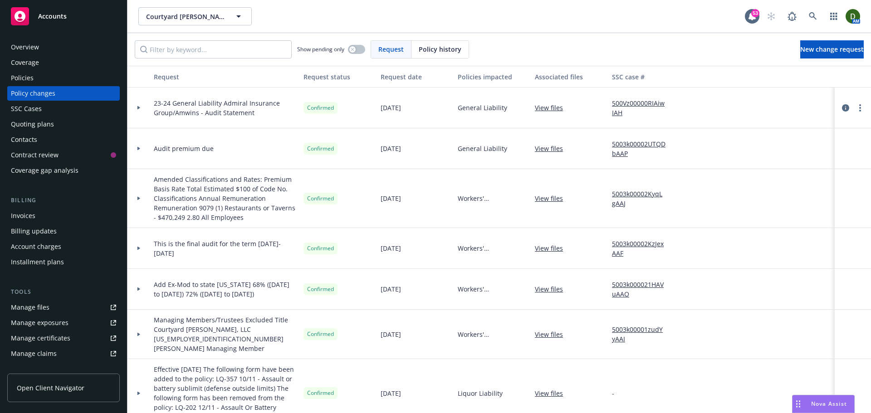
click at [637, 103] on link "500Vz00000RIAiwIAH" at bounding box center [642, 107] width 61 height 19
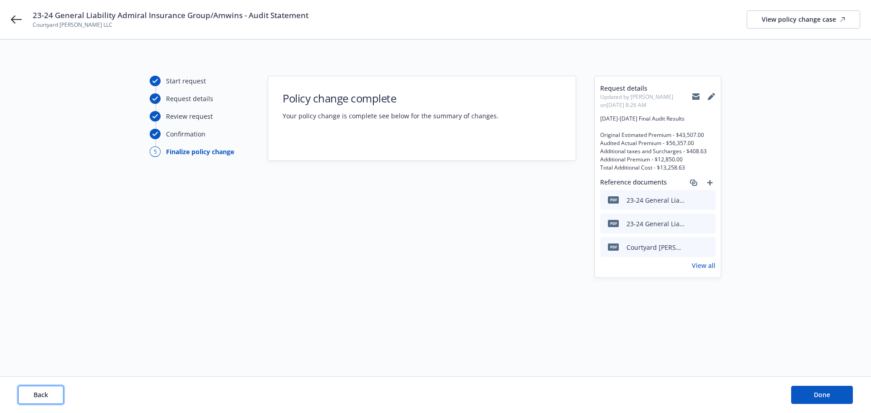
click at [41, 401] on button "Back" at bounding box center [40, 395] width 45 height 18
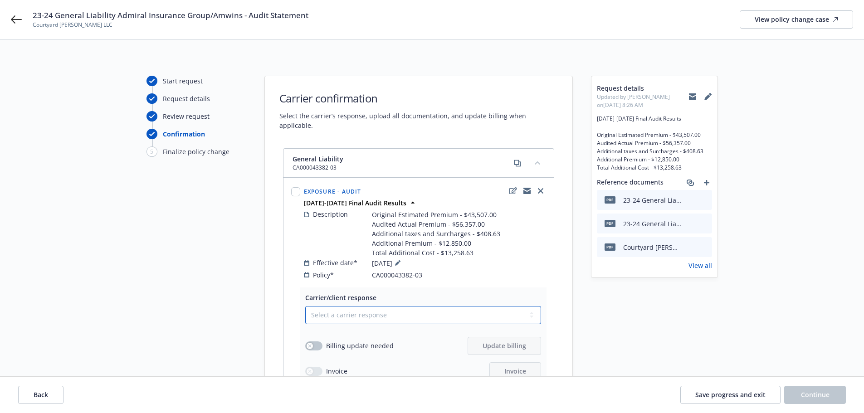
click at [377, 306] on select "Select a carrier response Accepted Accepted with revision No endorsement needed…" at bounding box center [423, 315] width 236 height 18
select select "ACCEPTED"
click at [305, 306] on select "Select a carrier response Accepted Accepted with revision No endorsement needed…" at bounding box center [423, 315] width 236 height 18
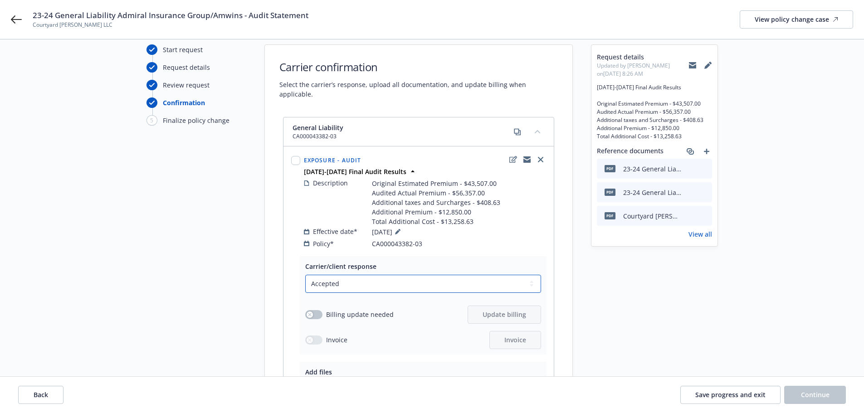
scroll to position [91, 0]
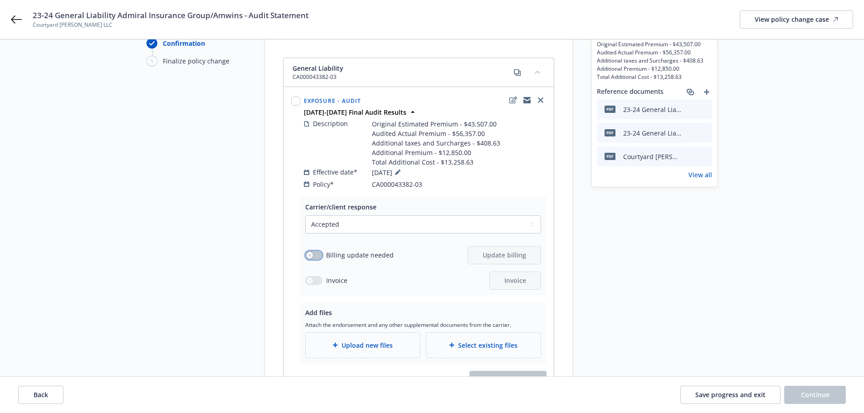
click at [320, 251] on button "button" at bounding box center [313, 255] width 17 height 9
click at [493, 251] on button "Update billing" at bounding box center [504, 255] width 73 height 18
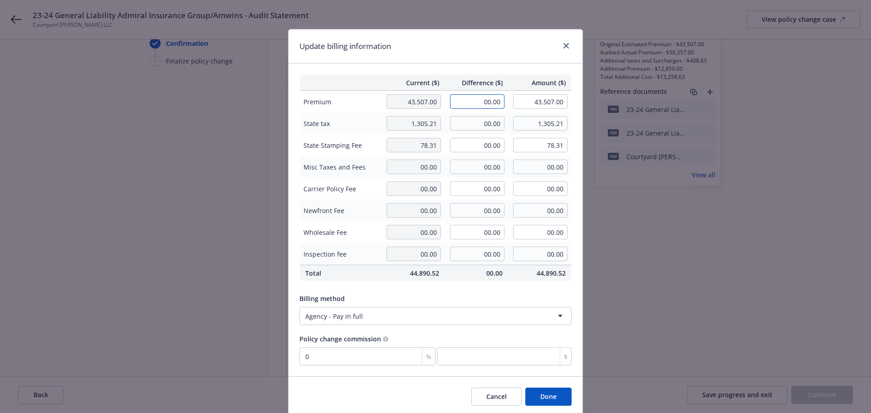
click at [467, 100] on input "00.00" at bounding box center [477, 101] width 54 height 15
type input "12,850.00"
type input "56,357.00"
type input "0"
click at [474, 120] on input "00.00" at bounding box center [477, 123] width 54 height 15
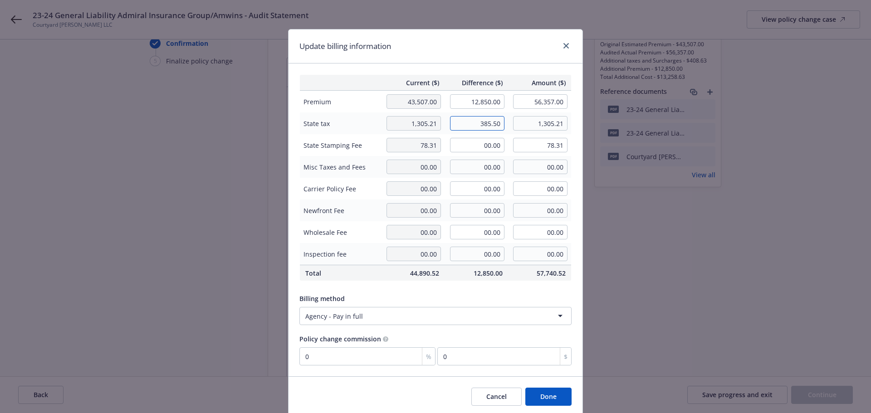
type input "385.50"
type input "1,690.71"
click at [468, 141] on input "00.00" at bounding box center [477, 145] width 54 height 15
type input "23.13"
type input "101.44"
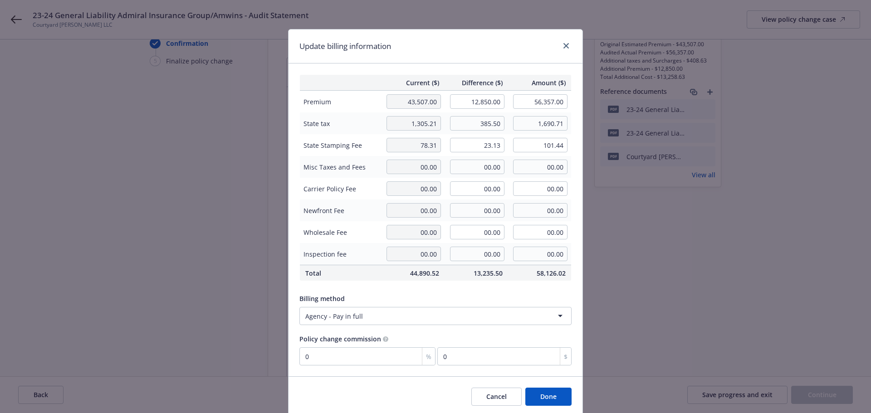
click at [465, 283] on div "Current ($) Difference ($) Amount ($) Premium 43,507.00 12,850.00 56,357.00 Sta…" at bounding box center [436, 220] width 294 height 313
click at [344, 356] on input "0" at bounding box center [367, 356] width 136 height 18
type input "1"
type input "128.5"
type input "11"
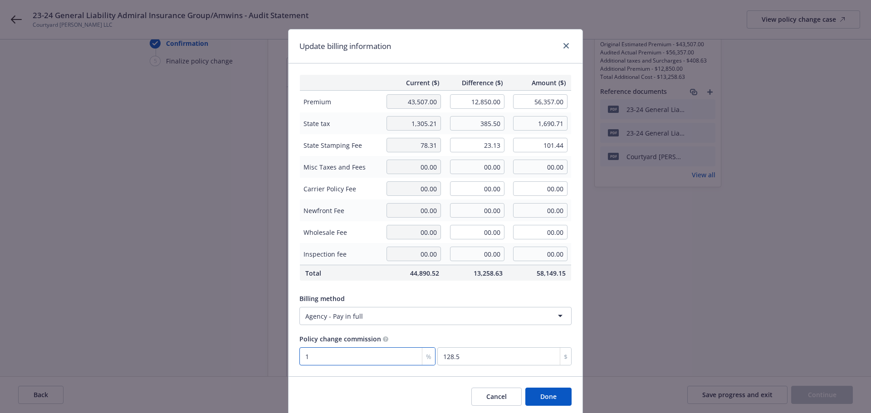
type input "1413.5"
type input "11"
click at [550, 395] on button "Done" at bounding box center [548, 397] width 46 height 18
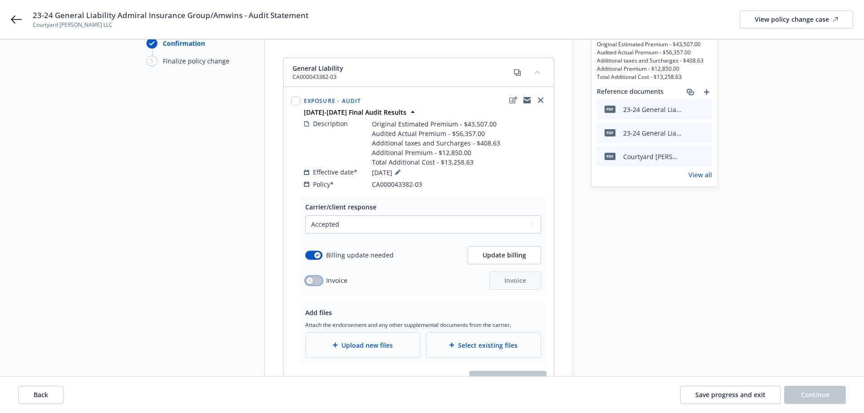
click at [317, 276] on button "button" at bounding box center [313, 280] width 17 height 9
click at [515, 276] on span "Invoice" at bounding box center [515, 280] width 22 height 9
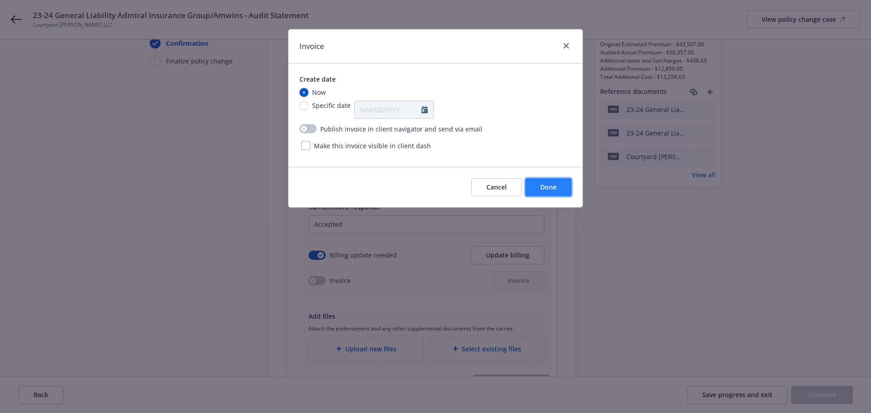
click at [554, 189] on span "Done" at bounding box center [548, 187] width 16 height 9
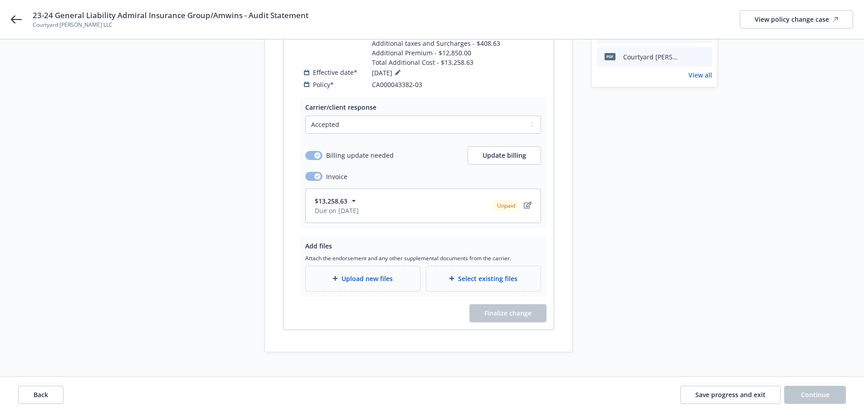
scroll to position [193, 0]
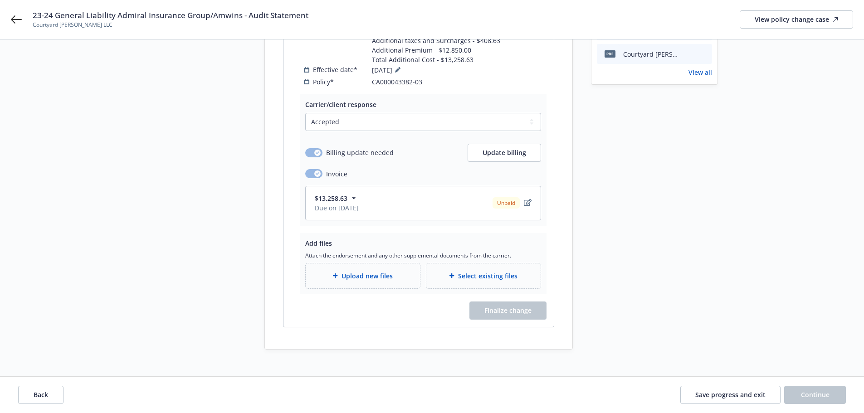
click at [466, 272] on div "Select existing files" at bounding box center [483, 276] width 114 height 25
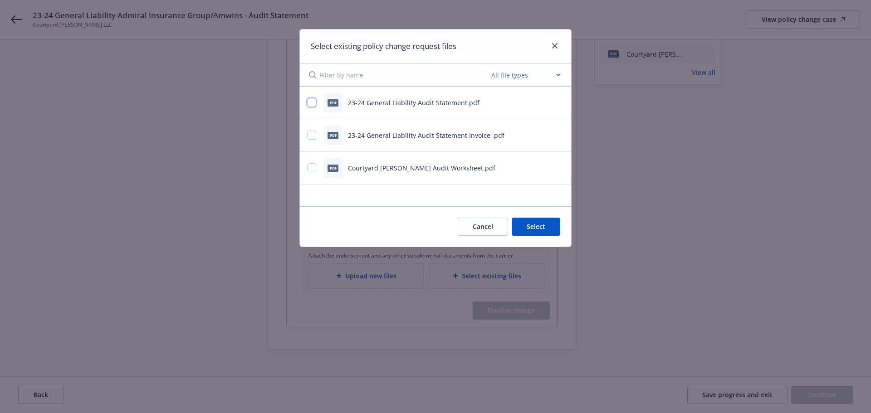
click at [315, 103] on input "checkbox" at bounding box center [311, 102] width 9 height 9
checkbox input "true"
click at [309, 133] on input "checkbox" at bounding box center [311, 135] width 9 height 9
checkbox input "true"
click at [308, 168] on input "checkbox" at bounding box center [311, 167] width 9 height 9
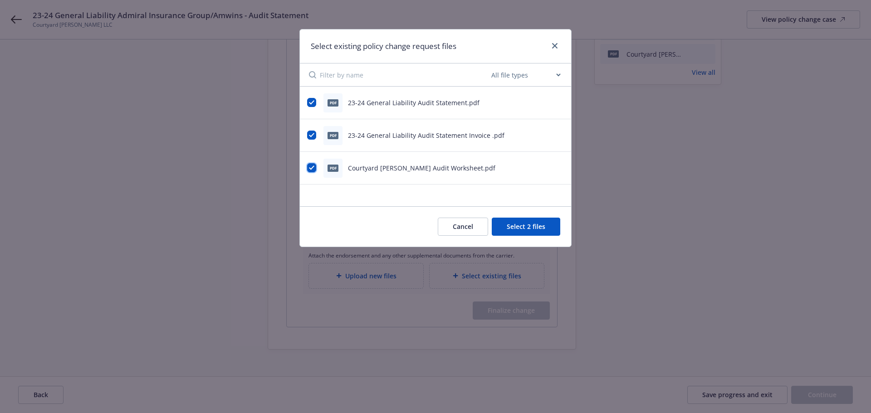
checkbox input "true"
click at [531, 228] on button "Select 3 files" at bounding box center [526, 227] width 69 height 18
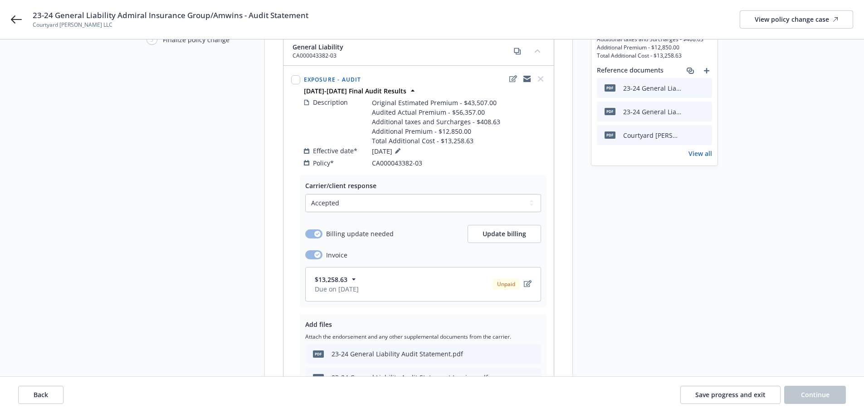
scroll to position [0, 0]
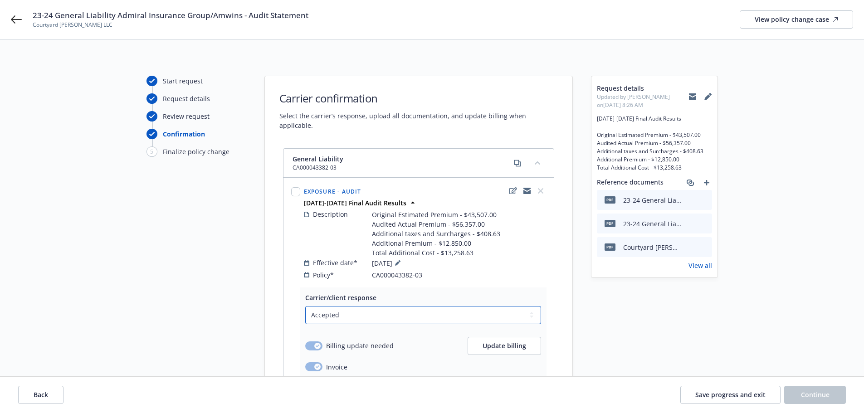
click at [369, 312] on select "Select a carrier response Accepted Accepted with revision No endorsement needed…" at bounding box center [423, 315] width 236 height 18
click at [346, 258] on div "Effective date* 10/11/2023" at bounding box center [425, 263] width 242 height 11
click at [297, 187] on input "checkbox" at bounding box center [295, 191] width 9 height 9
checkbox input "true"
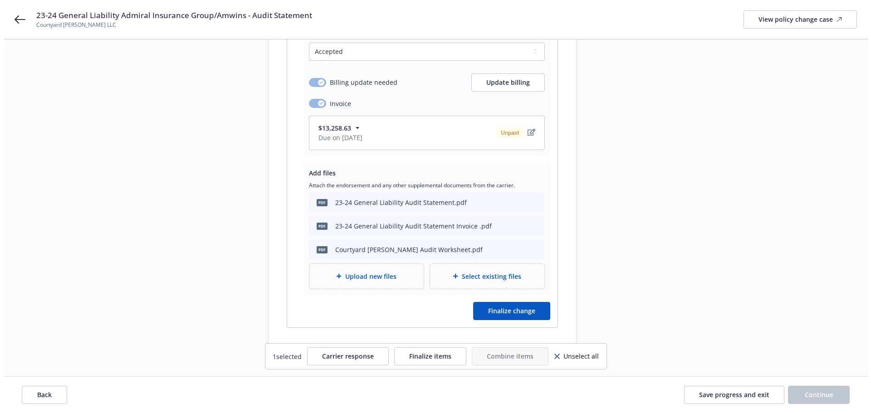
scroll to position [264, 0]
click at [503, 306] on span "Finalize change" at bounding box center [507, 310] width 47 height 9
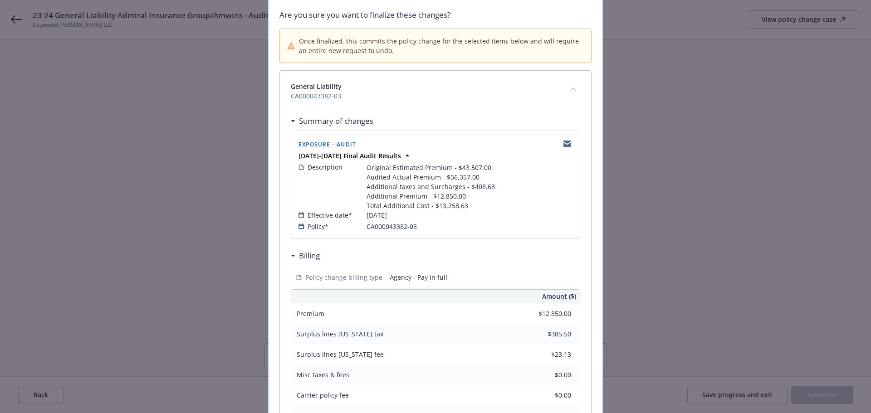
scroll to position [225, 0]
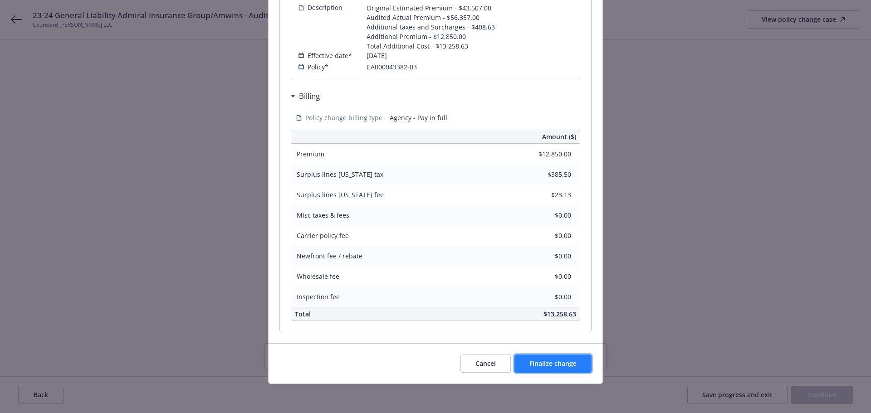
click at [554, 360] on span "Finalize change" at bounding box center [552, 363] width 47 height 9
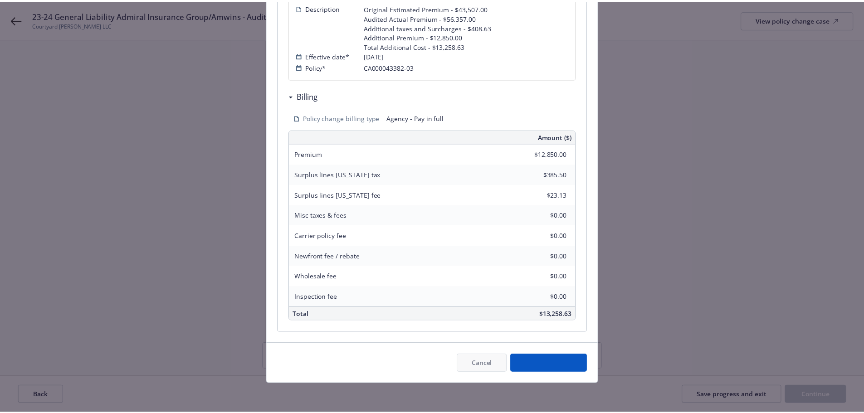
scroll to position [264, 0]
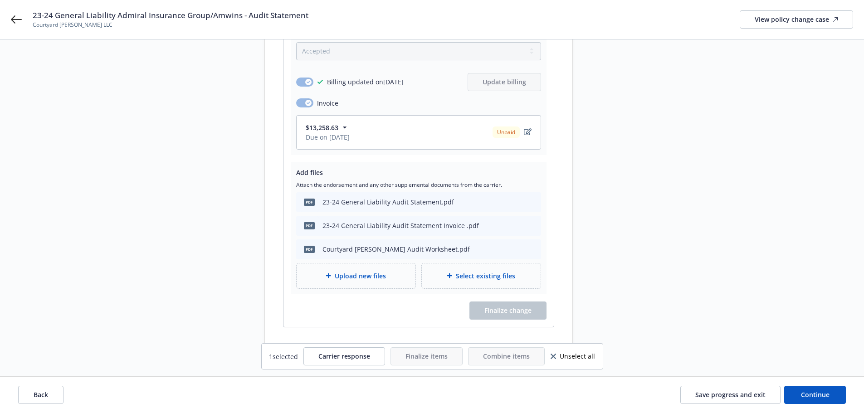
click at [832, 384] on div "Back Save progress and exit Continue" at bounding box center [432, 395] width 864 height 36
click at [832, 402] on button "Continue" at bounding box center [815, 395] width 62 height 18
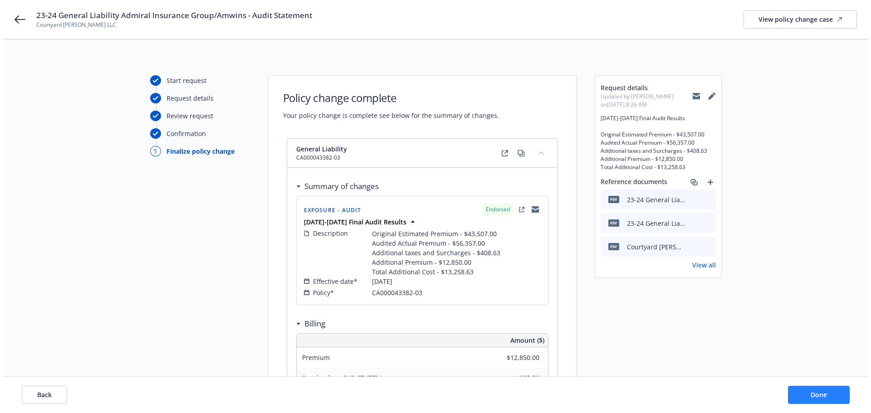
scroll to position [0, 0]
click at [827, 402] on button "Done" at bounding box center [815, 395] width 62 height 18
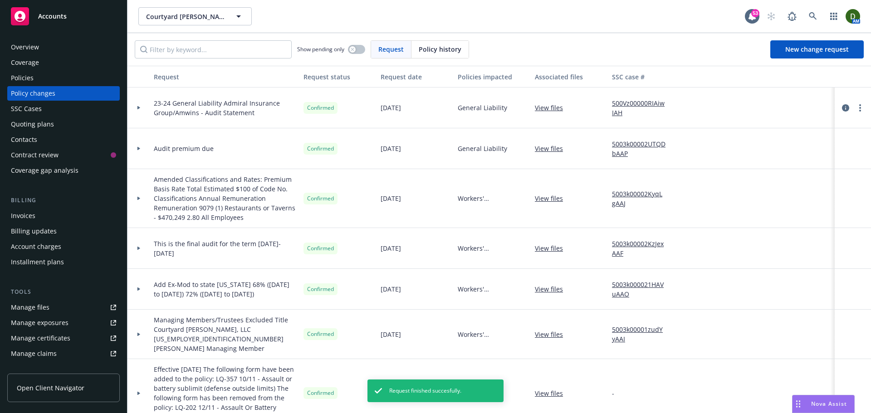
click at [66, 217] on div "Invoices" at bounding box center [63, 216] width 105 height 15
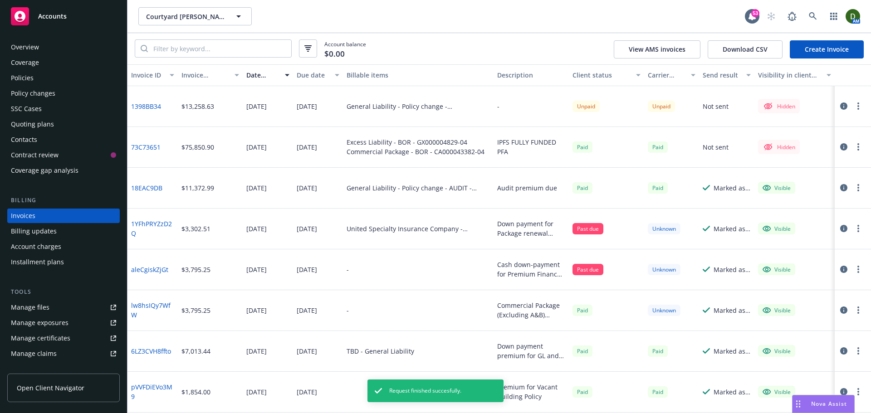
click at [853, 103] on button "button" at bounding box center [858, 106] width 11 height 11
click at [828, 122] on link "Edit invoice" at bounding box center [799, 125] width 116 height 18
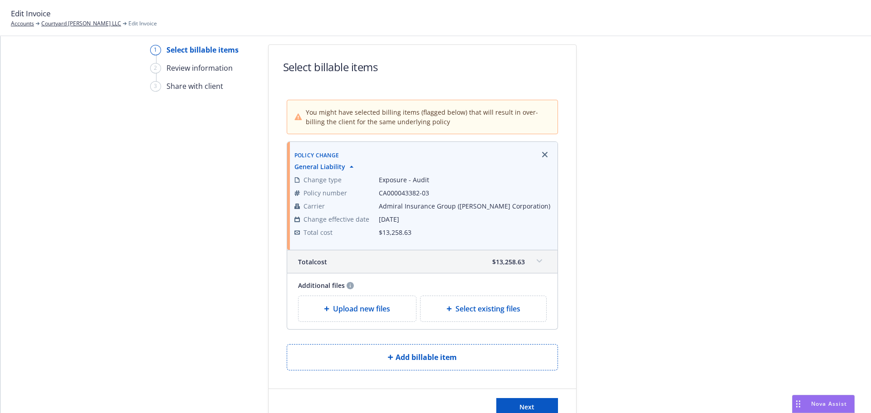
scroll to position [77, 0]
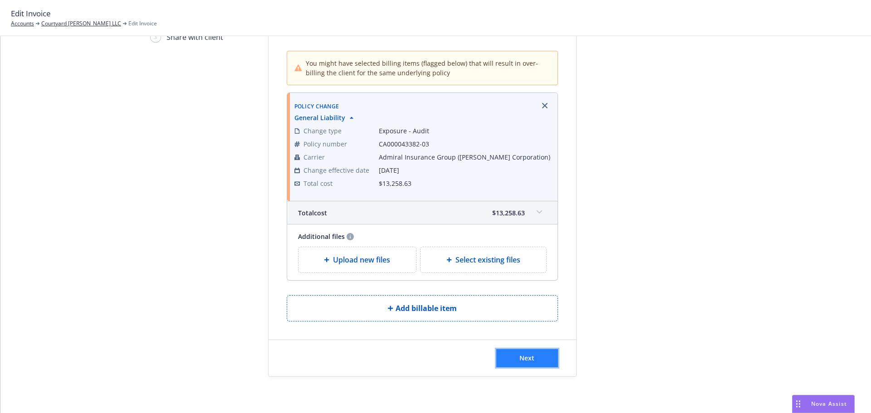
click at [524, 352] on button "Next" at bounding box center [527, 358] width 62 height 18
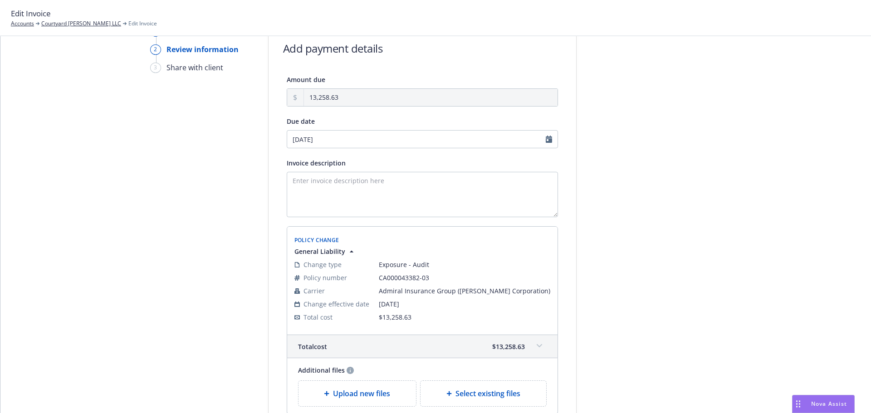
scroll to position [32, 0]
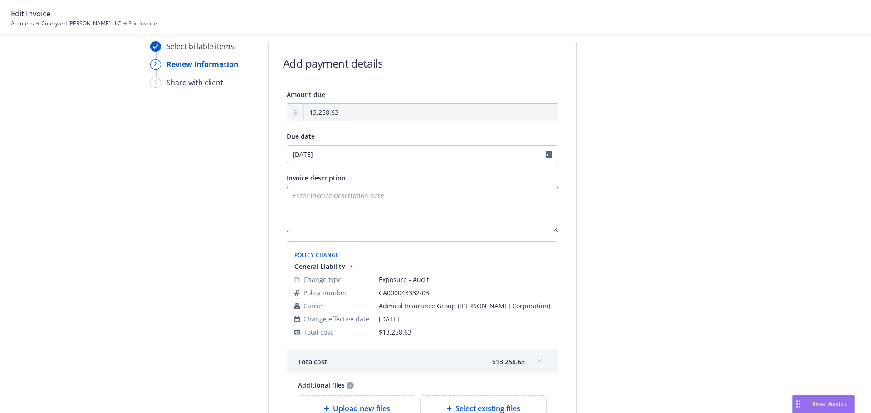
click at [406, 220] on textarea "Invoice description" at bounding box center [422, 209] width 271 height 45
click at [347, 203] on textarea "Invoice description" at bounding box center [422, 209] width 271 height 45
paste textarea "2023-2024 Final Audit Results"
drag, startPoint x: 414, startPoint y: 187, endPoint x: 419, endPoint y: 188, distance: 5.2
click at [419, 188] on textarea "2023-2024 Final Audit Results" at bounding box center [422, 209] width 271 height 45
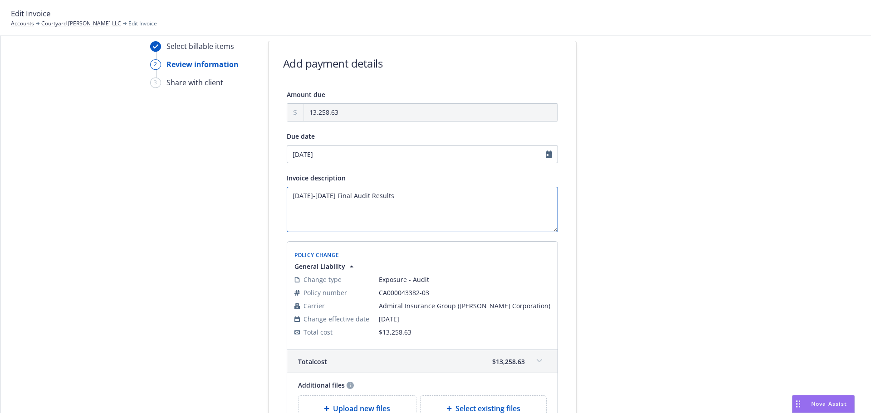
paste textarea "Original Estimated Premium - $43,507.00 Audited Actual Premium - $56,357.00 Add…"
click at [420, 196] on textarea "2023-2024 Final Audit Results Original Estimated Premium - $43,507.00 Audited A…" at bounding box center [422, 209] width 271 height 45
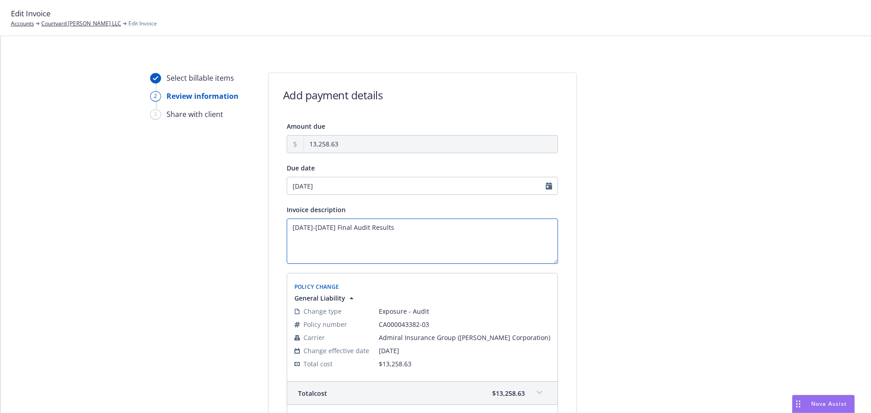
type textarea "2023-2024 Final Audit Results"
select select "September"
select select "2025"
click at [383, 188] on input "09/10/2025" at bounding box center [422, 186] width 271 height 18
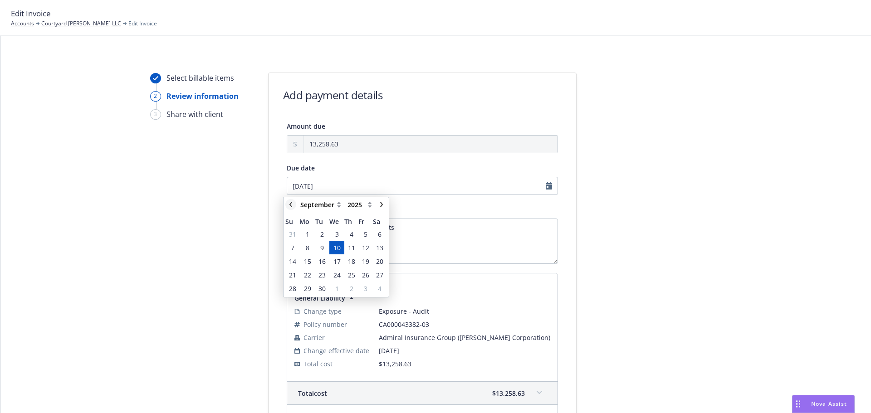
click at [293, 203] on icon "chevronLeft" at bounding box center [290, 204] width 5 height 5
select select "August"
click at [333, 305] on span "3" at bounding box center [336, 302] width 13 height 11
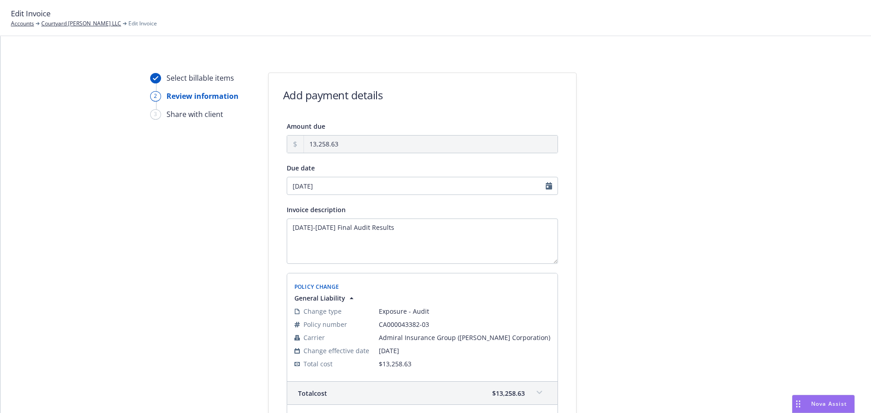
type input "09/03/2025"
click at [657, 261] on div at bounding box center [658, 295] width 127 height 444
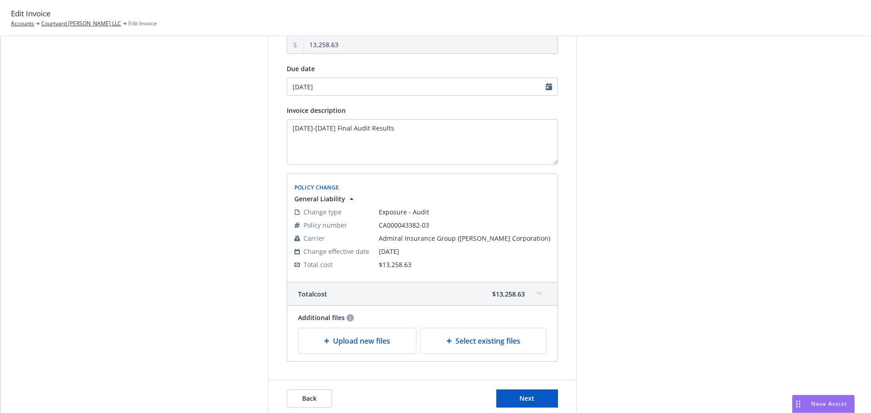
scroll to position [136, 0]
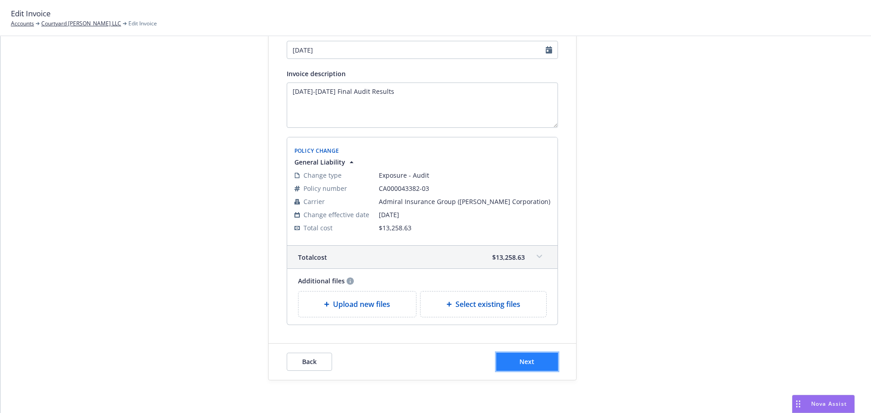
click at [530, 359] on span "Next" at bounding box center [526, 361] width 15 height 9
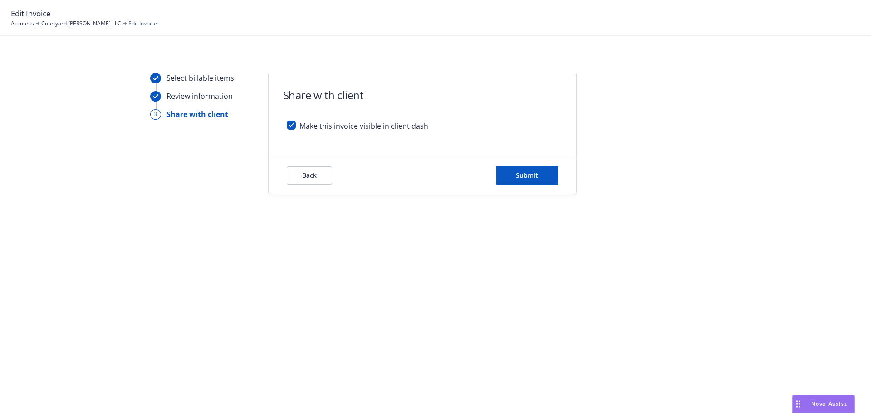
scroll to position [0, 0]
click at [522, 174] on span "Submit" at bounding box center [527, 175] width 22 height 9
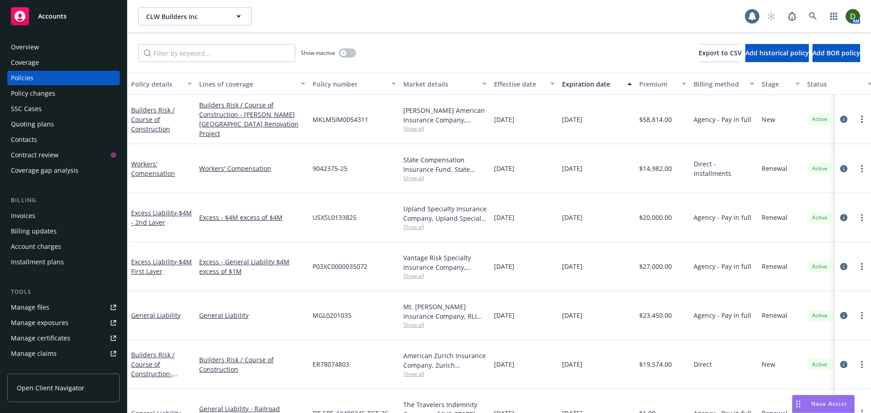
click at [81, 215] on div "Invoices" at bounding box center [63, 216] width 105 height 15
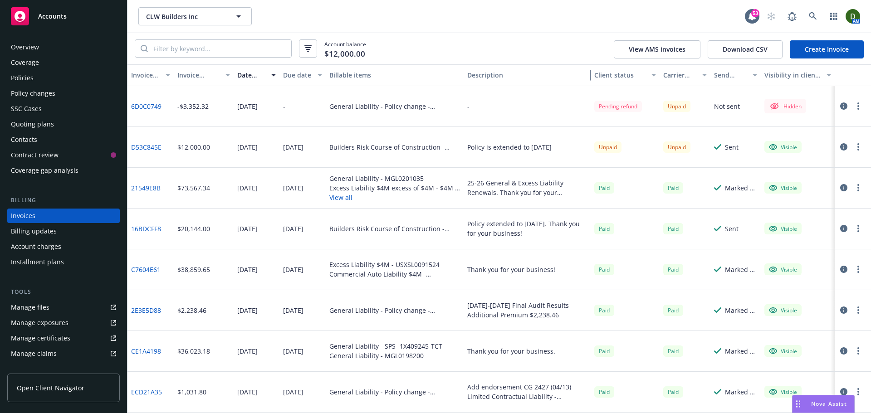
drag, startPoint x: 563, startPoint y: 73, endPoint x: 619, endPoint y: 79, distance: 57.0
click at [619, 79] on div "Invoice ID Invoice amount Date issued Due date Billable items Description Clien…" at bounding box center [499, 75] width 744 height 22
click at [21, 81] on div "Policies" at bounding box center [22, 78] width 23 height 15
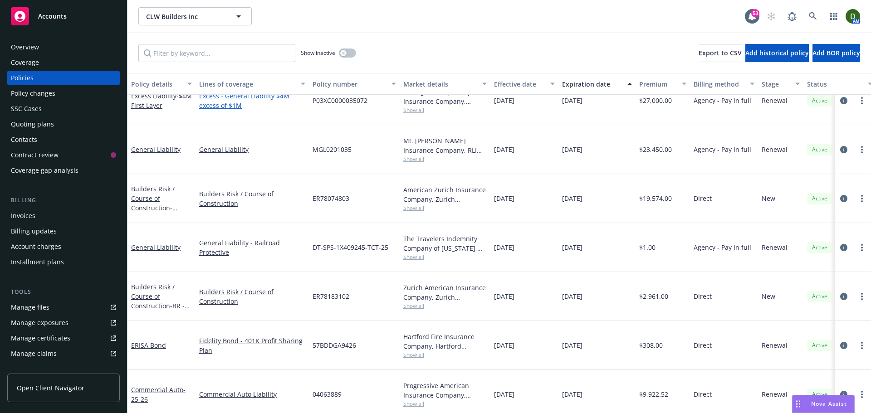
scroll to position [145, 0]
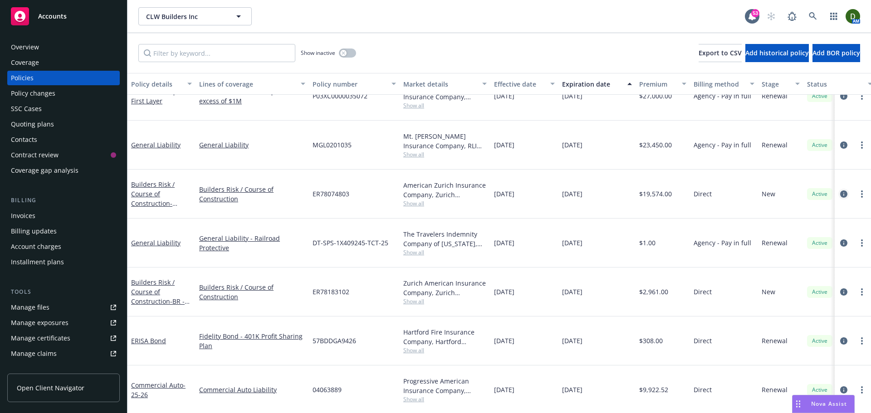
click at [838, 198] on link "circleInformation" at bounding box center [843, 194] width 11 height 11
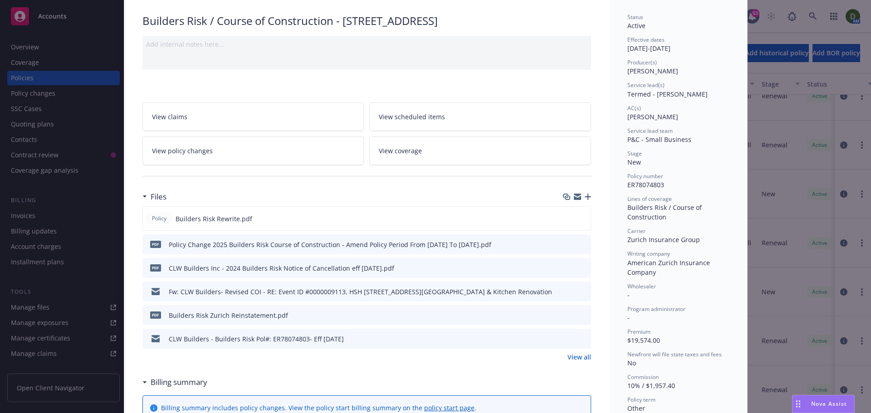
scroll to position [136, 0]
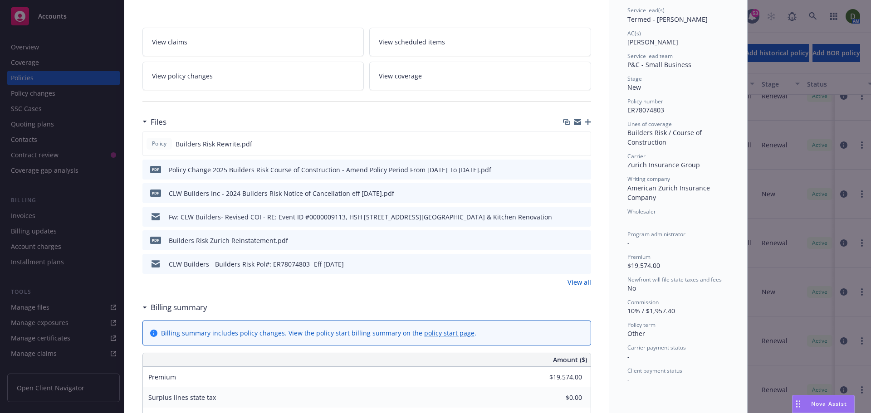
click at [576, 277] on div "Policy Builders Risk Rewrite.pdf pdf Policy Change 2025 Builders Risk Course of…" at bounding box center [366, 210] width 449 height 156
click at [574, 281] on link "View all" at bounding box center [580, 283] width 24 height 10
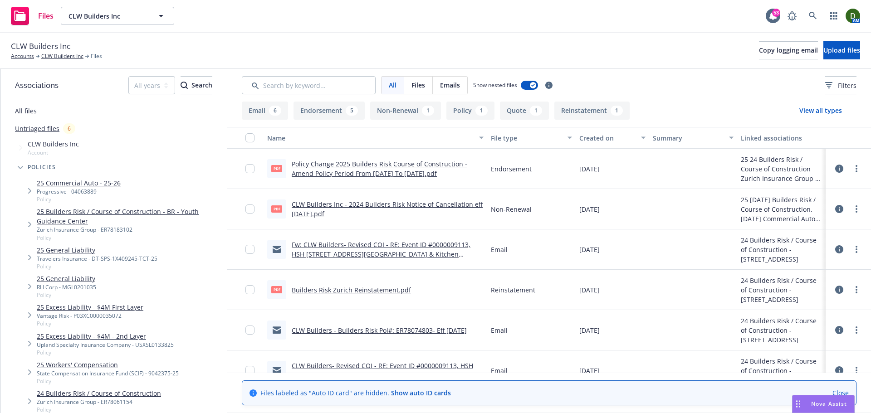
click at [382, 170] on link "Policy Change 2025 Builders Risk Course of Construction - Amend Policy Period F…" at bounding box center [380, 169] width 176 height 18
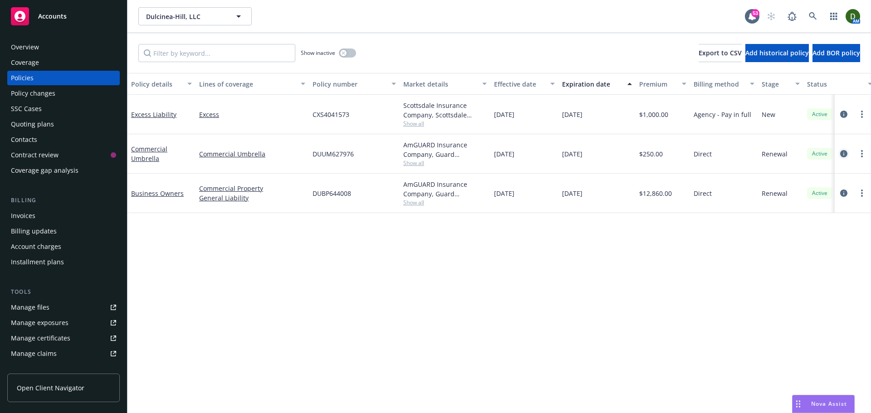
click at [840, 156] on link "circleInformation" at bounding box center [843, 153] width 11 height 11
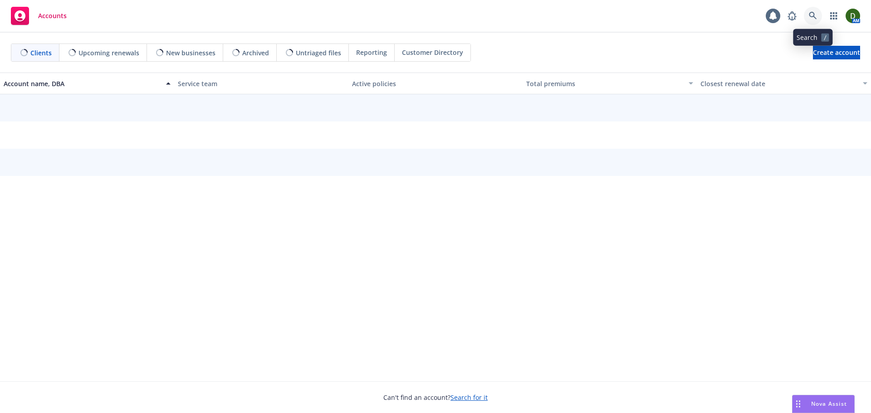
click at [818, 10] on link at bounding box center [813, 16] width 18 height 18
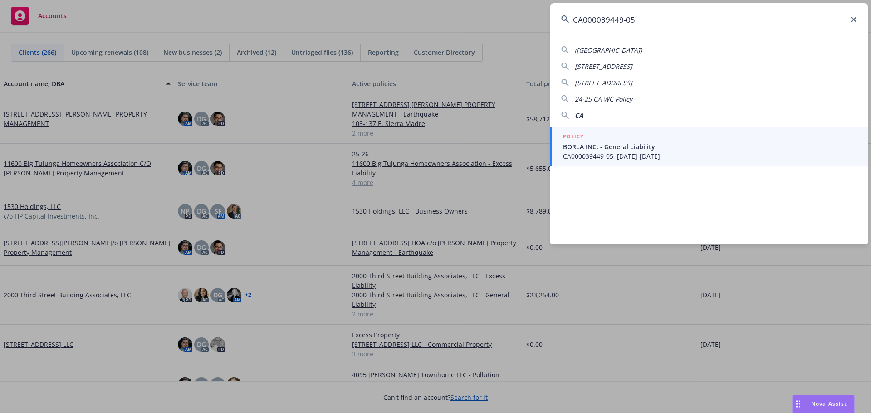
type input "CA000039449-05"
click at [679, 151] on span "BORLA INC. - General Liability" at bounding box center [710, 147] width 294 height 10
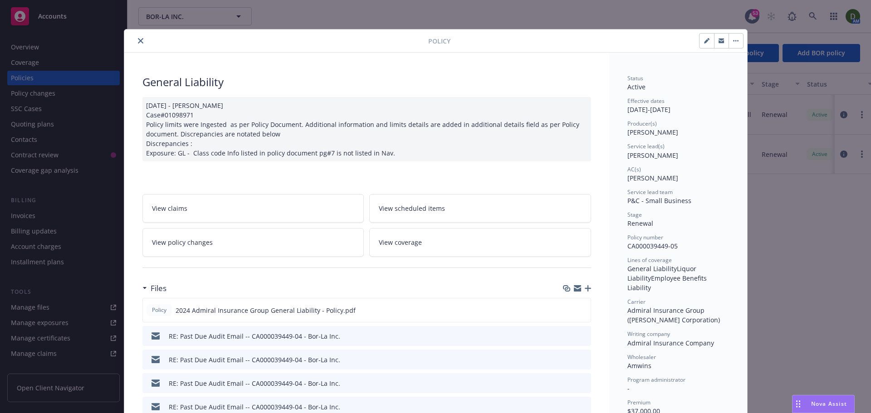
click at [138, 41] on icon "close" at bounding box center [140, 40] width 5 height 5
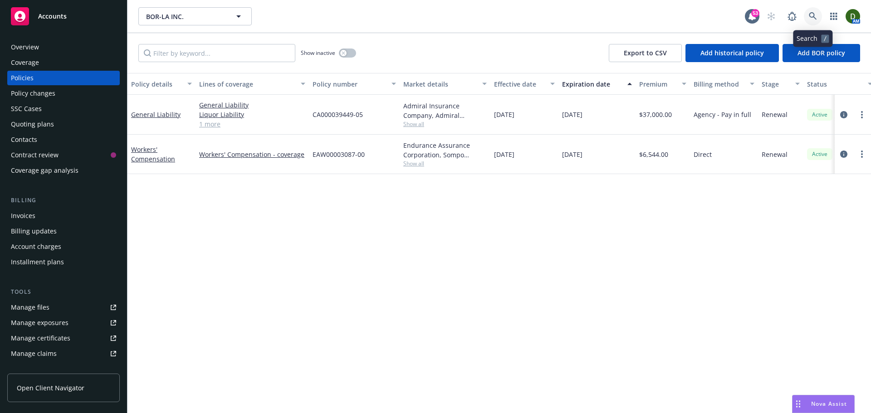
click at [807, 17] on link at bounding box center [813, 16] width 18 height 18
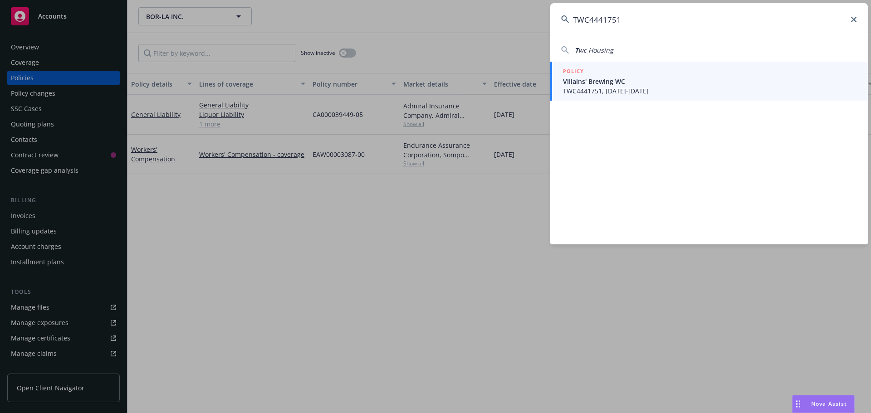
type input "TWC4441751"
click at [663, 74] on div "POLICY" at bounding box center [710, 72] width 294 height 10
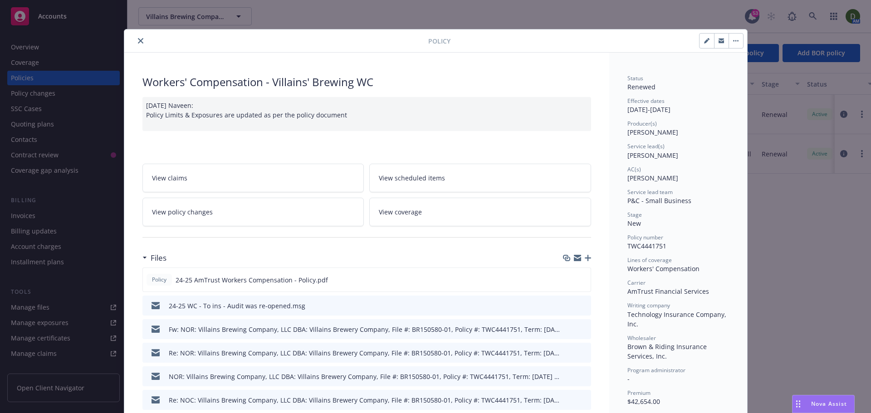
click at [586, 258] on icon "button" at bounding box center [588, 258] width 6 height 6
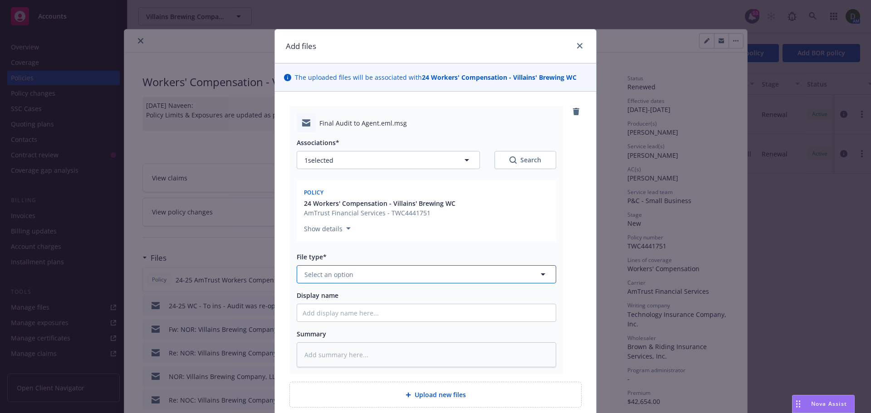
click at [320, 274] on span "Select an option" at bounding box center [328, 275] width 49 height 10
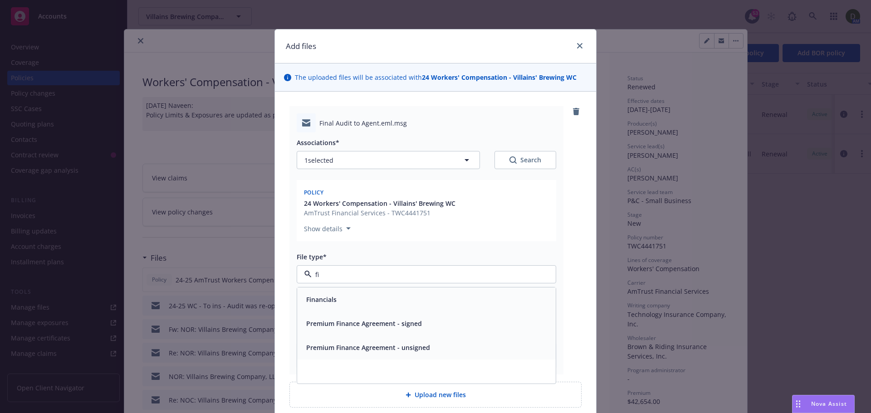
type input "f"
type input "audit"
click at [350, 317] on div "Audit Statement" at bounding box center [331, 323] width 57 height 13
click at [377, 313] on input "Display name" at bounding box center [426, 312] width 259 height 17
type textarea "x"
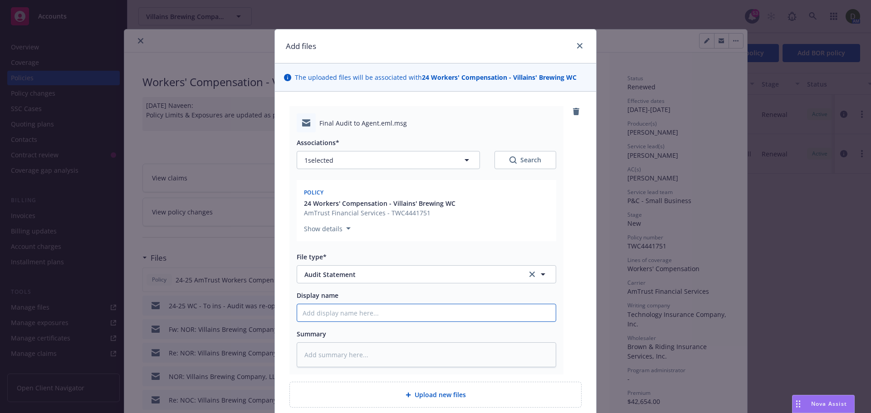
type input "2"
type textarea "x"
type input "24"
type textarea "x"
type input "24-"
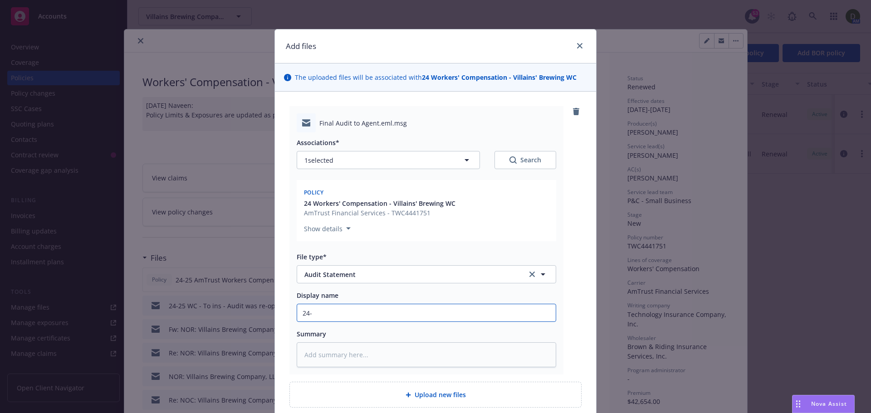
type textarea "x"
type input "24-2"
type textarea "x"
type input "24-25"
type textarea "x"
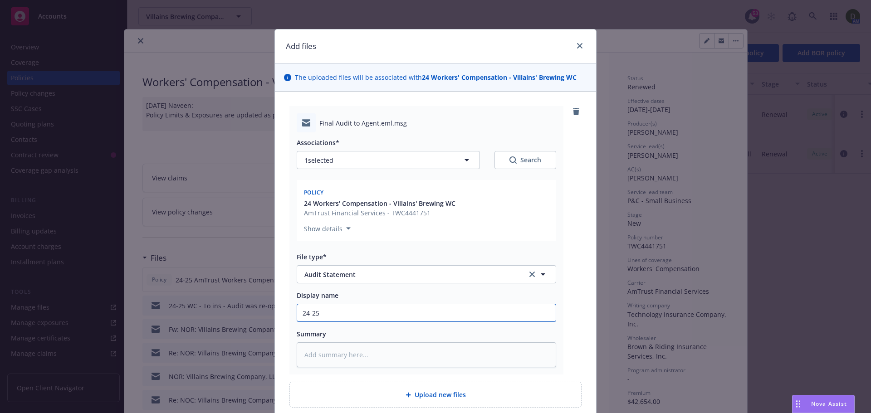
type input "24-25"
type textarea "x"
type input "24-25 WC"
type textarea "x"
type input "24-25 WCV"
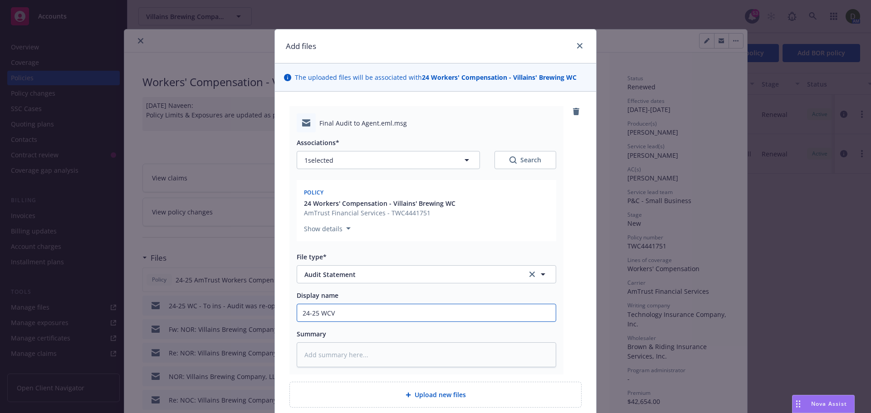
type textarea "x"
type input "24-25 WCV -"
type textarea "x"
type input "24-25 WCV -"
type textarea "x"
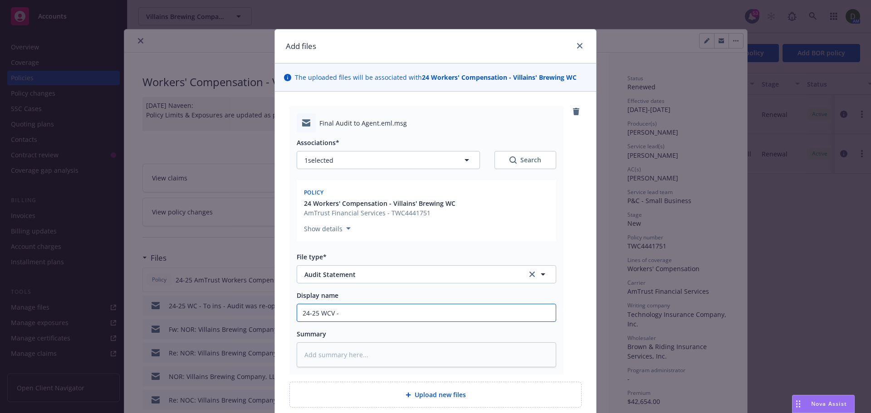
type input "24-25 WCV -"
type textarea "x"
type input "24-25 WCV"
type textarea "x"
type input "24-25 WCV"
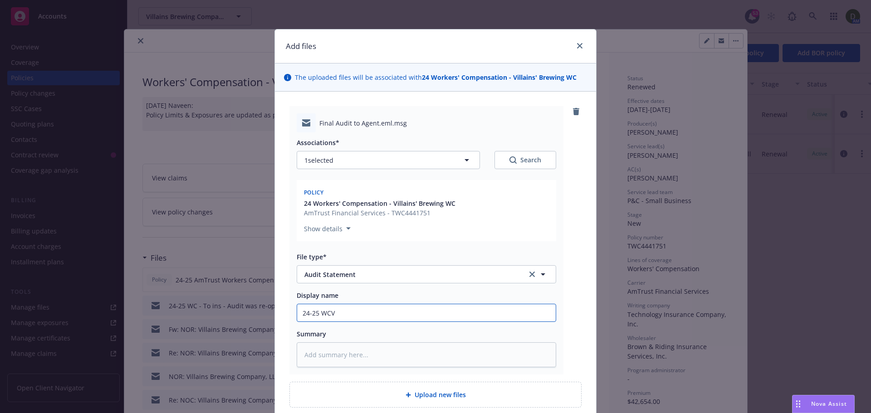
type textarea "x"
type input "24-25 WC"
type textarea "x"
type input "24-25 WC"
type textarea "x"
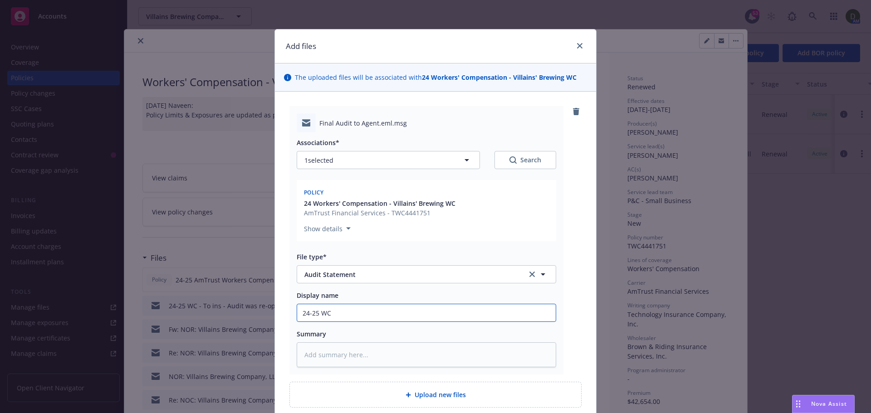
type input "24-25 WC -"
type textarea "x"
type input "24-25 WC -"
type textarea "x"
type input "24-25 WC - D"
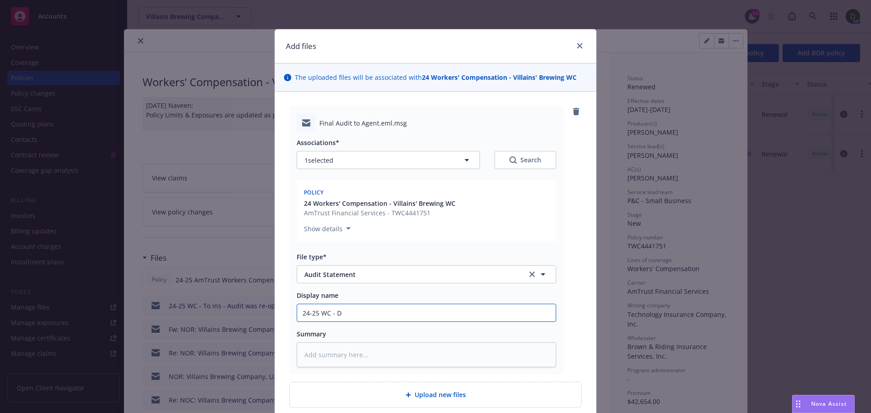
type textarea "x"
type input "24-25 WC - De"
type textarea "x"
type input "24-25 WC - Deo"
type textarea "x"
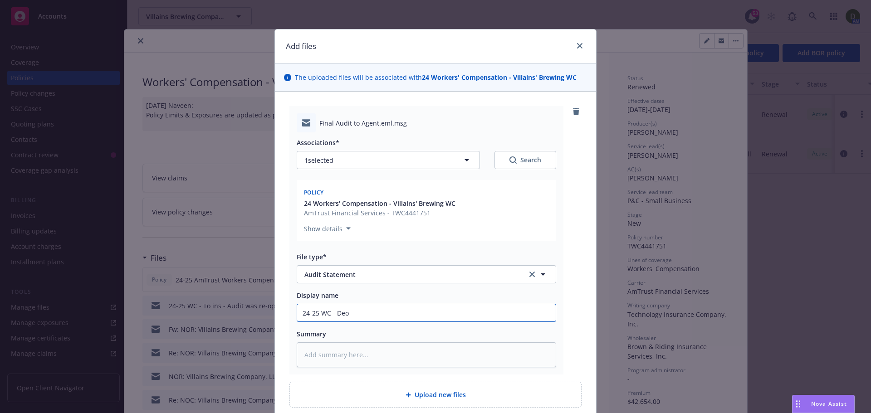
type input "24-25 WC - Deom"
type textarea "x"
type input "24-25 WC - Deom"
click at [367, 314] on input "24-25 WC - Deom" at bounding box center [426, 312] width 259 height 17
type textarea "x"
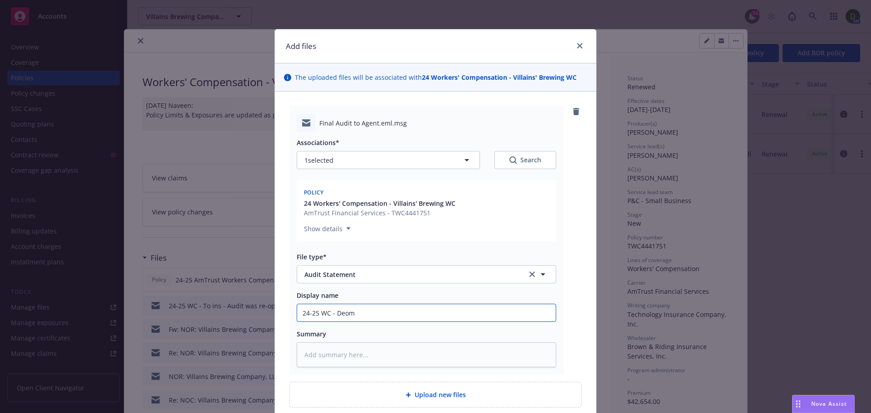
type input "24-25 WC - Deom"
type textarea "x"
type input "24-25 WC - Deo"
type textarea "x"
type input "24-25 WC - De"
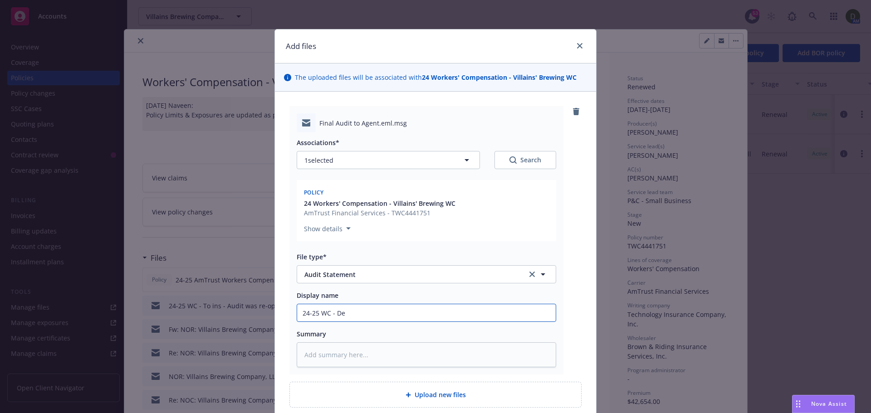
type textarea "x"
type input "24-25 WC - D"
type textarea "x"
type input "24-25 WC -"
type textarea "x"
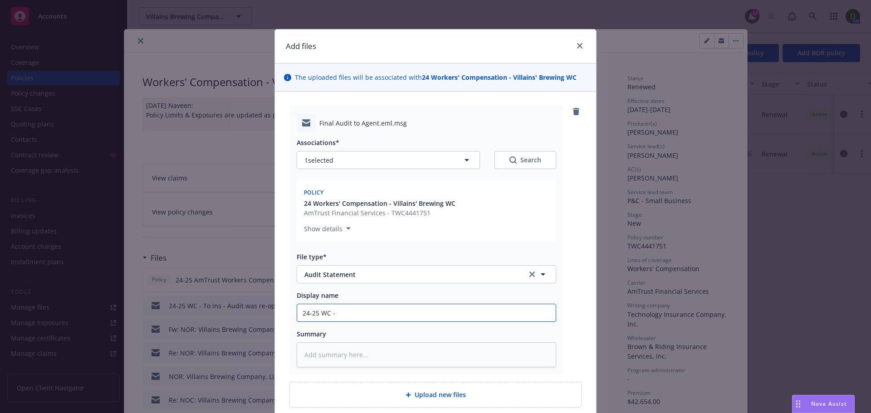
type input "24-25 WC - F"
type textarea "x"
type input "24-25 WC - FR"
type textarea "x"
type input "24-25 WC - FRO"
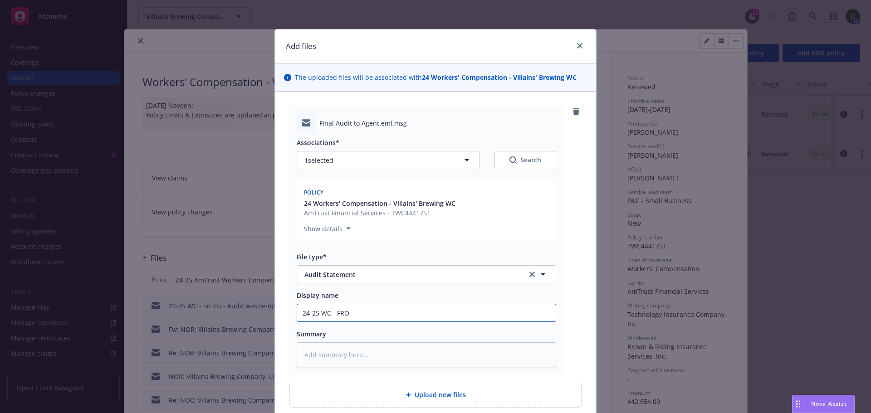
type textarea "x"
type input "24-25 WC - FROM"
type textarea "x"
type input "24-25 WC - FROM"
type textarea "x"
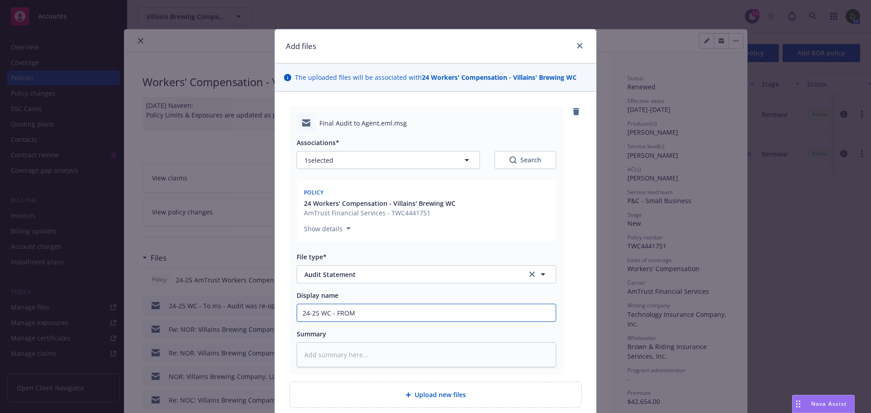
type input "24-25 WC - FROM"
type textarea "x"
type input "24-25 WC - FRO"
type textarea "x"
type input "24-25 WC - FR"
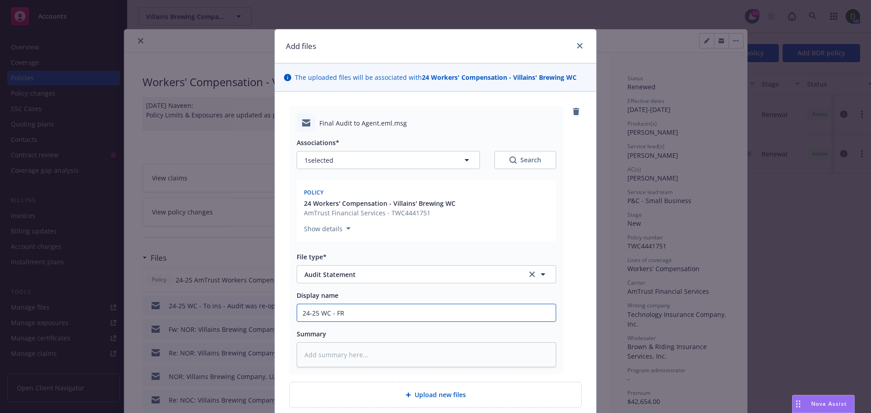
type textarea "x"
type input "24-25 WC - F"
type textarea "x"
type input "24-25 WC - Fr"
type textarea "x"
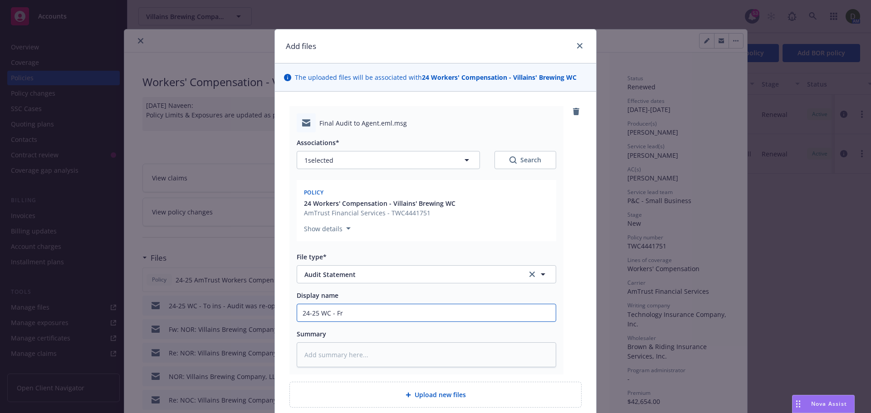
type input "24-25 WC - Fro"
type textarea "x"
type input "24-25 WC - From"
type textarea "x"
type input "24-25 WC - From"
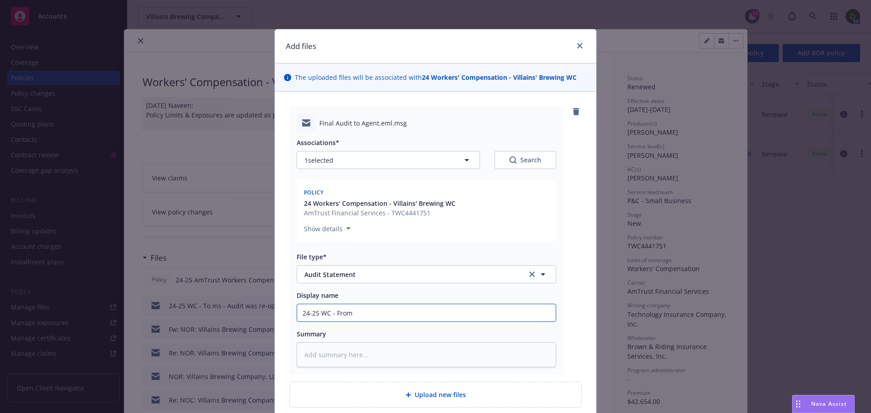
type textarea "x"
type input "24-25 WC - From B"
type textarea "x"
type input "24-25 WC - From B&"
type textarea "x"
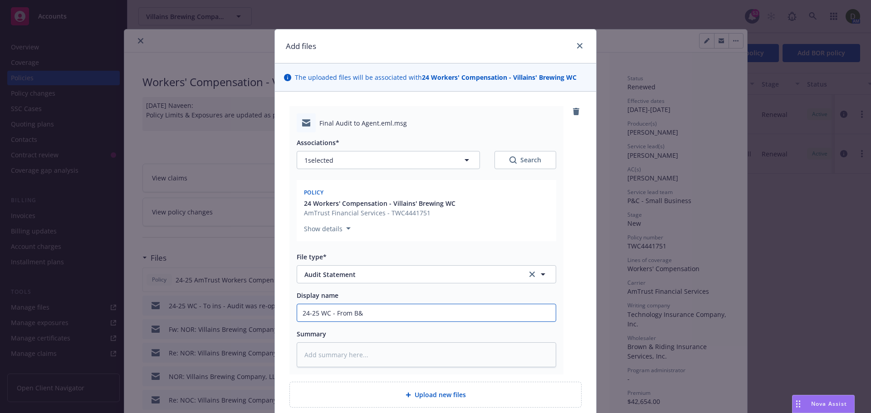
type input "24-25 WC - From B&R"
type textarea "x"
type input "24-25 WC - From B&R"
type textarea "x"
type input "24-25 WC - From B&R -"
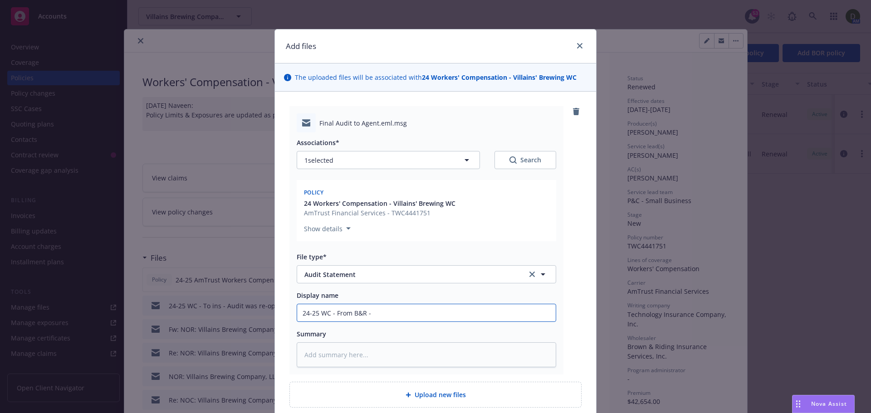
type textarea "x"
type input "24-25 WC - From B&R -"
type textarea "x"
type input "24-25 WC - From B&R - F"
type textarea "x"
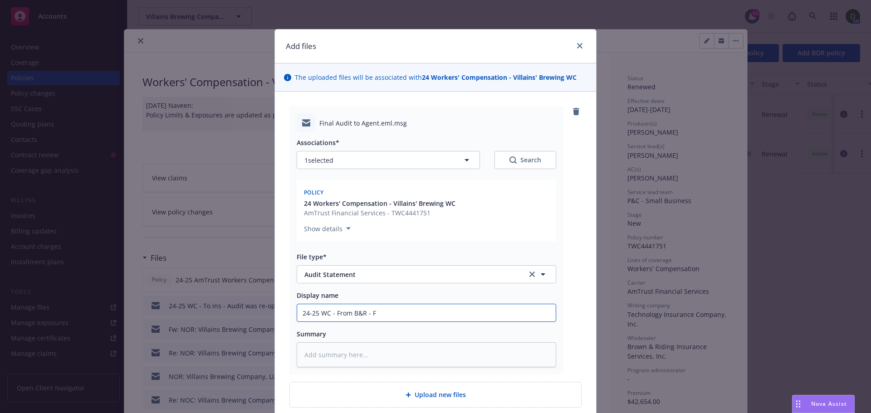
type input "24-25 WC - From B&R - Fi"
type textarea "x"
type input "24-25 WC - From B&R - Fin"
type textarea "x"
type input "24-25 WC - From B&R - Fina"
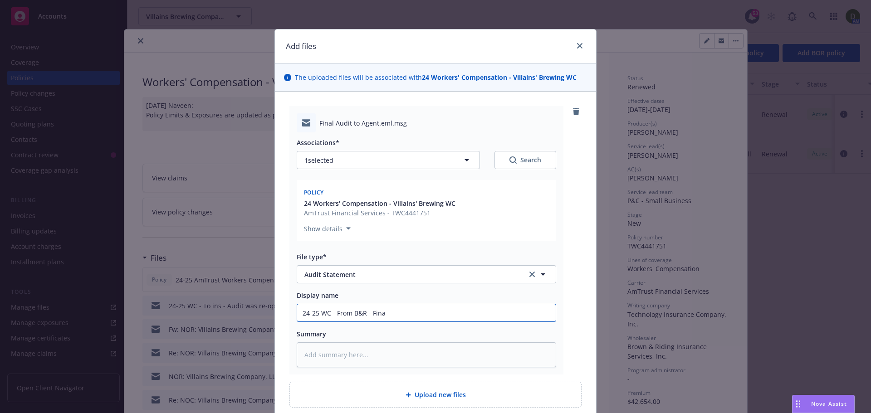
type textarea "x"
type input "24-25 WC - From B&R - Final"
type textarea "x"
type input "24-25 WC - From B&R - Final"
type textarea "x"
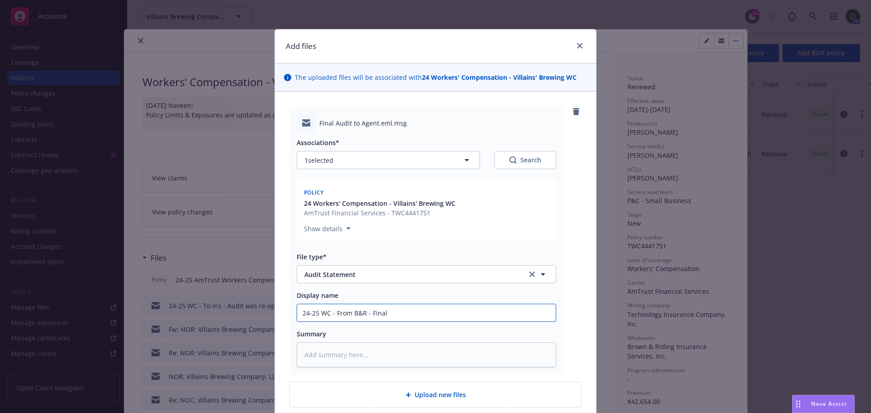
type input "24-25 WC - From B&R - Final a"
type textarea "x"
type input "24-25 WC - From B&R - Final au"
type textarea "x"
type input "24-25 WC - From B&R - Final aud"
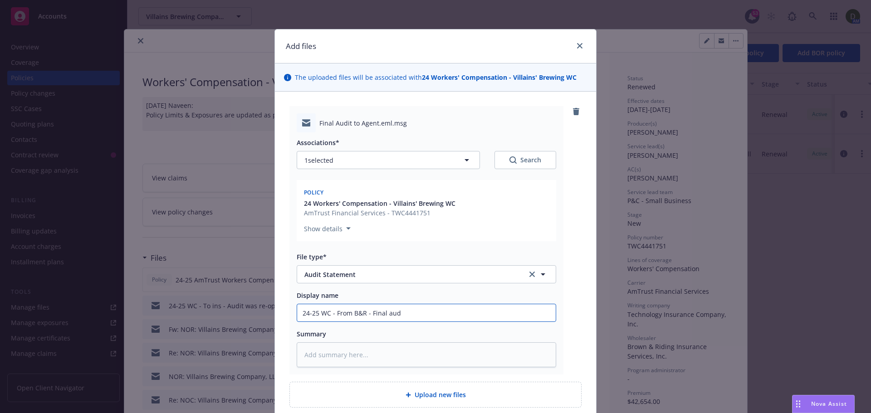
type textarea "x"
type input "24-25 WC - From B&R - Final audi"
type textarea "x"
type input "24-25 WC - From B&R - Final audit"
type textarea "x"
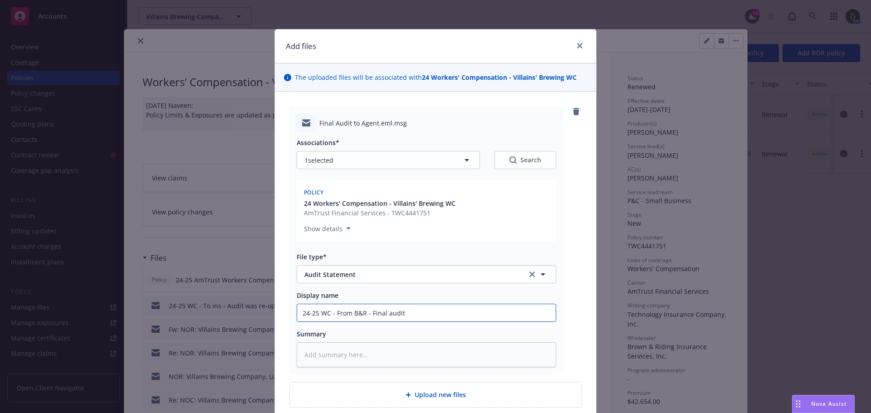
type input "24-25 WC - From B&R - Final audit s"
type textarea "x"
type input "24-25 WC - From B&R - Final audit st"
type textarea "x"
type input "24-25 WC - From B&R - Final audit sta"
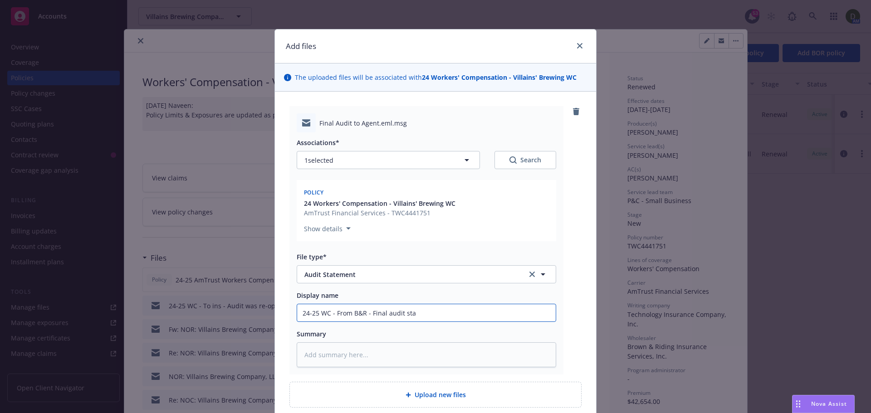
type textarea "x"
type input "24-25 WC - From B&R - Final audit stat"
type textarea "x"
type input "24-25 WC - From B&R - Final audit state"
type textarea "x"
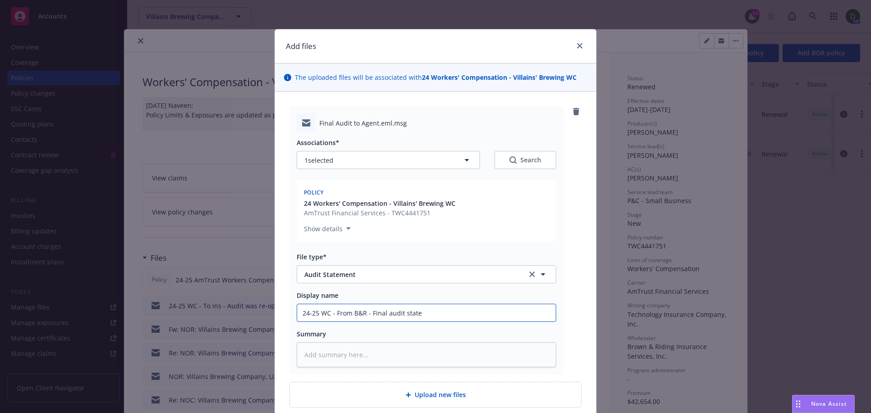
type input "24-25 WC - From B&R - Final audit statem"
type textarea "x"
type input "24-25 WC - From B&R - Final audit stateme"
type textarea "x"
type input "24-25 WC - From B&R - Final audit statemen"
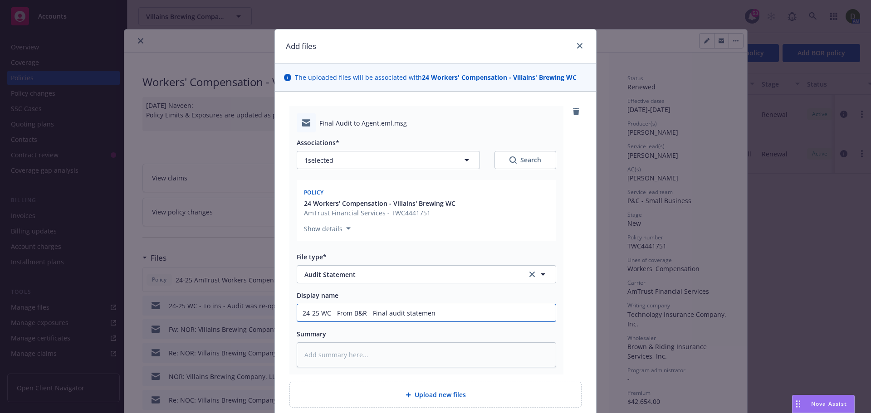
type textarea "x"
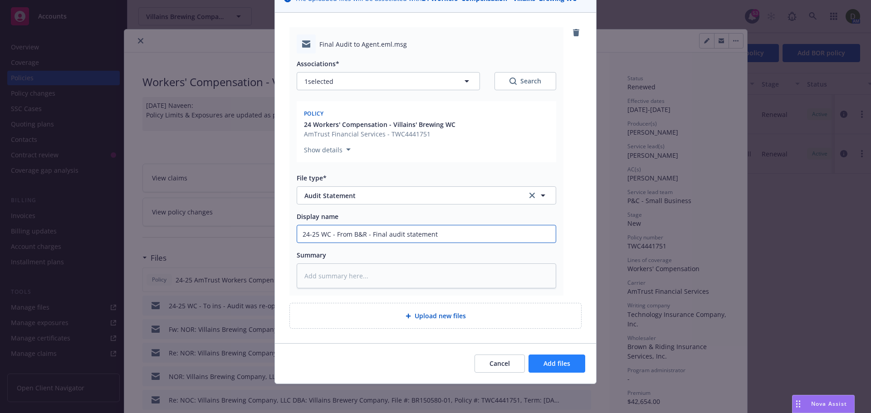
type input "24-25 WC - From B&R - Final audit statement"
click at [556, 360] on span "Add files" at bounding box center [556, 363] width 27 height 9
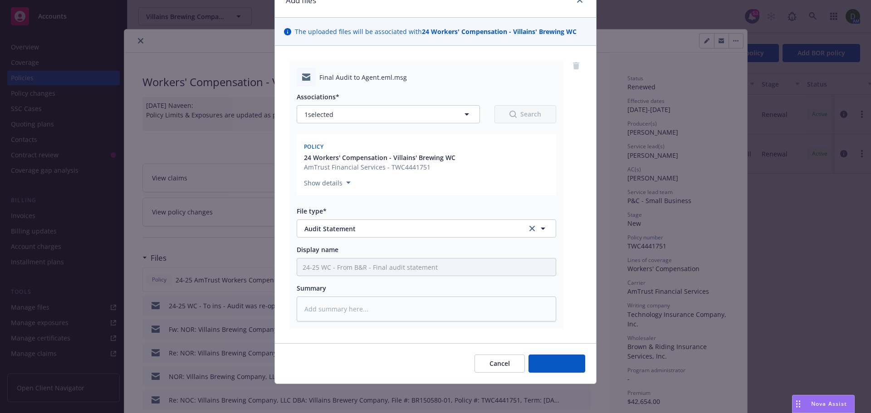
scroll to position [46, 0]
type textarea "x"
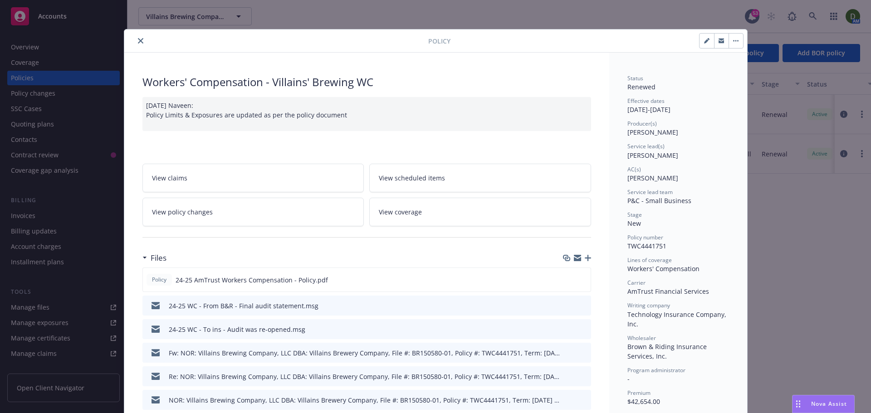
click at [138, 43] on icon "close" at bounding box center [140, 40] width 5 height 5
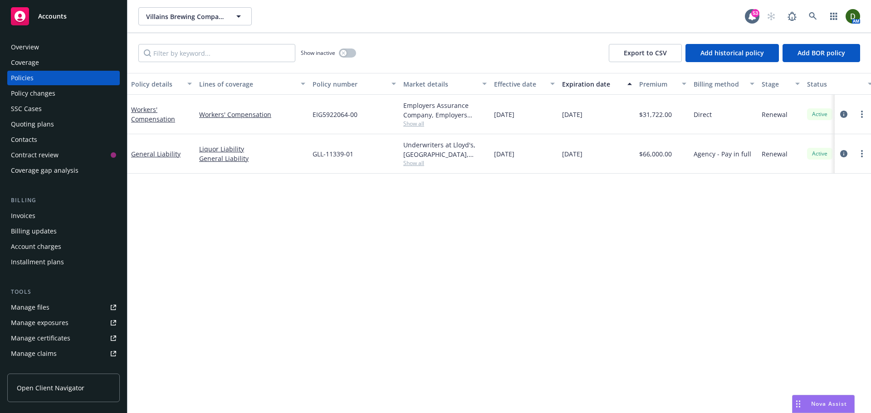
click at [36, 48] on div "Overview" at bounding box center [25, 47] width 28 height 15
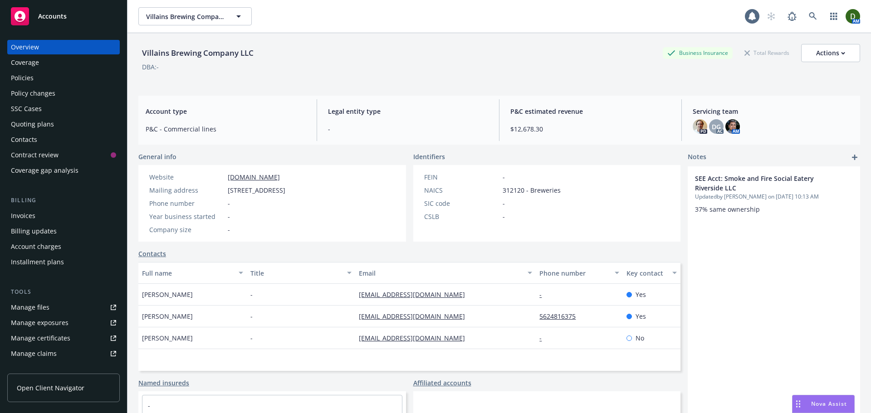
drag, startPoint x: 459, startPoint y: 293, endPoint x: 377, endPoint y: 305, distance: 83.0
click at [310, 302] on div "Isaias Hernandez - ihernandez@thesmokeandfire.com - Yes" at bounding box center [409, 295] width 542 height 22
copy div "ihernandez@thesmokeandfire.com"
click at [40, 80] on div "Policies" at bounding box center [63, 78] width 105 height 15
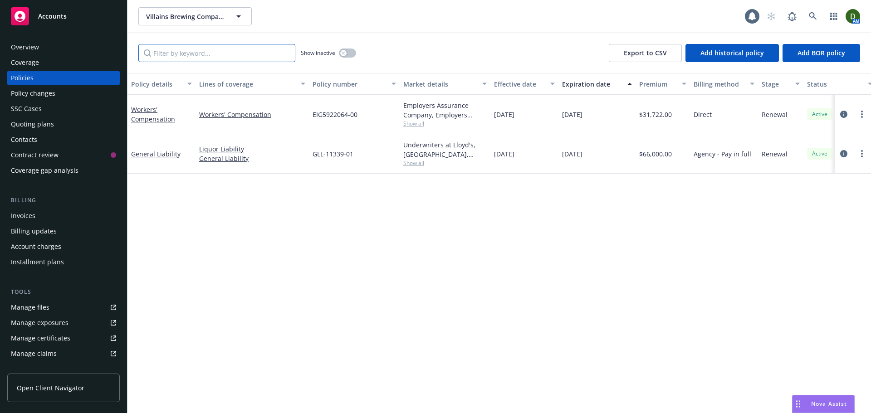
click at [235, 50] on input "Filter by keyword..." at bounding box center [216, 53] width 157 height 18
click at [350, 55] on button "button" at bounding box center [347, 53] width 17 height 9
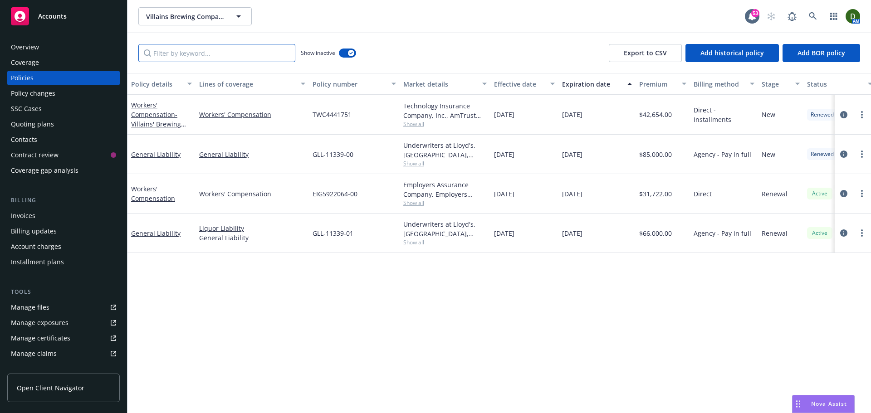
click at [206, 58] on input "Filter by keyword..." at bounding box center [216, 53] width 157 height 18
paste input "Workers' Compensation"
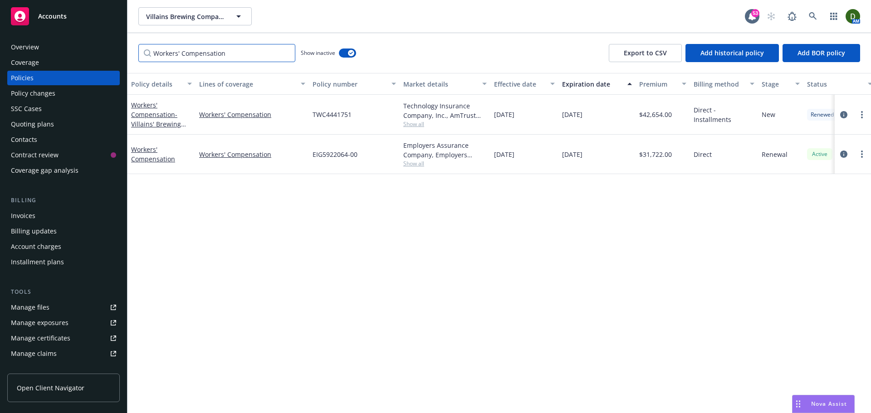
type input "Workers' Compensation"
click at [418, 125] on span "Show all" at bounding box center [444, 124] width 83 height 8
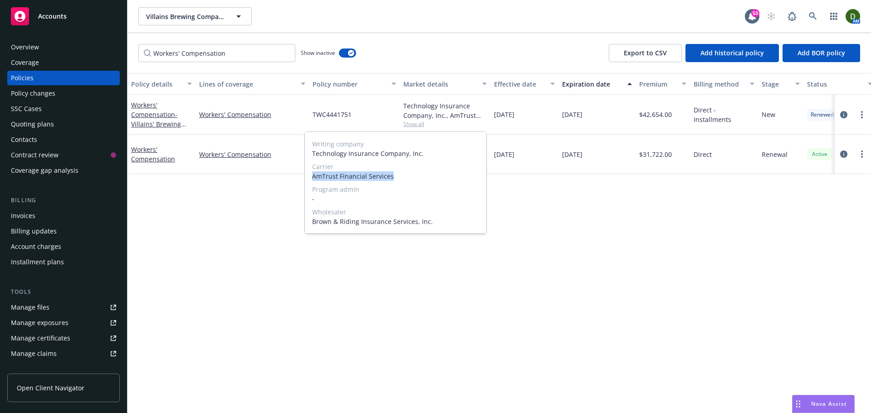
drag, startPoint x: 410, startPoint y: 179, endPoint x: 309, endPoint y: 176, distance: 100.8
click at [309, 176] on div "Writing company Technology Insurance Company, Inc. Carrier AmTrust Financial Se…" at bounding box center [395, 183] width 181 height 102
copy span "AmTrust Financial Services"
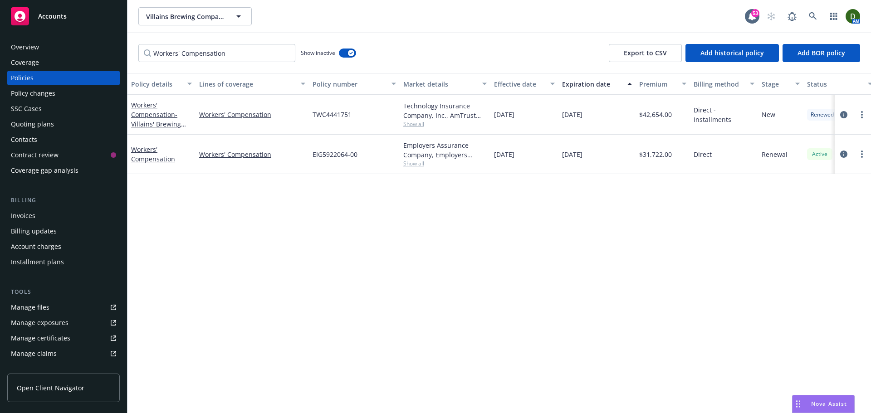
click at [60, 50] on div "Overview" at bounding box center [63, 47] width 105 height 15
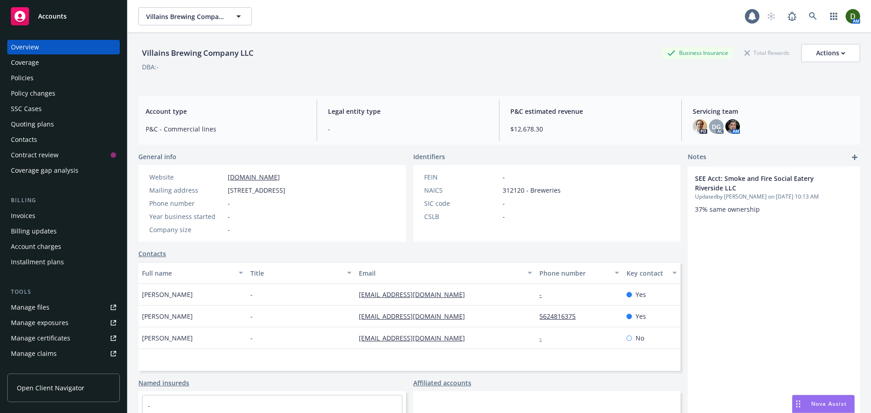
drag, startPoint x: 477, startPoint y: 294, endPoint x: 323, endPoint y: 297, distance: 153.4
click at [323, 297] on div "Isaias Hernandez - ihernandez@thesmokeandfire.com - Yes" at bounding box center [409, 295] width 542 height 22
copy div "ihernandez@thesmokeandfire.com"
drag, startPoint x: 457, startPoint y: 318, endPoint x: 310, endPoint y: 316, distance: 147.0
click at [323, 318] on div "Russell Lee - rlee@thesmokeandfire.com 5624816375 Yes" at bounding box center [409, 317] width 542 height 22
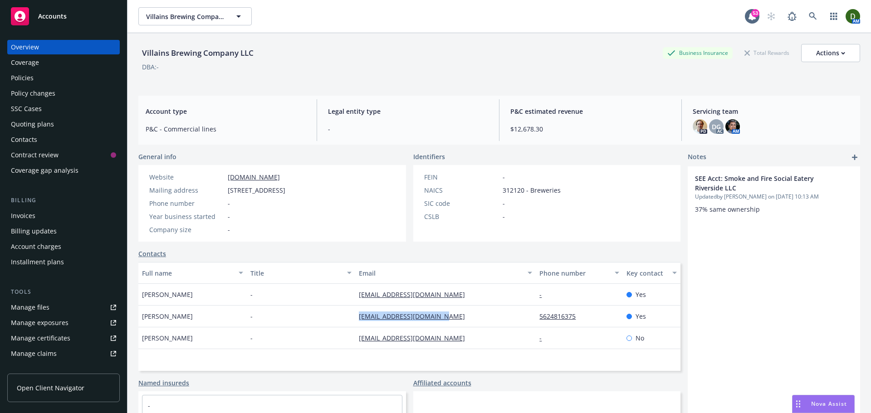
copy div "rlee@thesmokeandfire.com"
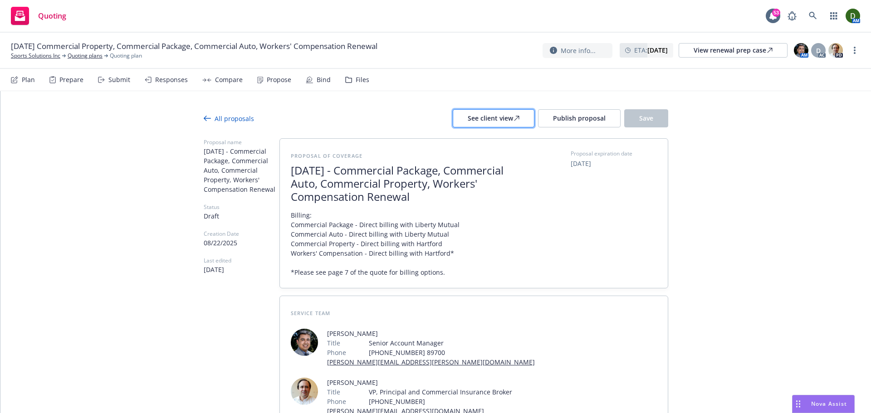
click at [511, 114] on div "See client view" at bounding box center [494, 118] width 52 height 17
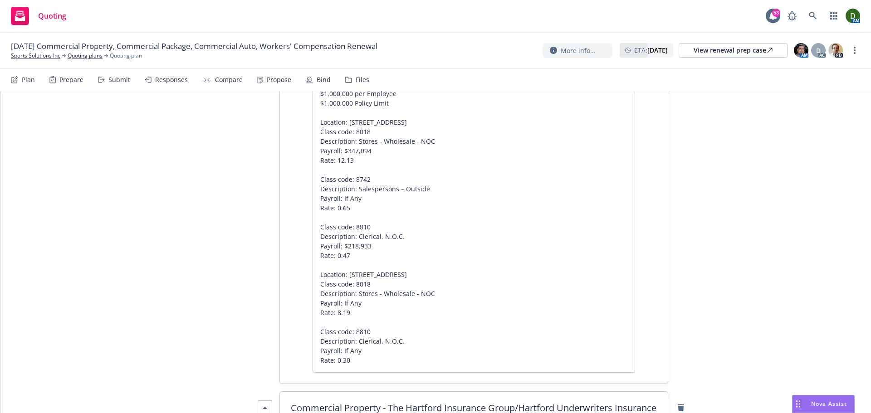
scroll to position [3312, 0]
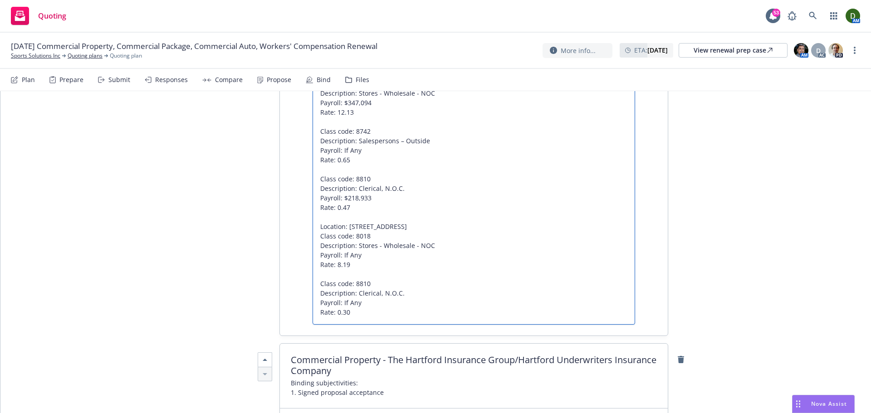
drag, startPoint x: 350, startPoint y: 311, endPoint x: 343, endPoint y: 314, distance: 7.5
click at [343, 314] on textarea "Coverage was issued through [US_STATE] Security Insurance Company (A, Excellent…" at bounding box center [474, 160] width 323 height 330
type textarea "x"
type textarea "Coverage was issued through [US_STATE] Security Insurance Company (A, Excellent…"
drag, startPoint x: 338, startPoint y: 270, endPoint x: 334, endPoint y: 264, distance: 7.6
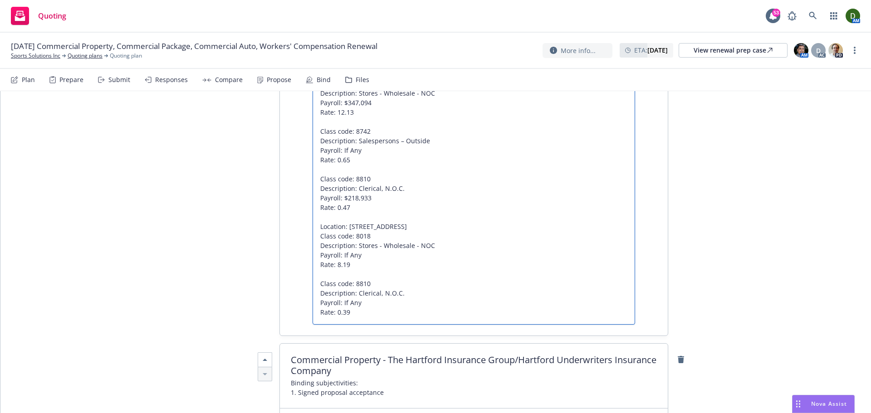
click at [334, 264] on textarea "Coverage was issued through [US_STATE] Security Insurance Company (A, Excellent…" at bounding box center [474, 160] width 323 height 330
type textarea "x"
type textarea "Coverage was issued through [US_STATE] Security Insurance Company (A, Excellent…"
type textarea "x"
type textarea "Coverage was issued through [US_STATE] Security Insurance Company (A, Excellent…"
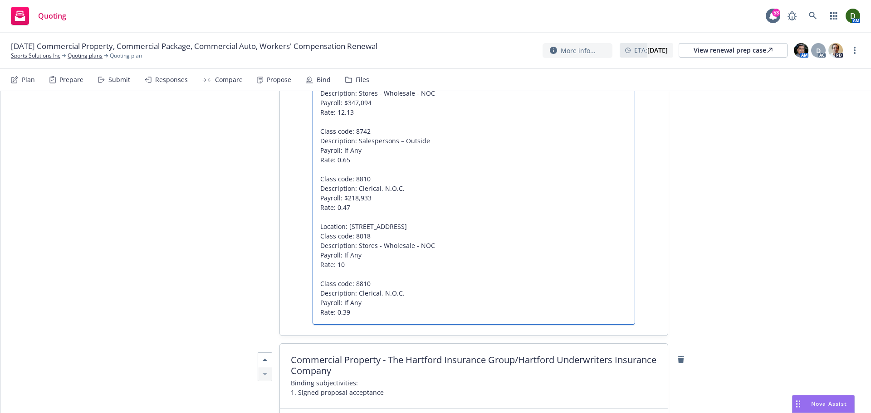
type textarea "x"
type textarea "Coverage was issued through [US_STATE] Security Insurance Company (A, Excellent…"
type textarea "x"
type textarea "Coverage was issued through [US_STATE] Security Insurance Company (A, Excellent…"
type textarea "x"
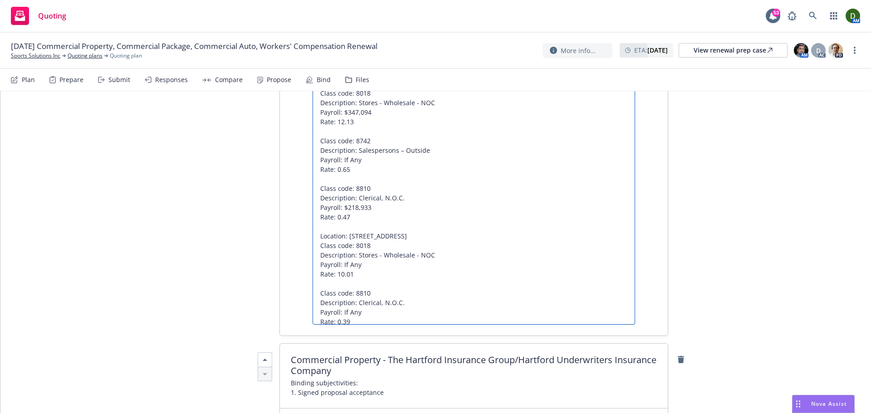
scroll to position [3221, 0]
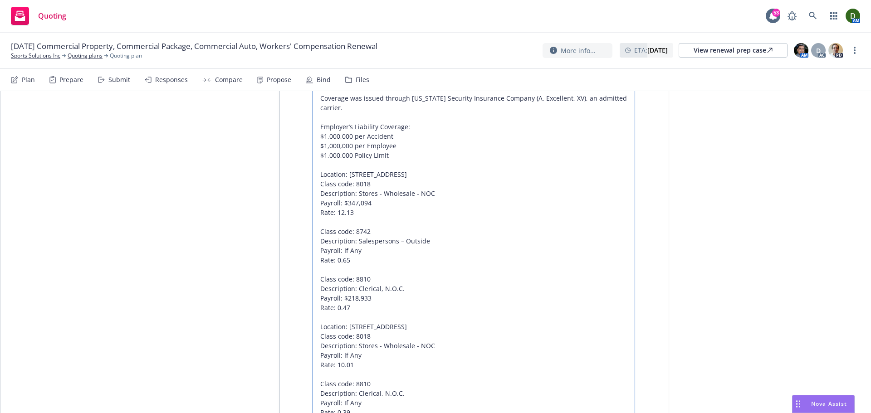
type textarea "Coverage was issued through [US_STATE] Security Insurance Company (A, Excellent…"
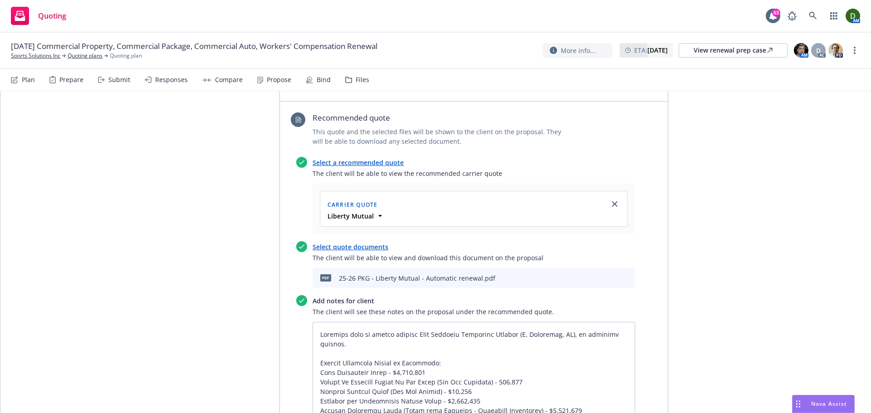
scroll to position [0, 0]
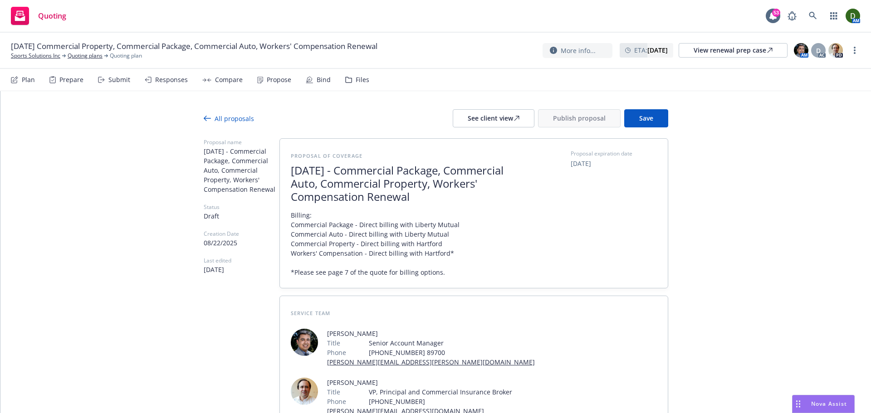
drag, startPoint x: 266, startPoint y: 322, endPoint x: 336, endPoint y: 138, distance: 196.4
click at [646, 114] on span "Save" at bounding box center [646, 118] width 14 height 9
click at [509, 114] on div "See client view" at bounding box center [494, 118] width 52 height 17
type textarea "x"
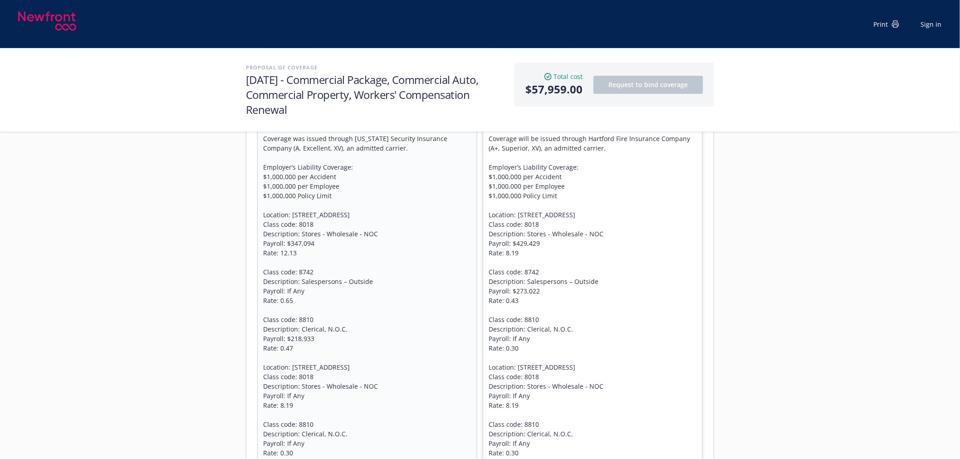
scroll to position [1109, 0]
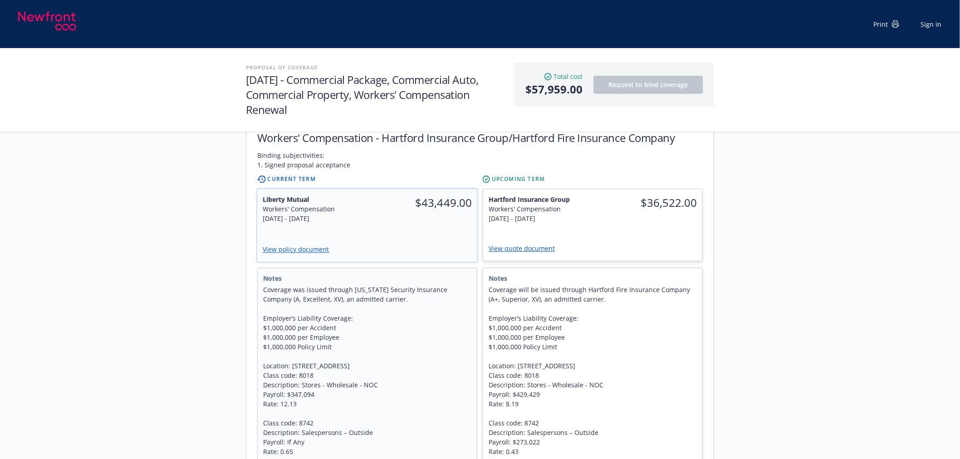
click at [309, 245] on link "View policy document" at bounding box center [300, 249] width 74 height 9
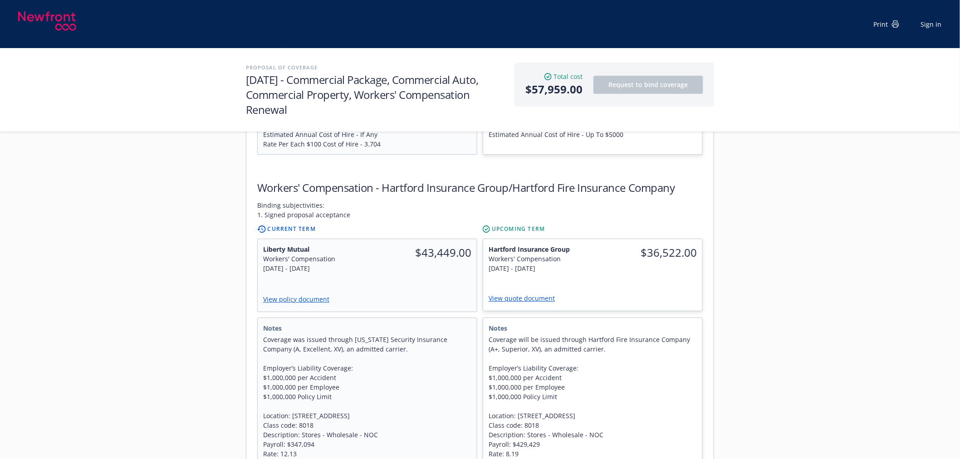
scroll to position [1058, 0]
click at [527, 294] on link "View quote document" at bounding box center [525, 298] width 73 height 9
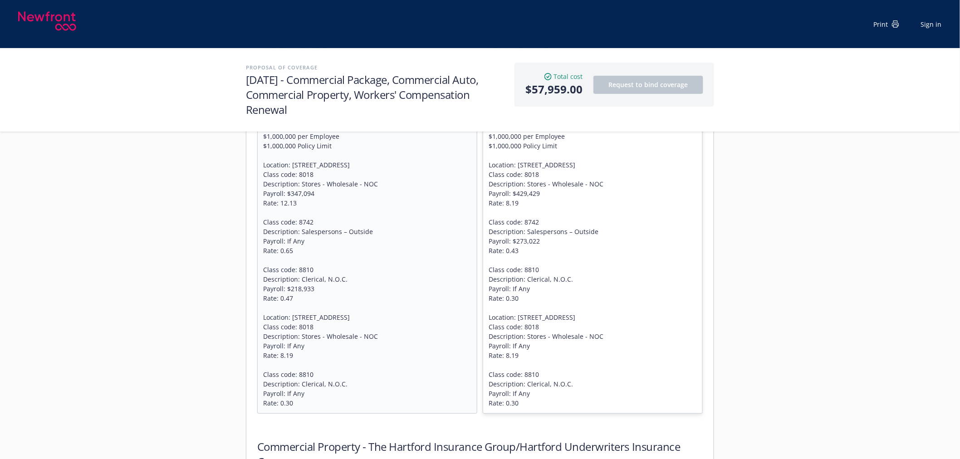
scroll to position [1310, 0]
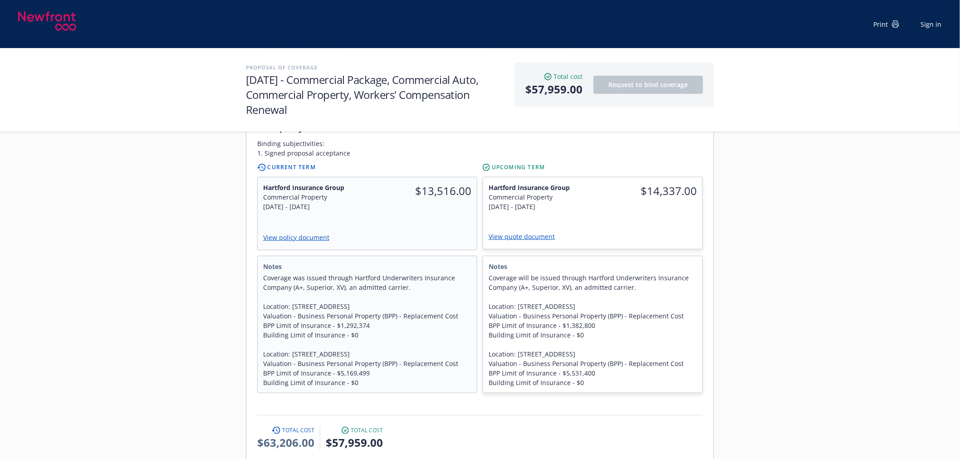
scroll to position [1663, 0]
